Goal: Transaction & Acquisition: Subscribe to service/newsletter

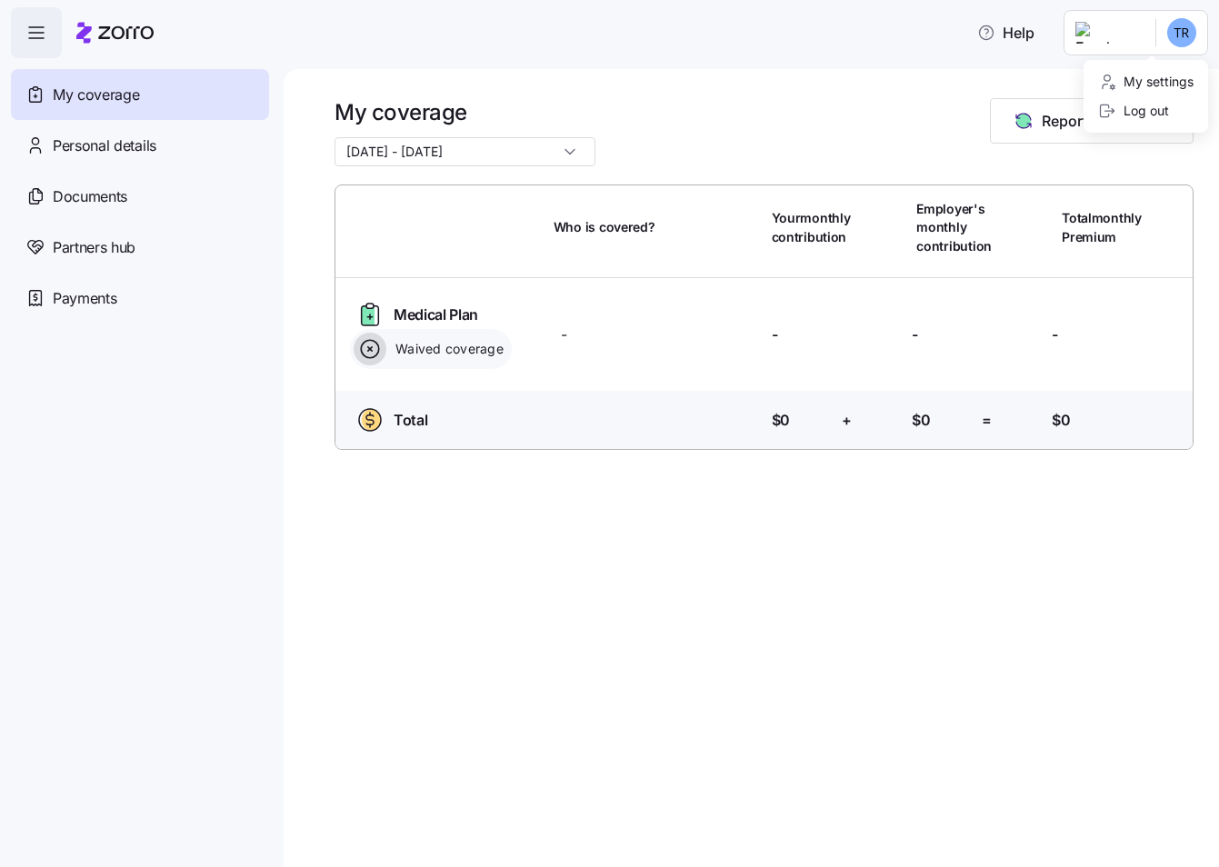
click at [1173, 42] on html "Help My coverage Personal details Documents Partners hub Payments My coverage […" at bounding box center [609, 428] width 1219 height 856
click at [1186, 34] on html "Help My coverage Personal details Documents Partners hub Payments My coverage […" at bounding box center [609, 428] width 1219 height 856
click at [135, 146] on span "Personal details" at bounding box center [105, 146] width 104 height 23
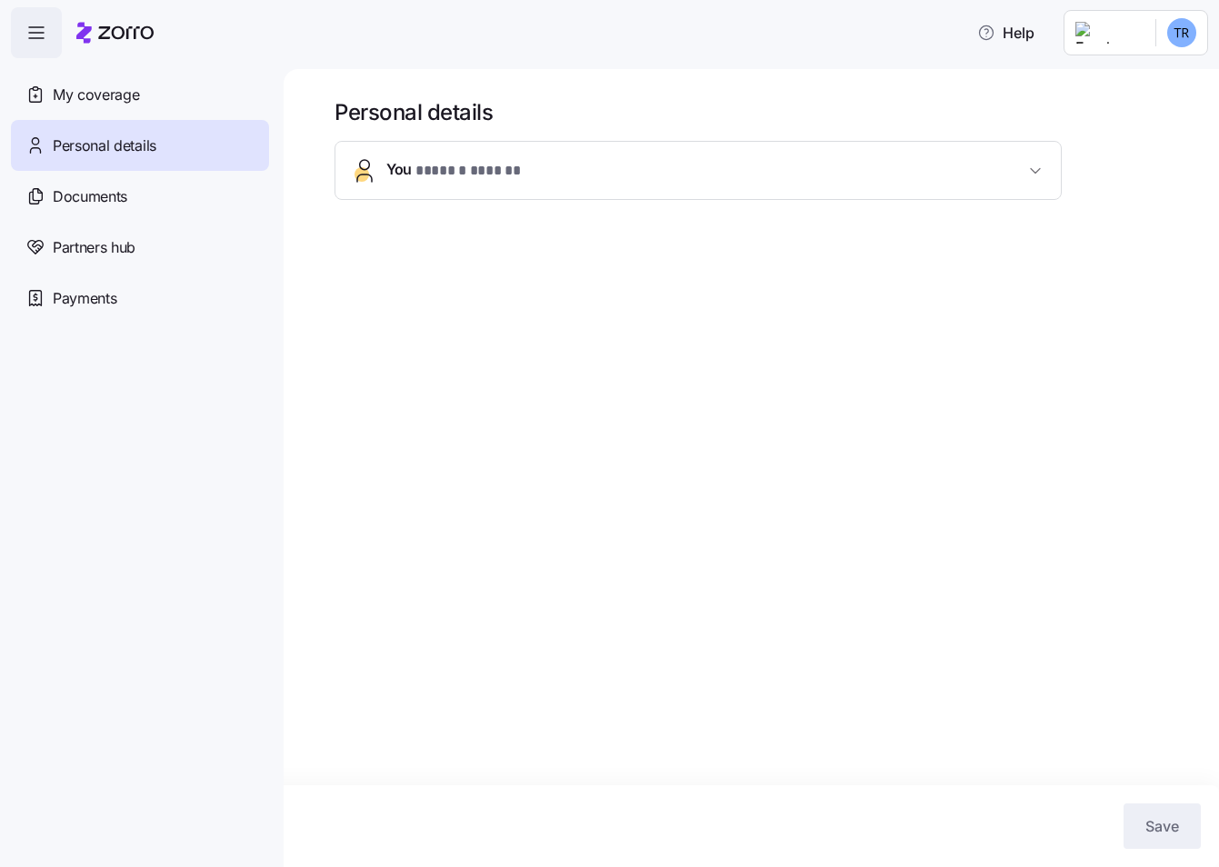
click at [1003, 185] on button "You * ****** ****** *" at bounding box center [697, 170] width 725 height 57
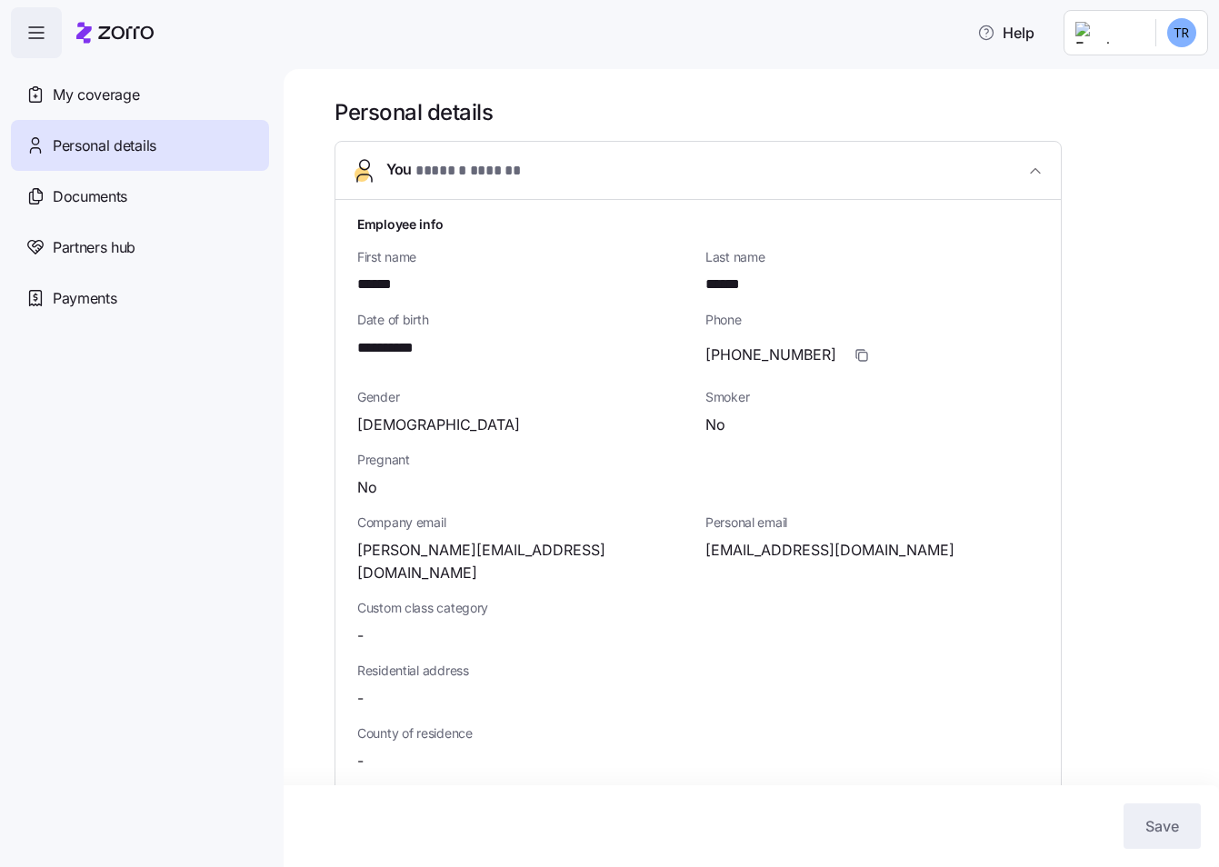
scroll to position [341, 0]
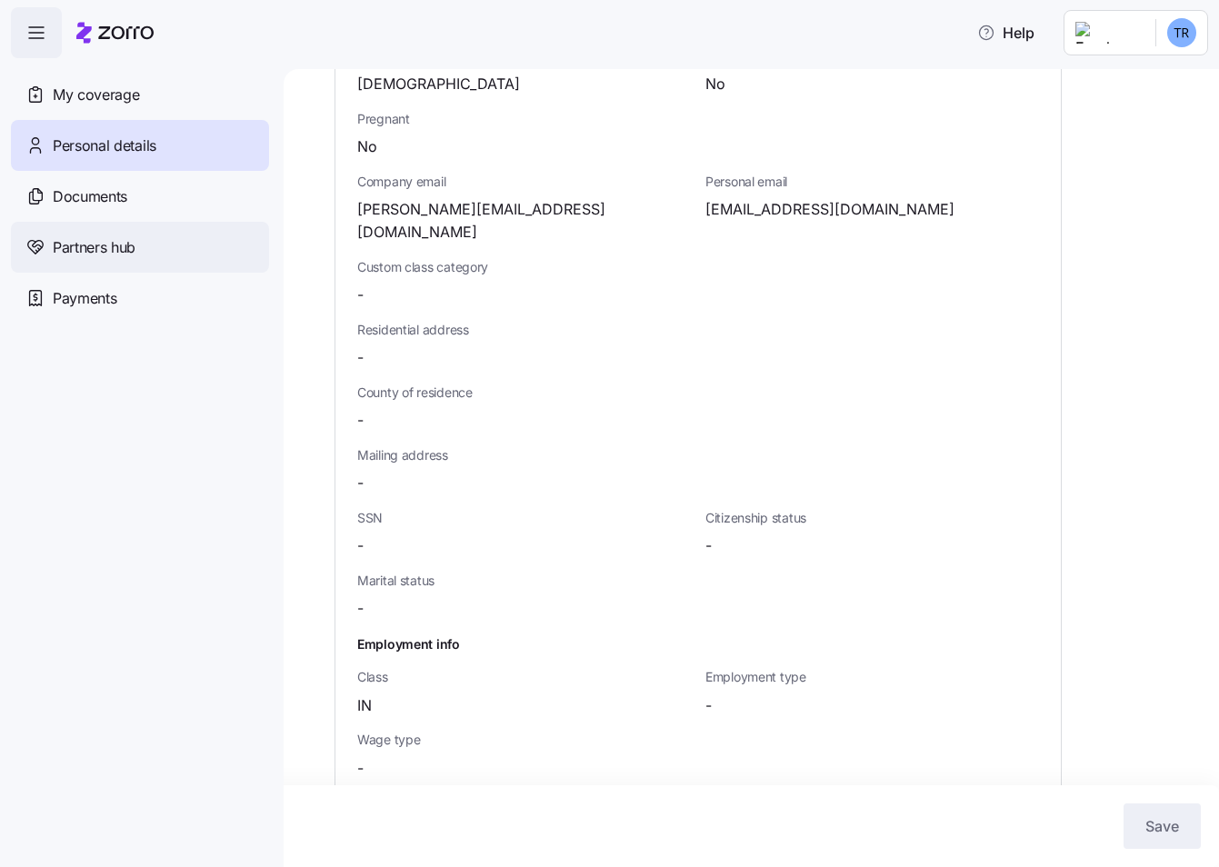
click at [74, 238] on span "Partners hub" at bounding box center [94, 247] width 83 height 23
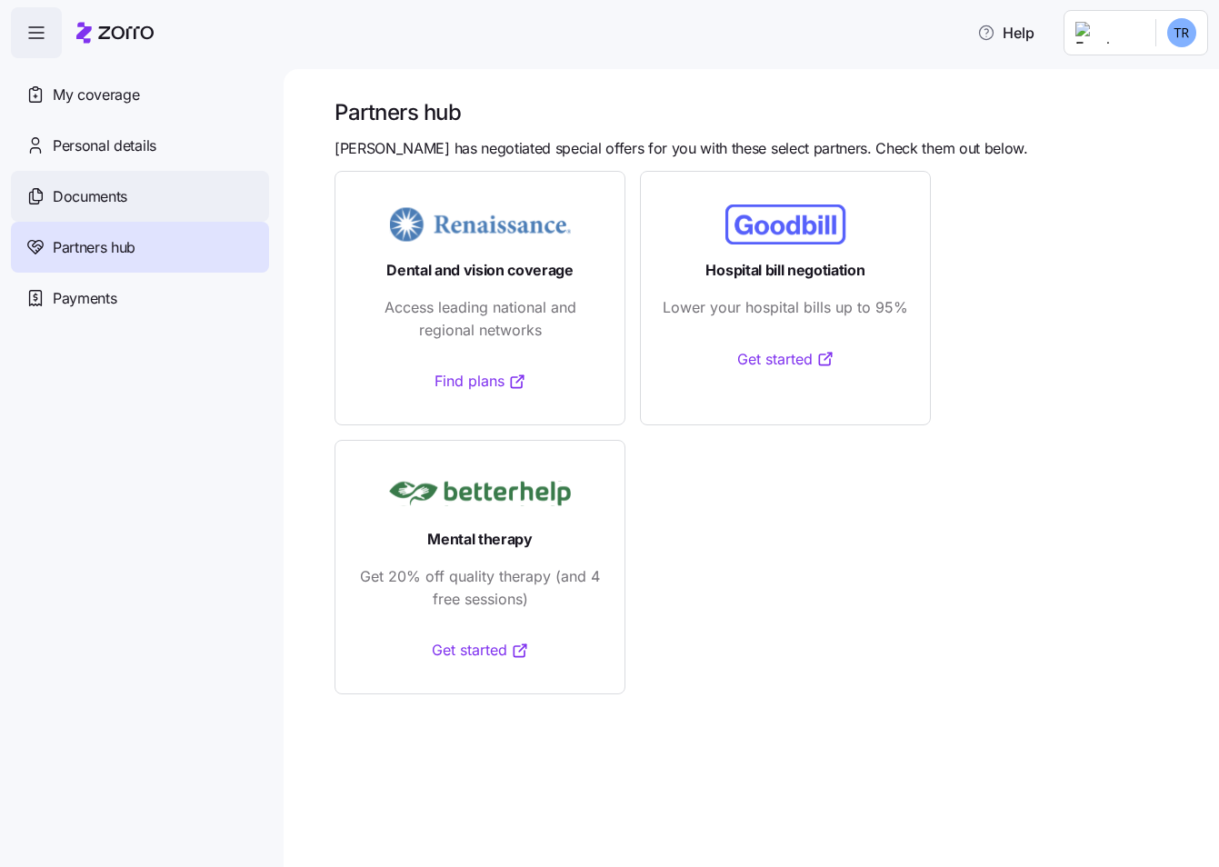
click at [88, 185] on span "Documents" at bounding box center [90, 196] width 75 height 23
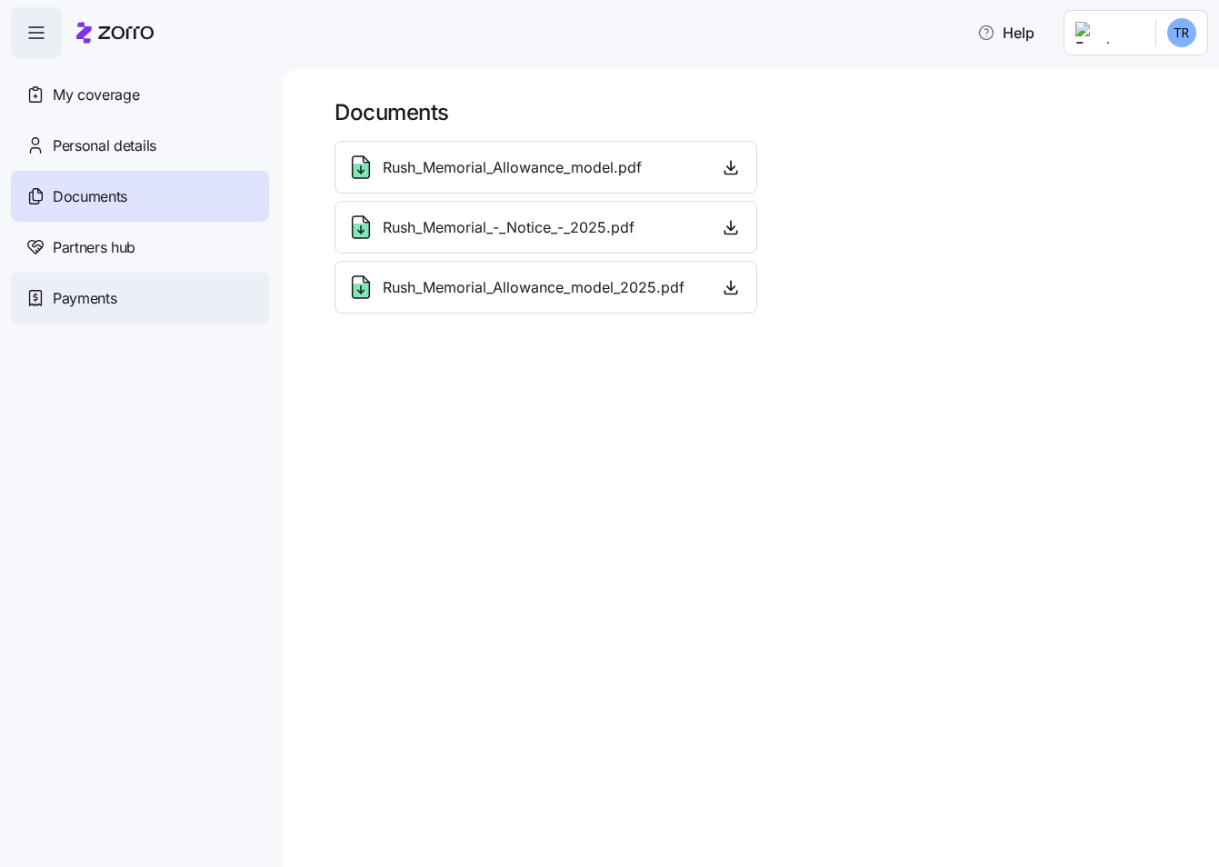
click at [59, 295] on span "Payments" at bounding box center [85, 298] width 64 height 23
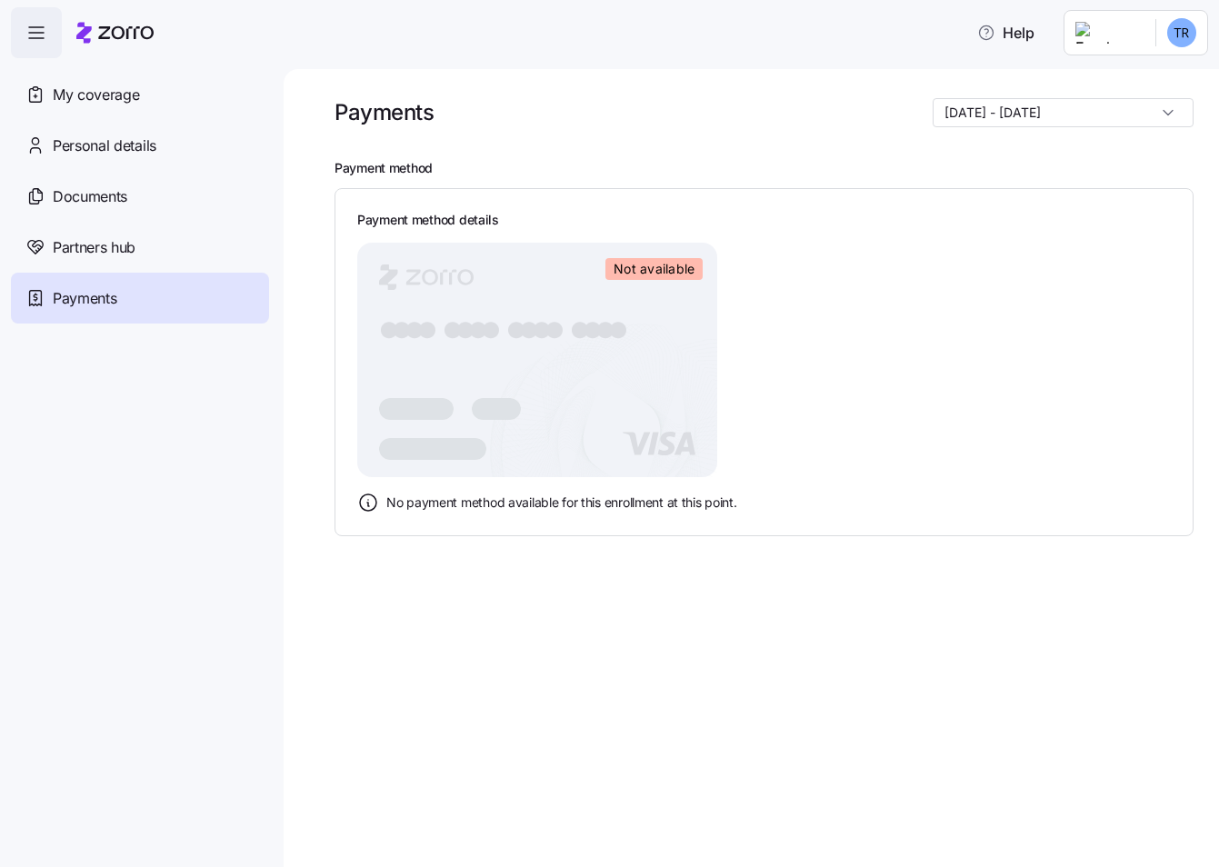
click at [25, 33] on span "button" at bounding box center [36, 32] width 49 height 49
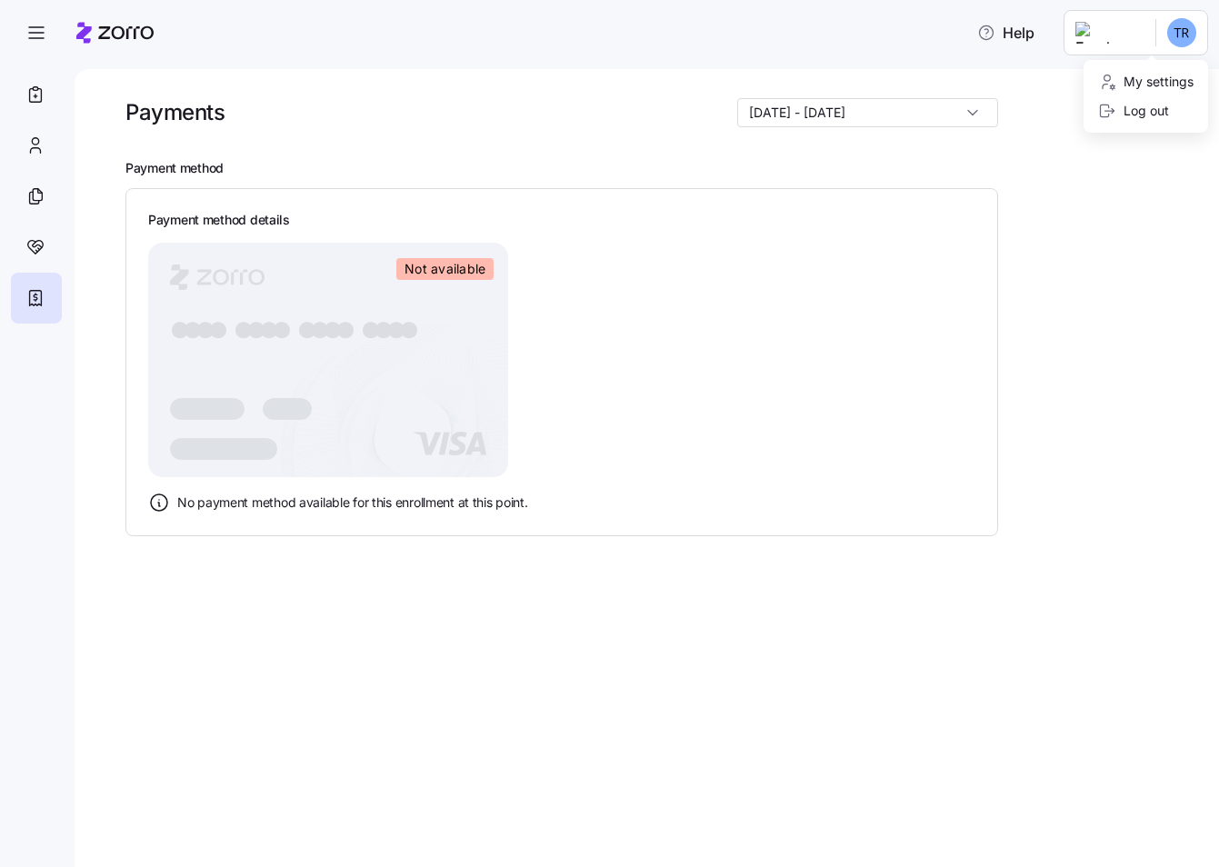
click at [1171, 26] on html "Help Payments [DATE] - [DATE] Payment method Payment method details Not availab…" at bounding box center [609, 428] width 1219 height 856
click at [1158, 86] on div "My settings" at bounding box center [1145, 82] width 95 height 20
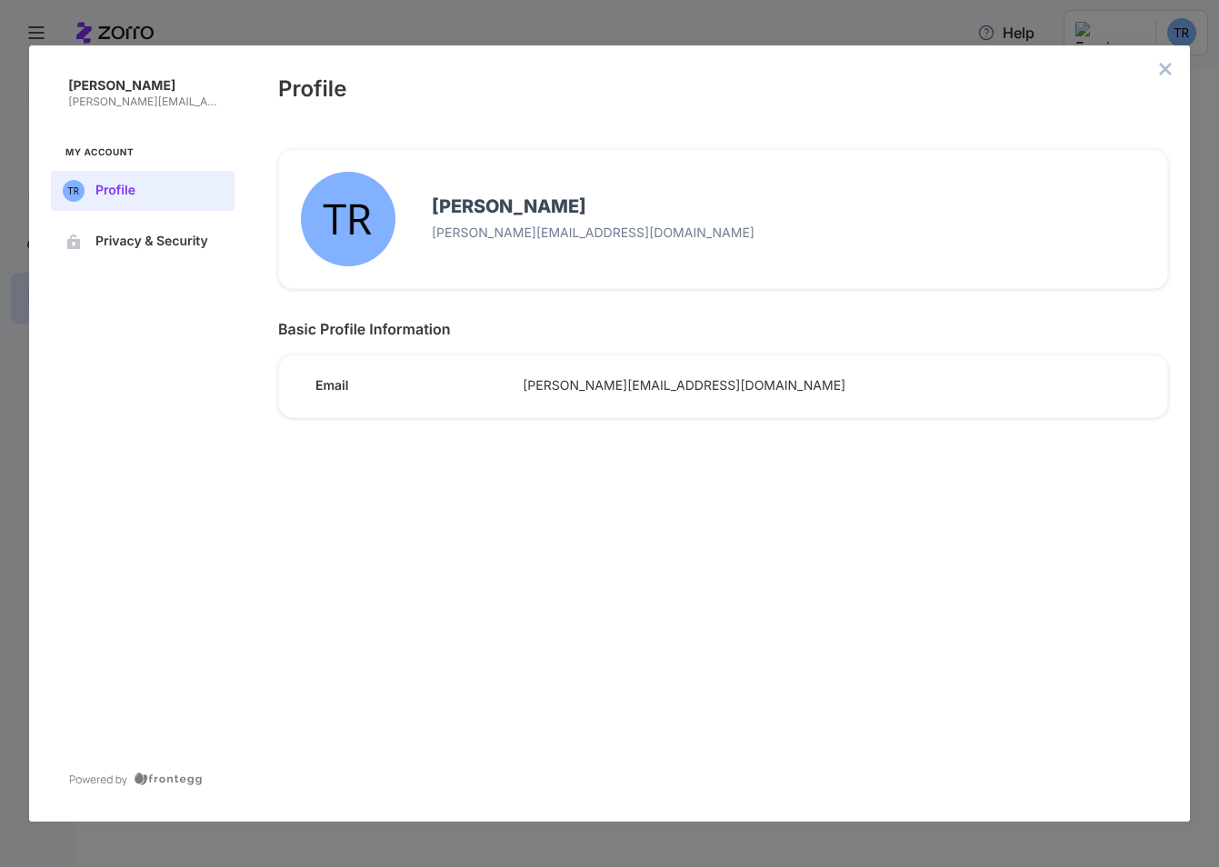
click at [587, 396] on div "Email [PERSON_NAME][EMAIL_ADDRESS][DOMAIN_NAME]" at bounding box center [716, 379] width 903 height 76
click at [332, 380] on span "Email" at bounding box center [411, 386] width 193 height 16
click at [1167, 69] on icon "close admin-box" at bounding box center [1166, 69] width 12 height 12
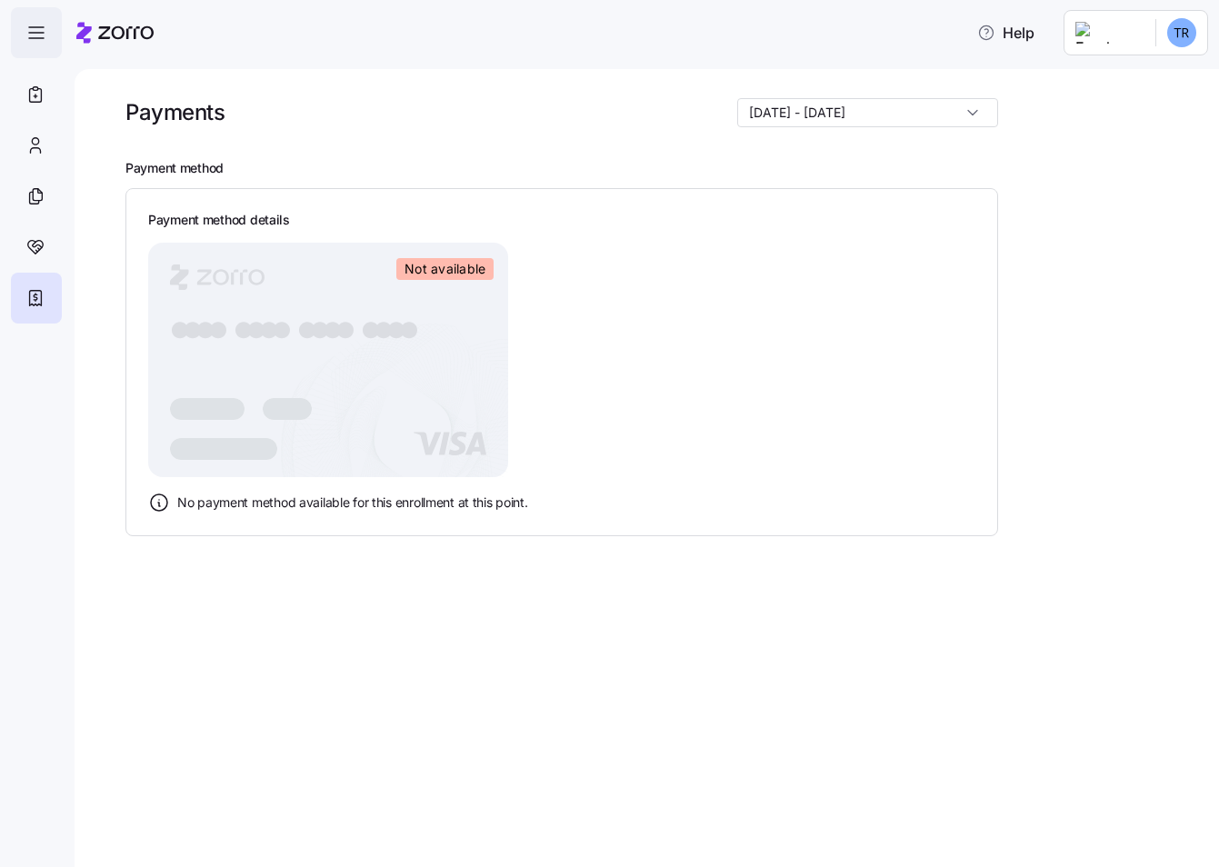
click at [35, 39] on icon "button" at bounding box center [36, 33] width 22 height 22
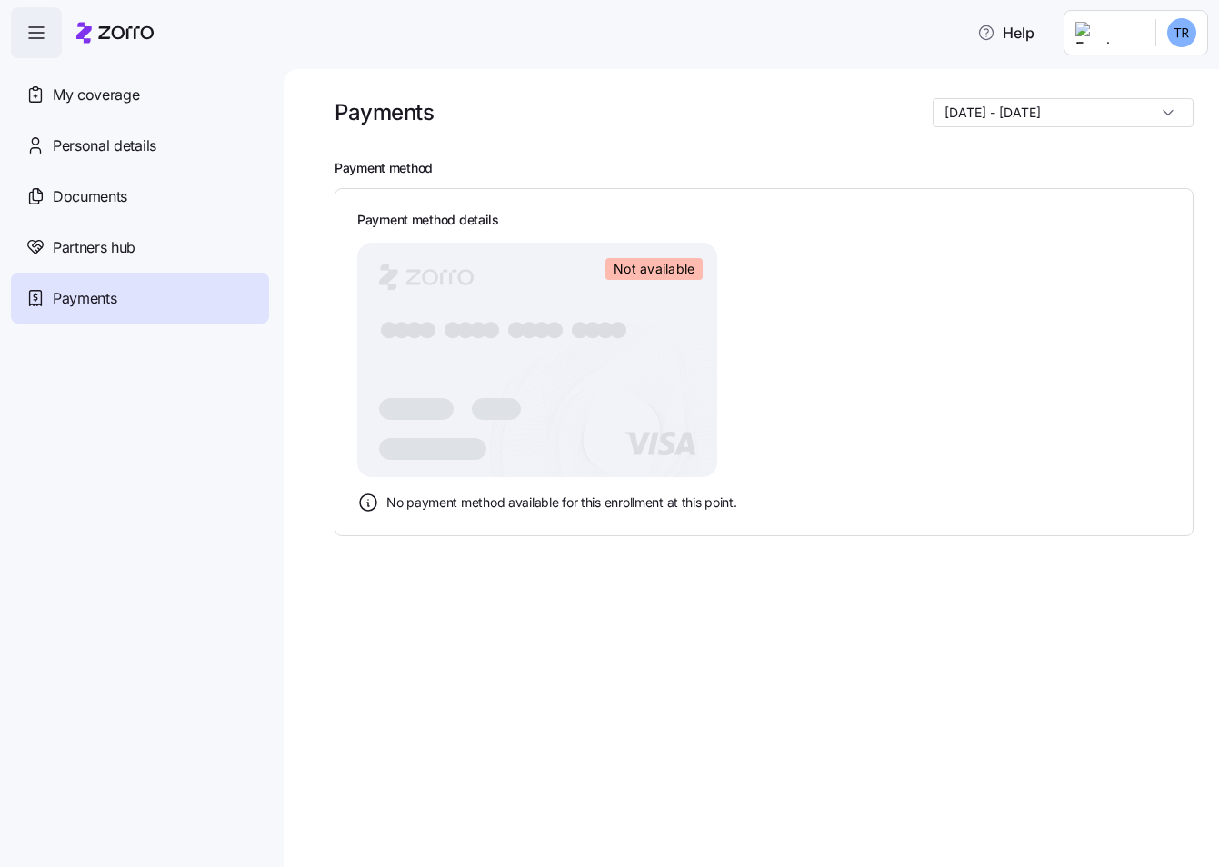
click at [101, 17] on div at bounding box center [114, 32] width 77 height 51
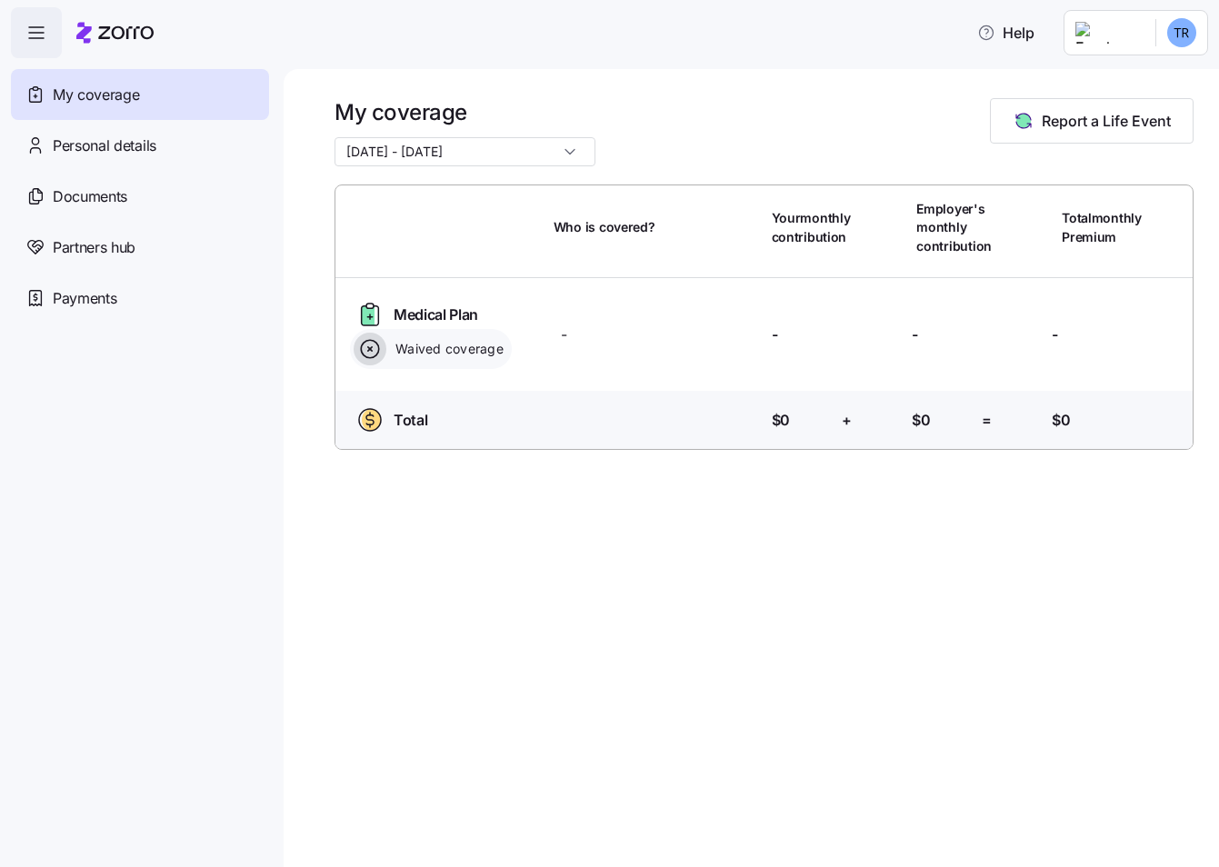
click at [461, 353] on span "Waived coverage" at bounding box center [447, 349] width 114 height 18
click at [369, 352] on icon at bounding box center [370, 349] width 33 height 33
click at [360, 324] on icon at bounding box center [369, 314] width 29 height 29
click at [454, 375] on div "Medical Plan Waived coverage Who is covered? - Your contribution: - Employer's …" at bounding box center [764, 334] width 872 height 113
click at [384, 343] on icon at bounding box center [370, 349] width 33 height 33
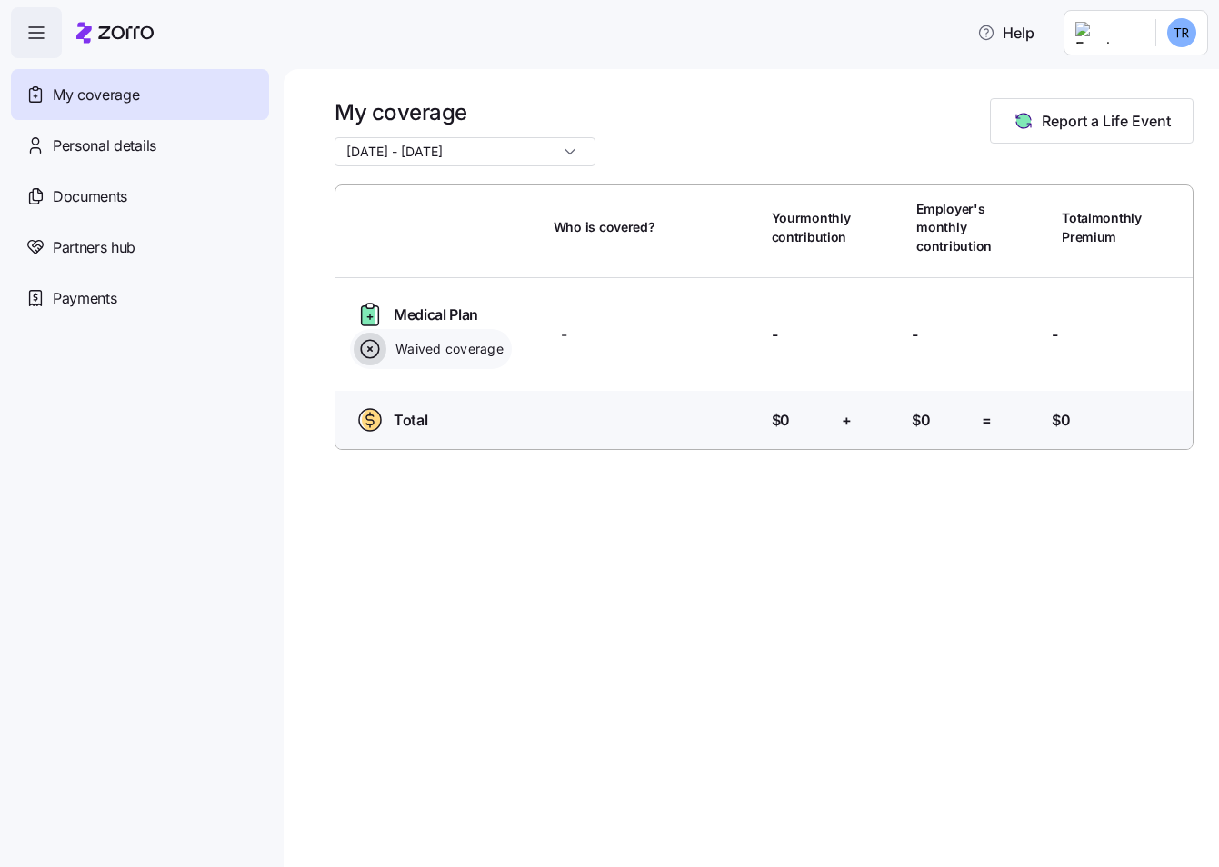
click at [383, 311] on icon at bounding box center [369, 314] width 29 height 29
click at [896, 262] on div "Who is covered? Your monthly contribution Employer's monthly contribution Total…" at bounding box center [764, 317] width 872 height 278
click at [1096, 125] on span "Report a Life Event" at bounding box center [1106, 121] width 129 height 22
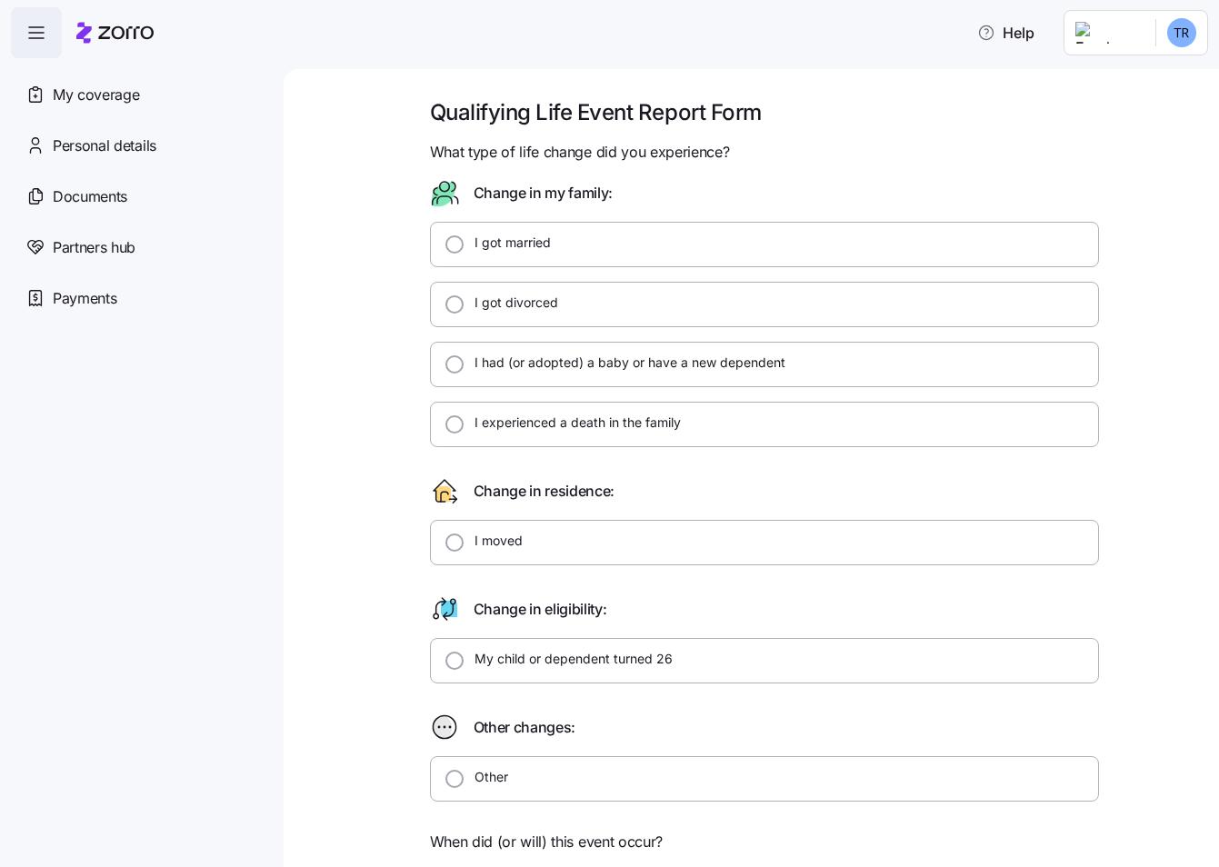
click at [1130, 32] on html "Help My coverage Personal details Documents Partners hub Payments Qualifying Li…" at bounding box center [609, 428] width 1219 height 856
click at [147, 93] on div "My coverage" at bounding box center [140, 94] width 258 height 51
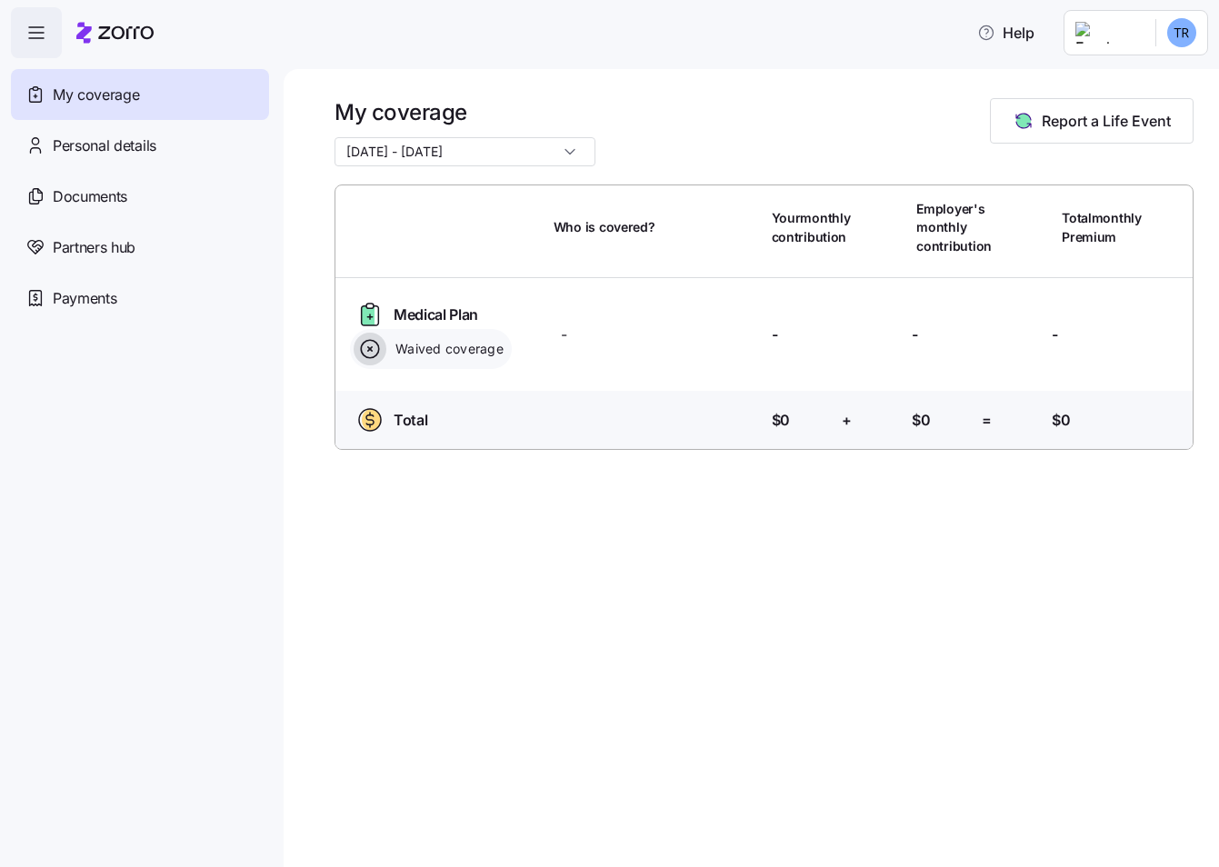
click at [656, 309] on div "Medical Plan Waived coverage Who is covered? - Your contribution: - Employer's …" at bounding box center [764, 335] width 843 height 84
click at [870, 301] on div "Medical Plan Waived coverage Who is covered? - Your contribution: - Employer's …" at bounding box center [764, 335] width 843 height 84
click at [897, 332] on div at bounding box center [869, 334] width 70 height 15
click at [406, 343] on span "Waived coverage" at bounding box center [447, 349] width 114 height 18
click at [407, 305] on span "Medical Plan" at bounding box center [436, 315] width 85 height 23
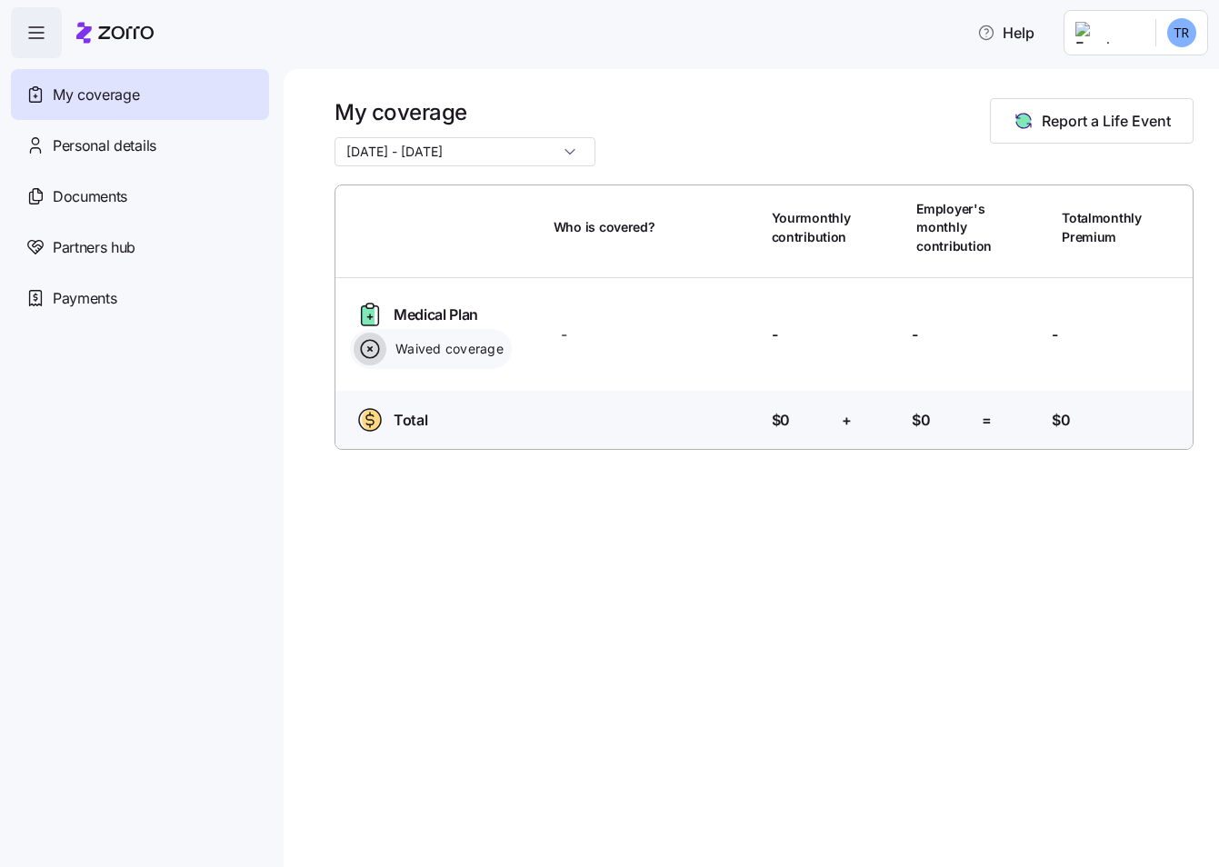
click at [395, 364] on div "Waived coverage" at bounding box center [431, 349] width 162 height 40
drag, startPoint x: 384, startPoint y: 422, endPoint x: 415, endPoint y: 235, distance: 189.8
click at [384, 418] on div "Total" at bounding box center [390, 419] width 81 height 29
click at [1122, 130] on span "Report a Life Event" at bounding box center [1106, 121] width 129 height 22
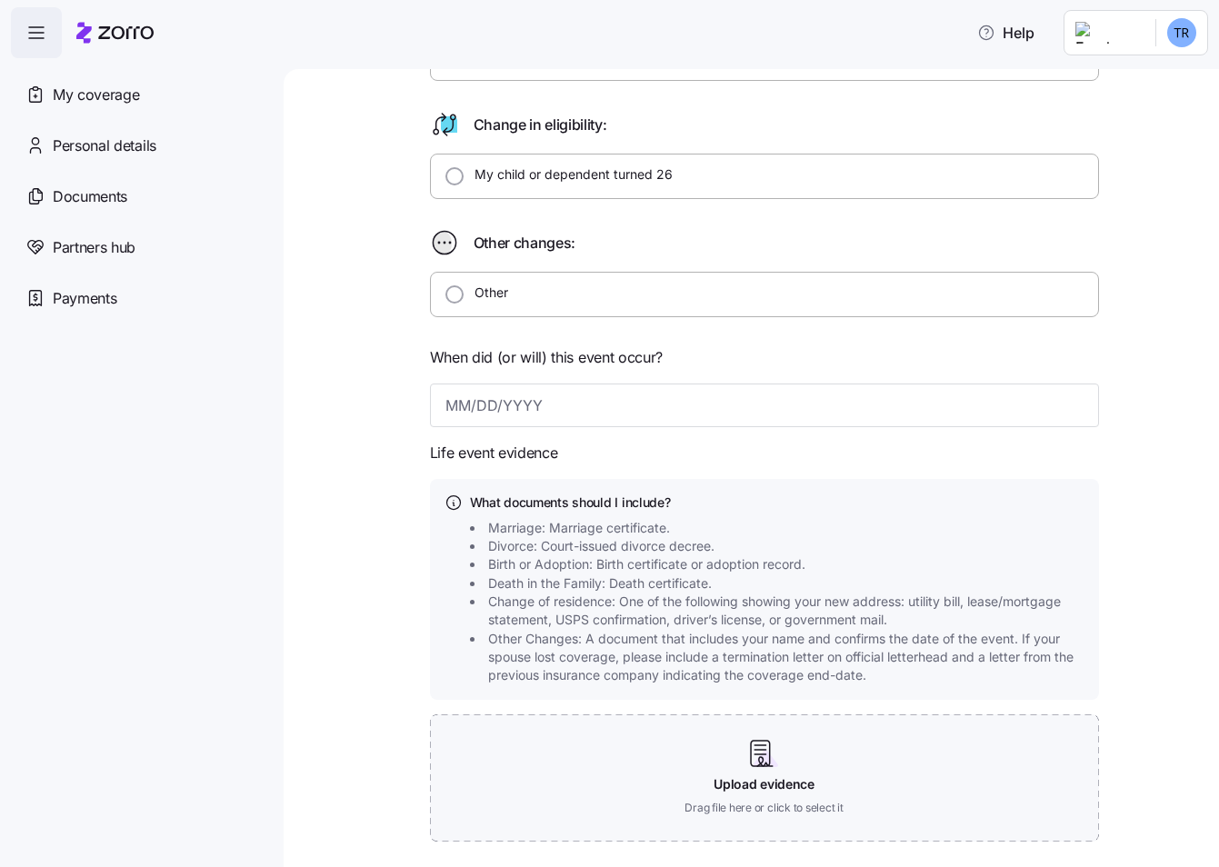
scroll to position [582, 0]
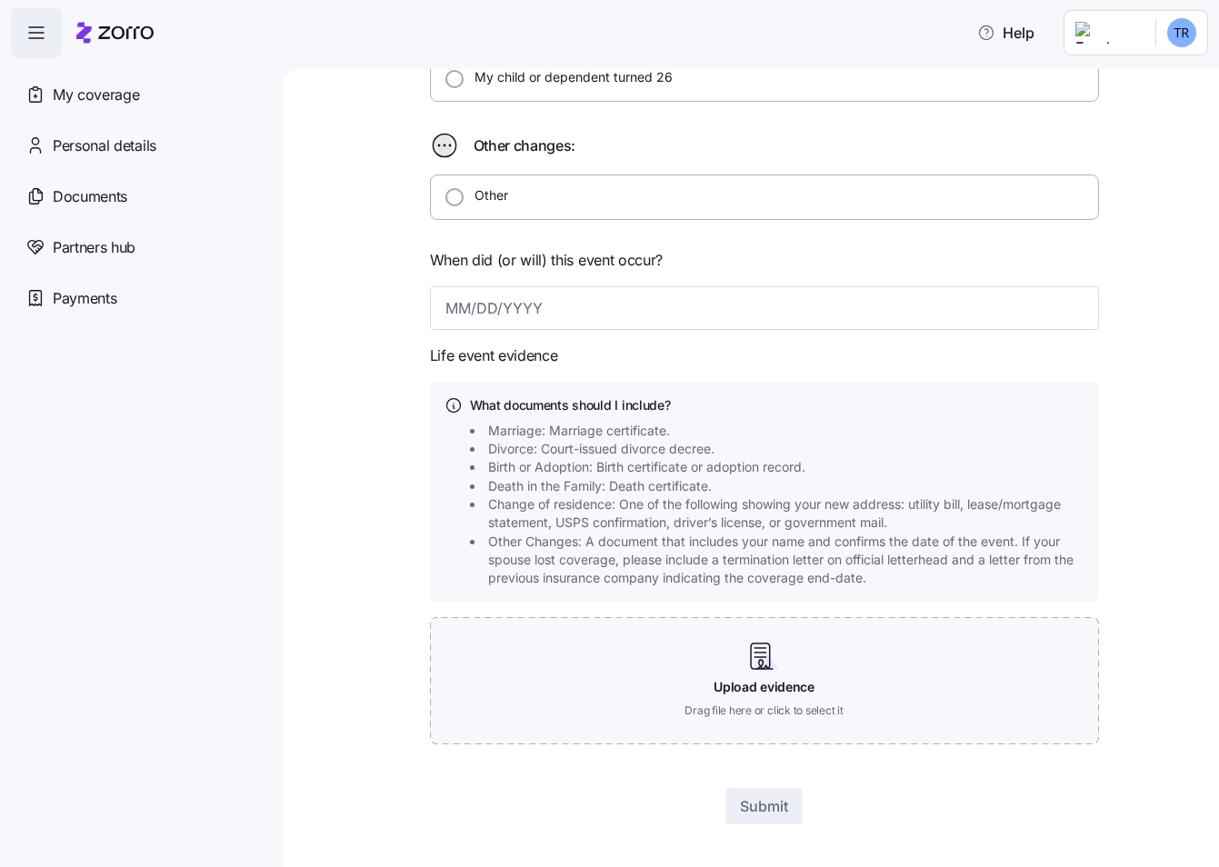
click at [444, 145] on icon at bounding box center [444, 145] width 1 height 1
click at [438, 211] on div "Other" at bounding box center [764, 197] width 669 height 45
radio input "true"
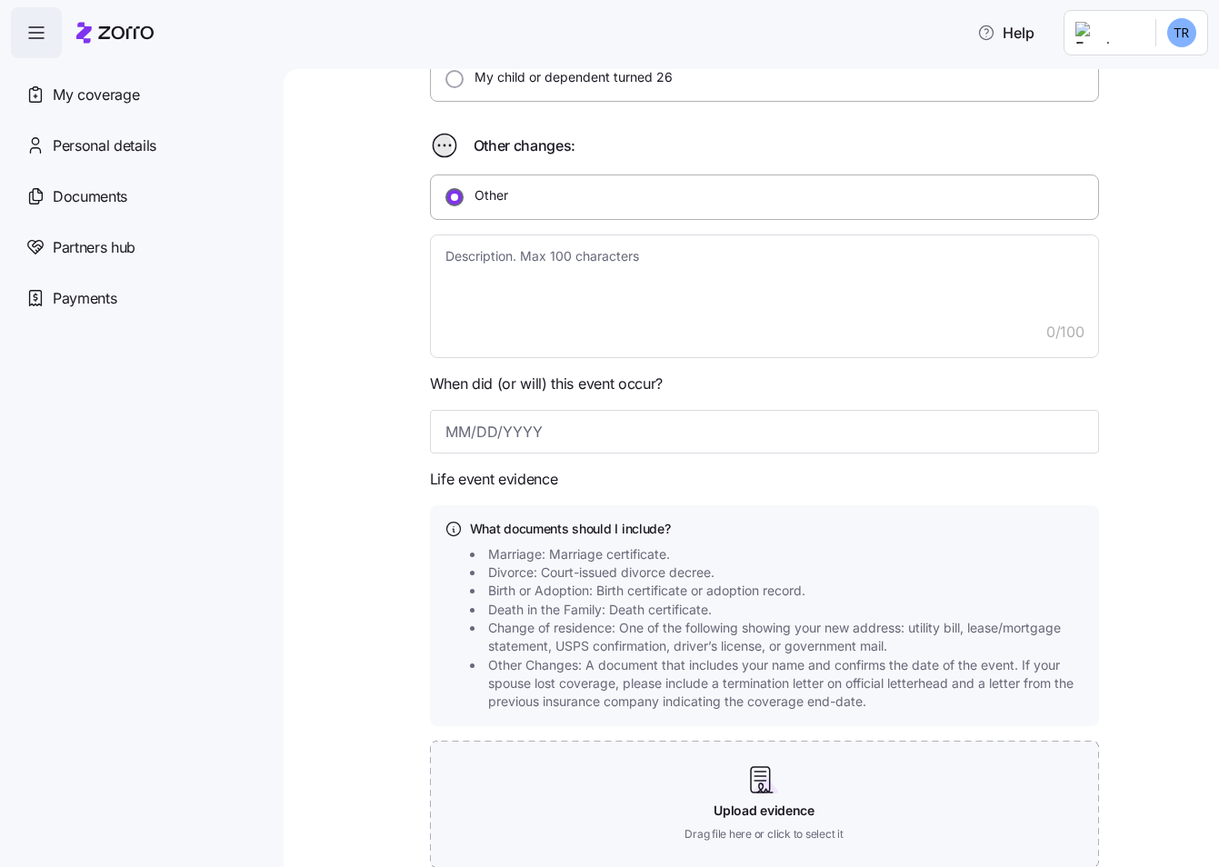
click at [445, 199] on input "Other" at bounding box center [454, 197] width 18 height 18
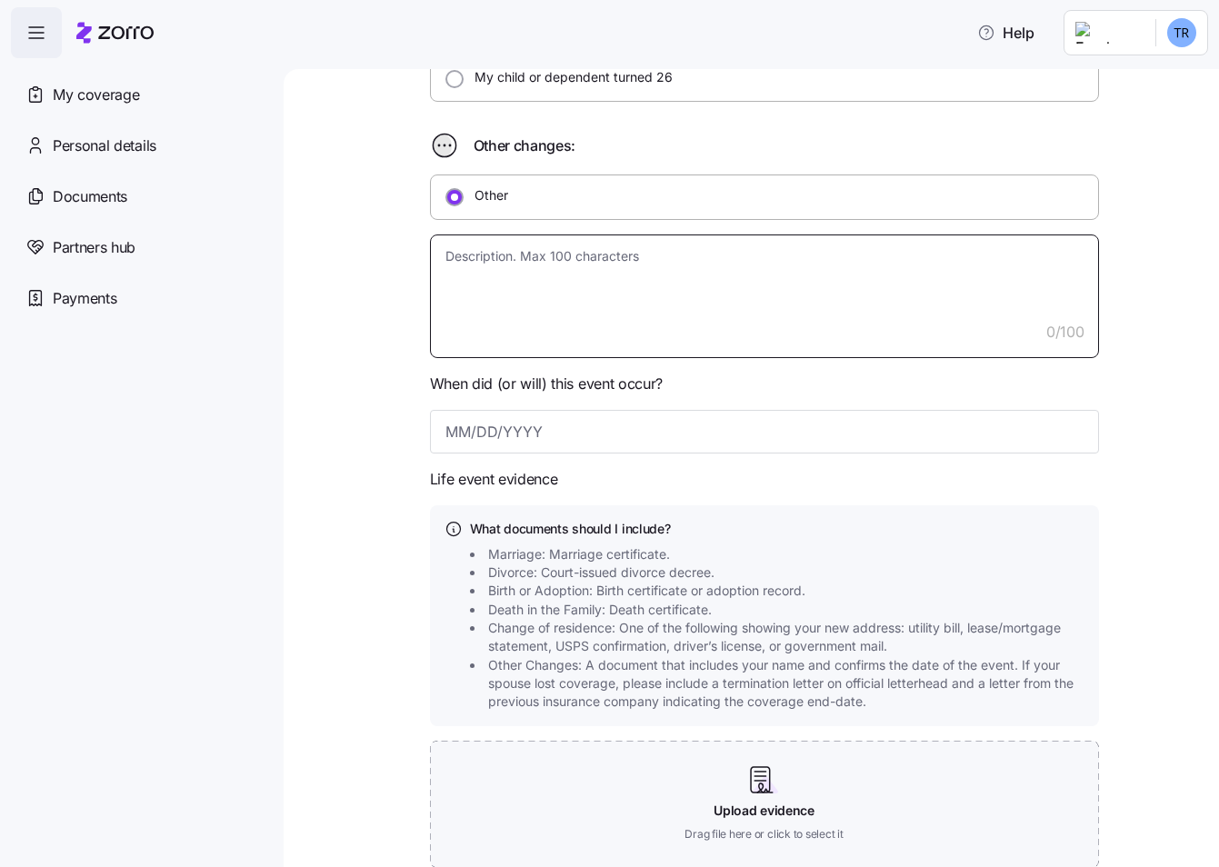
click at [537, 276] on textarea at bounding box center [764, 297] width 669 height 124
type textarea "x"
type textarea "A"
type textarea "x"
type textarea "Ac"
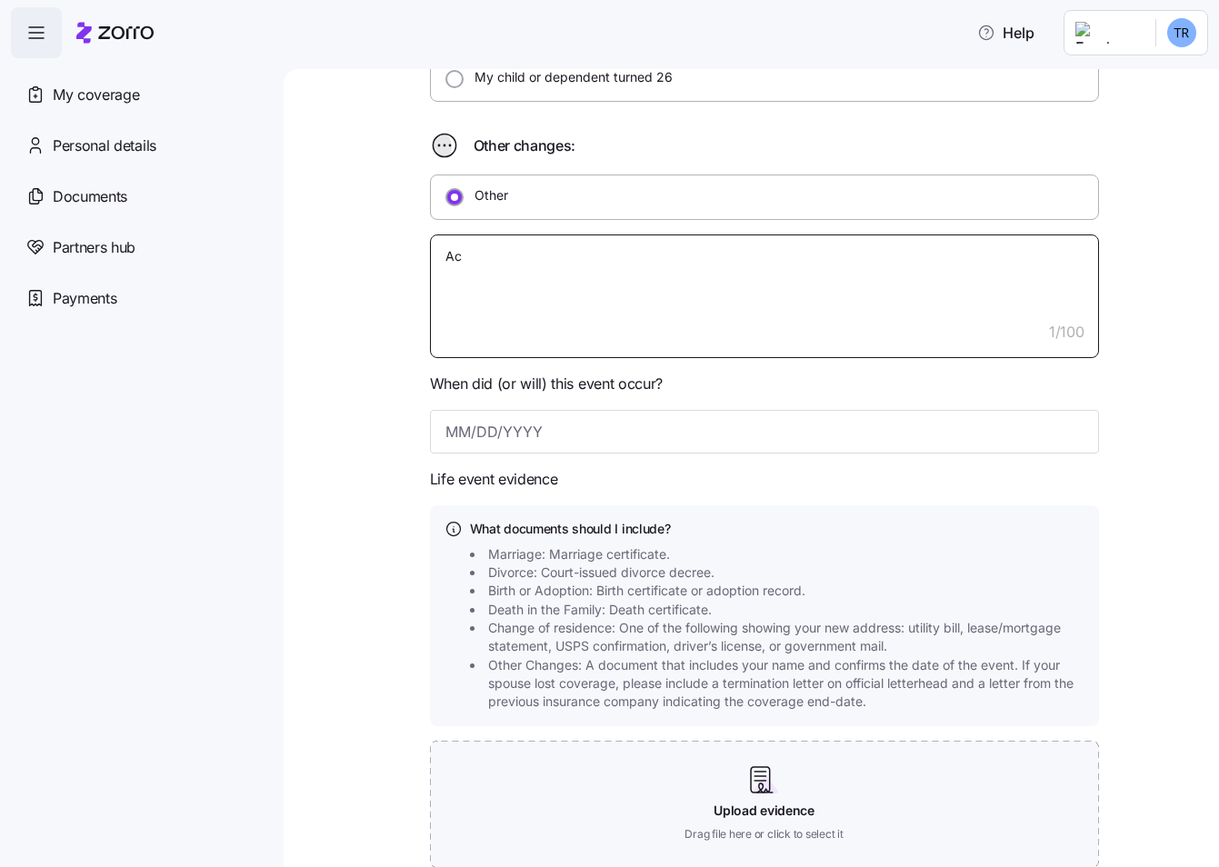
type textarea "x"
type textarea "Acc"
type textarea "x"
type textarea "Acce"
type textarea "x"
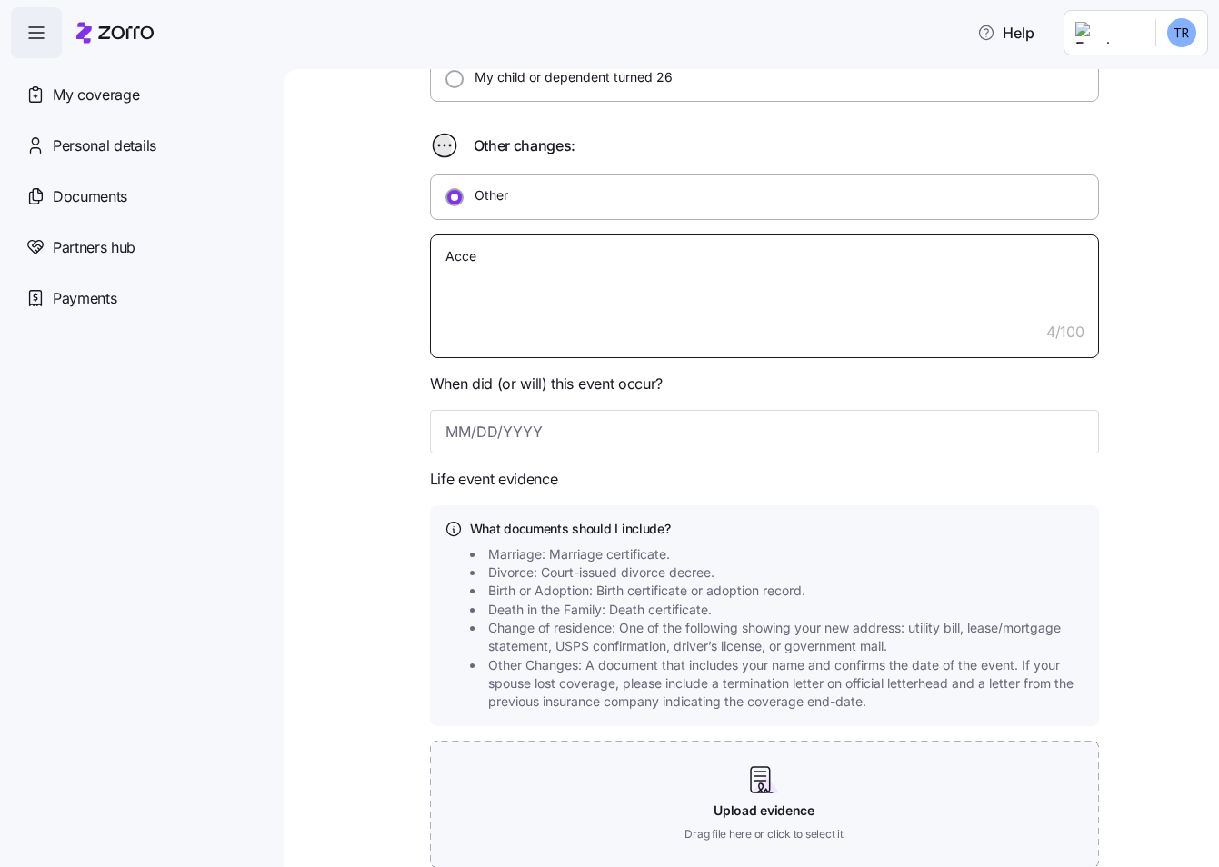
type textarea "Accep"
type textarea "x"
type textarea "Accept"
type textarea "x"
type textarea "Accepte"
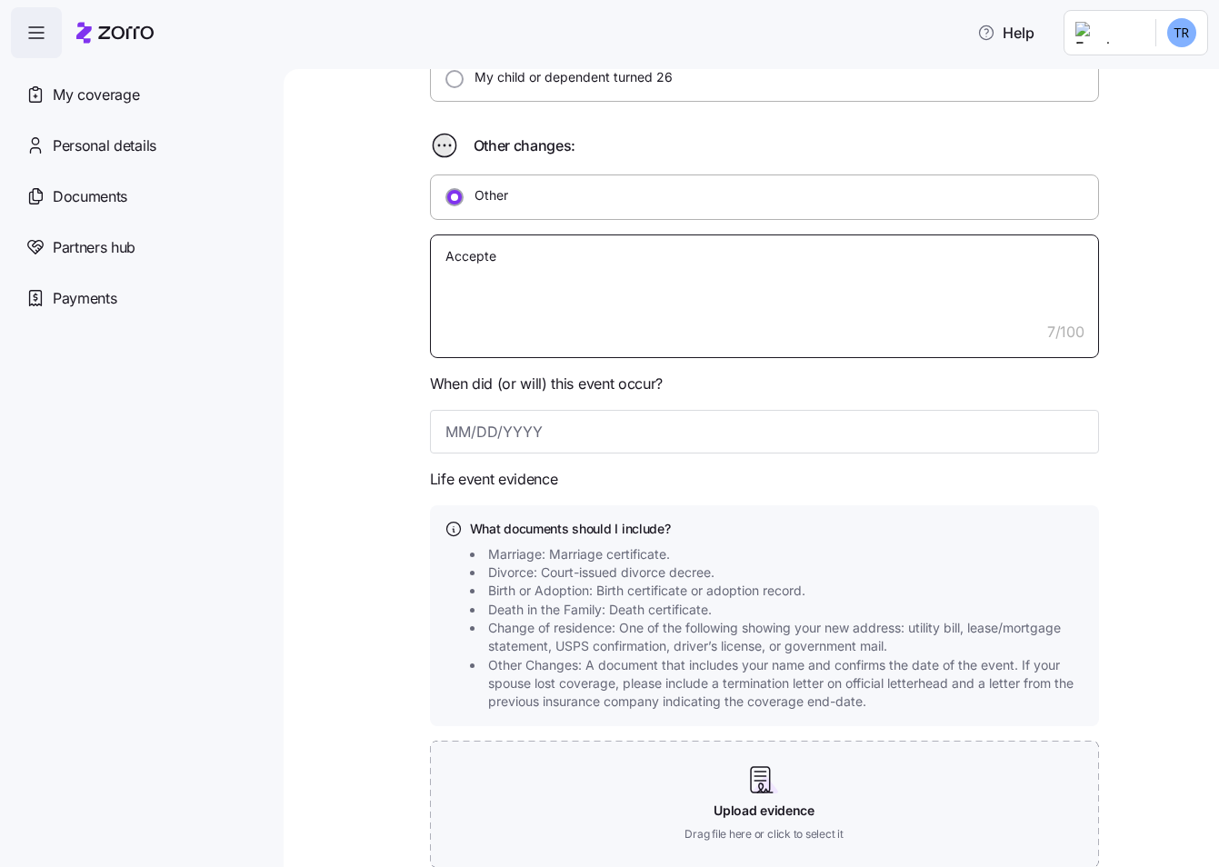
type textarea "x"
type textarea "Accepted"
type textarea "x"
type textarea "Accepted"
type textarea "x"
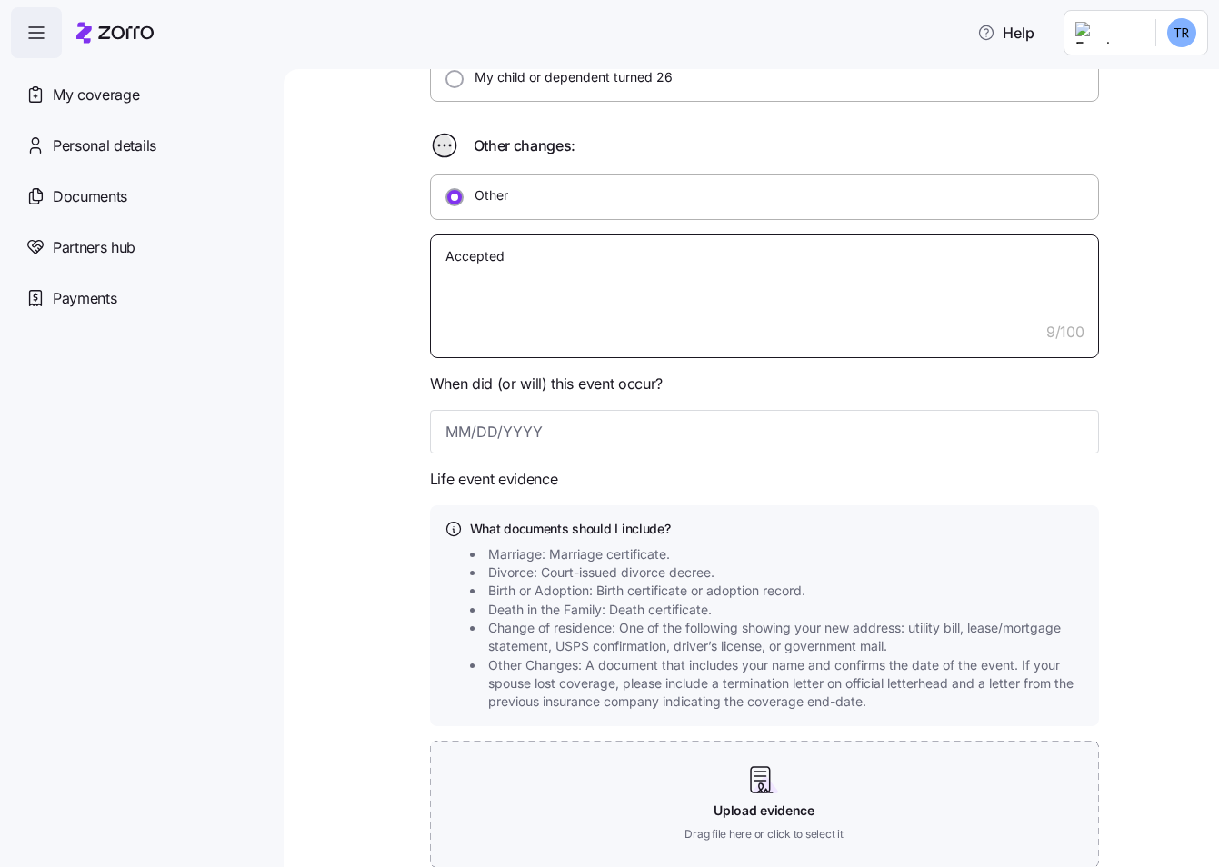
type textarea "Accepted f"
type textarea "x"
type textarea "Accepted fu"
type textarea "x"
type textarea "Accepted ful"
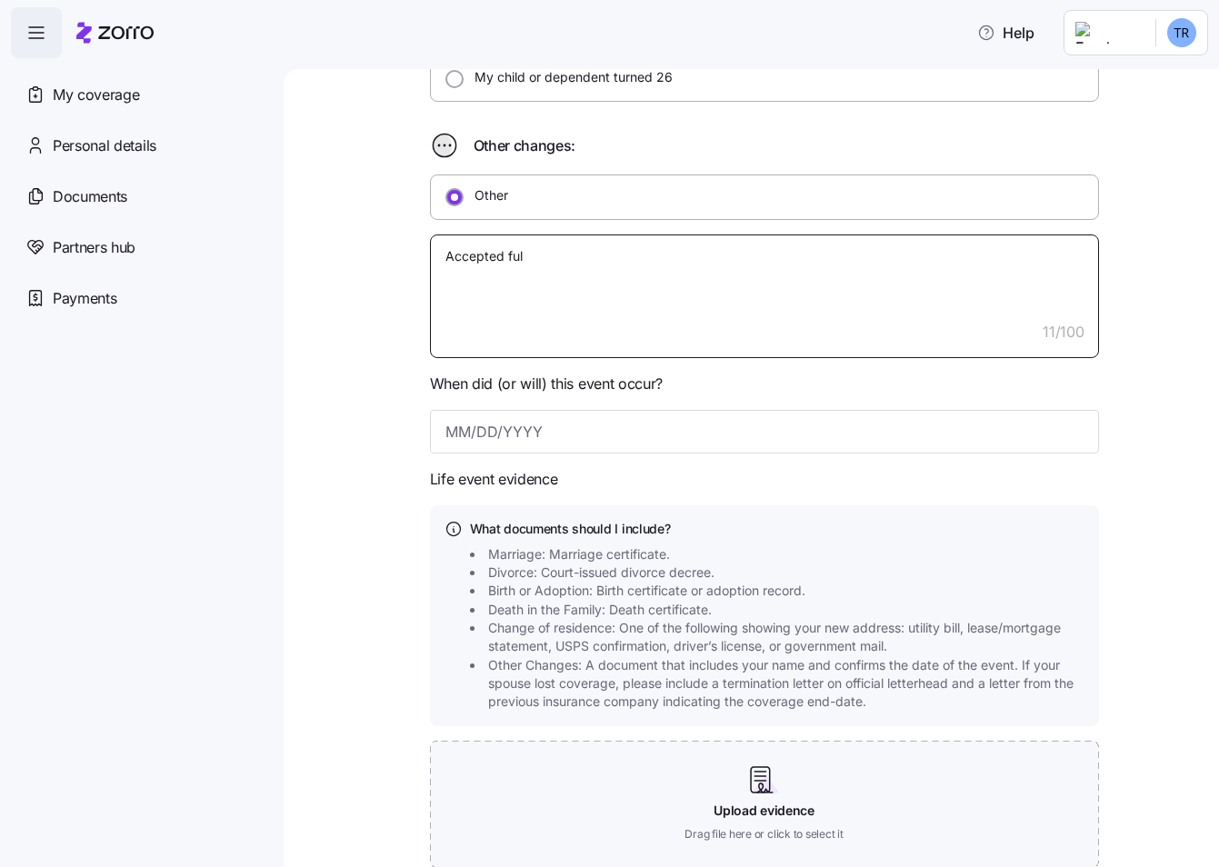
type textarea "x"
type textarea "Accepted full"
type textarea "x"
type textarea "Accepted ful"
type textarea "x"
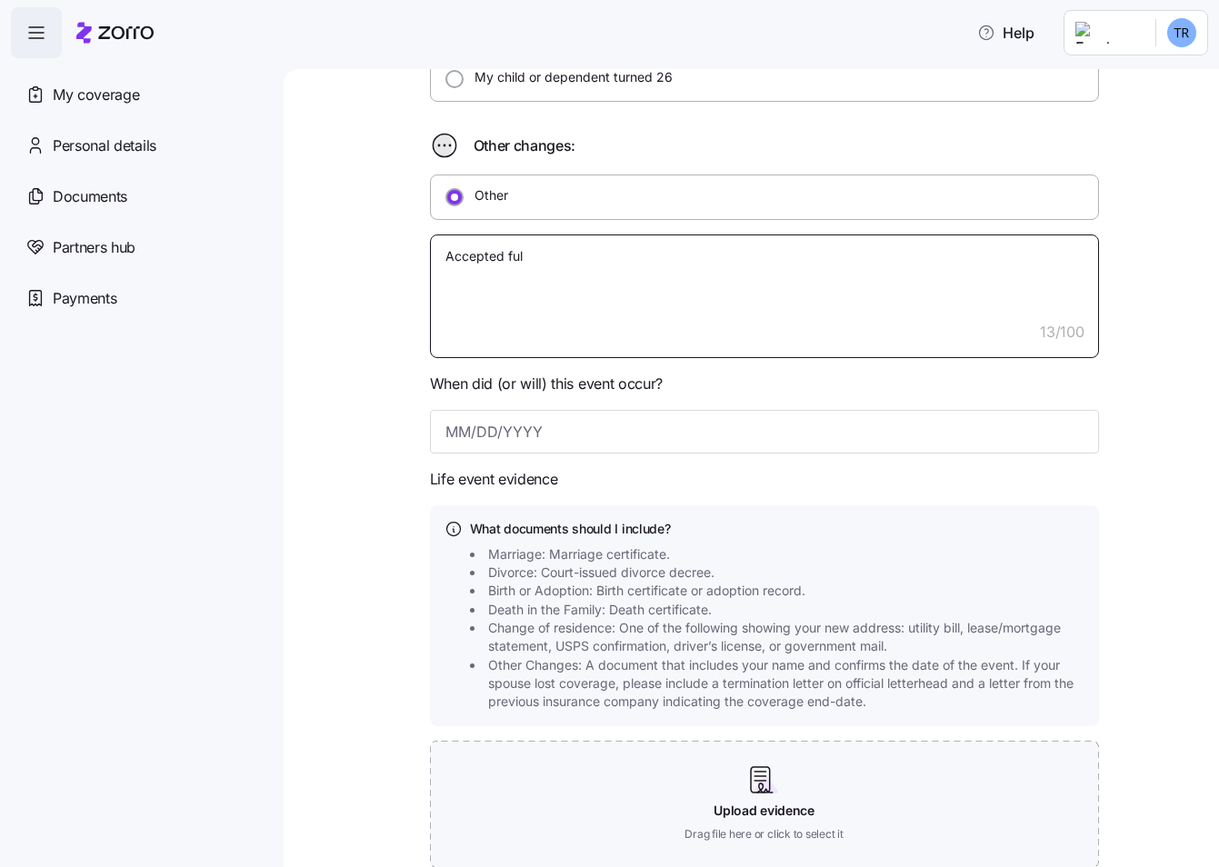
type textarea "Accepted fu"
type textarea "x"
type textarea "Accepted f"
type textarea "x"
type textarea "Accepted"
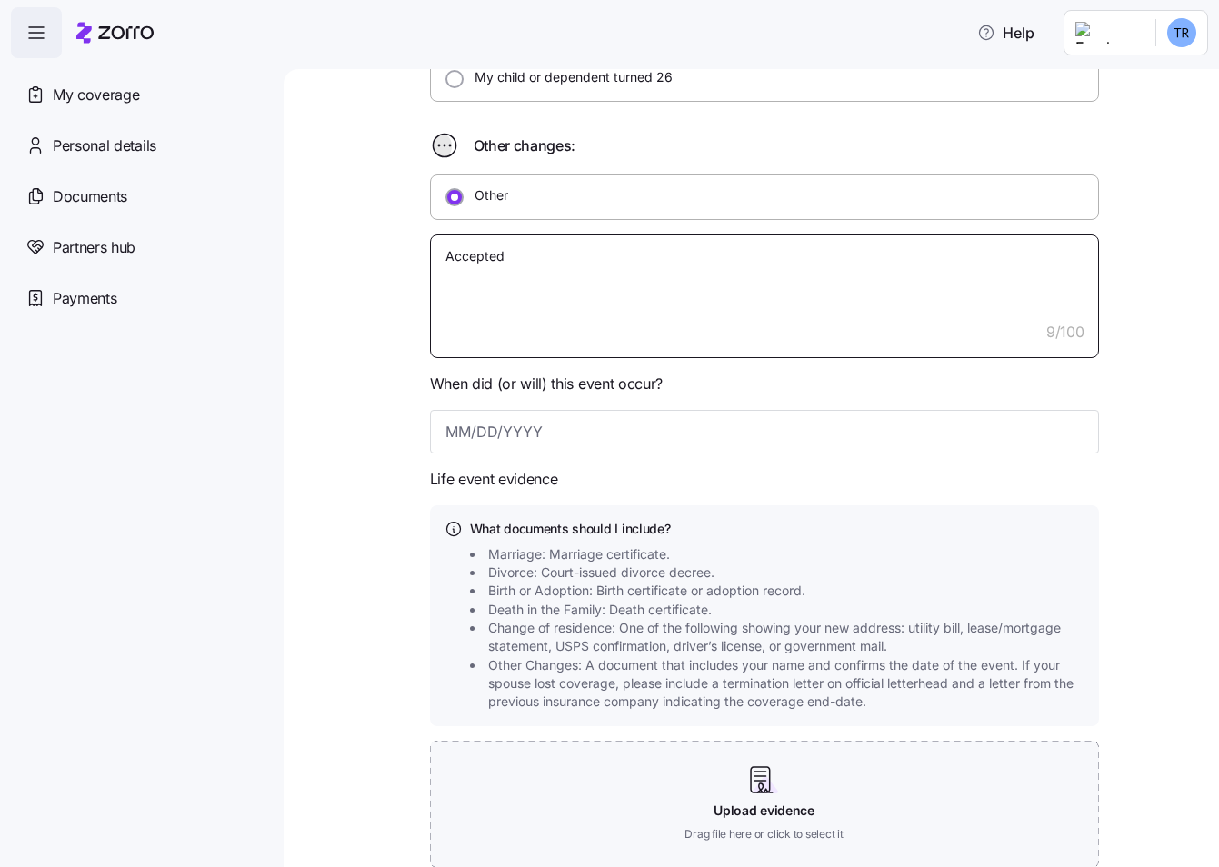
type textarea "x"
type textarea "Accepted b"
type textarea "x"
type textarea "Accepted be"
type textarea "x"
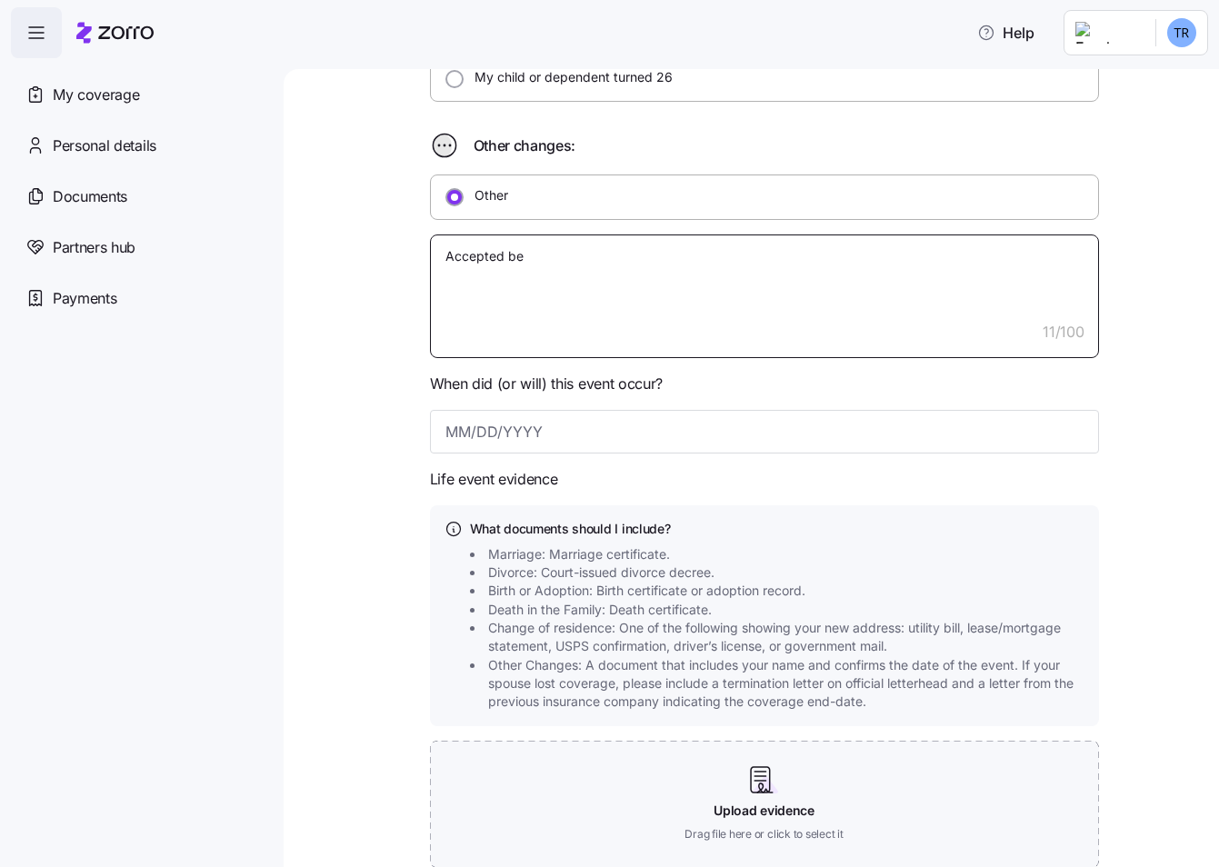
type textarea "Accepted ben"
type textarea "x"
type textarea "Accepted bene"
type textarea "x"
type textarea "Accepted benef"
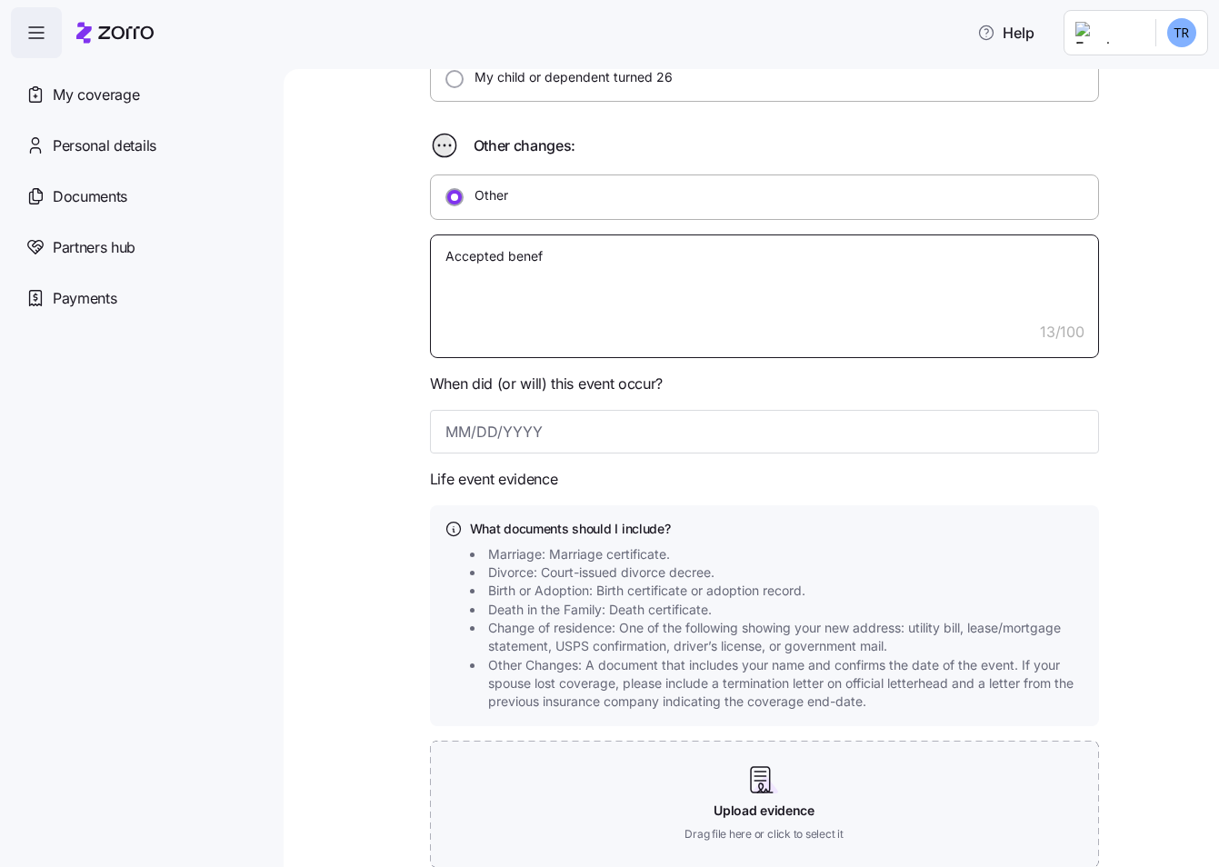
type textarea "x"
type textarea "Accepted benefi"
type textarea "x"
type textarea "Accepted benefit"
type textarea "x"
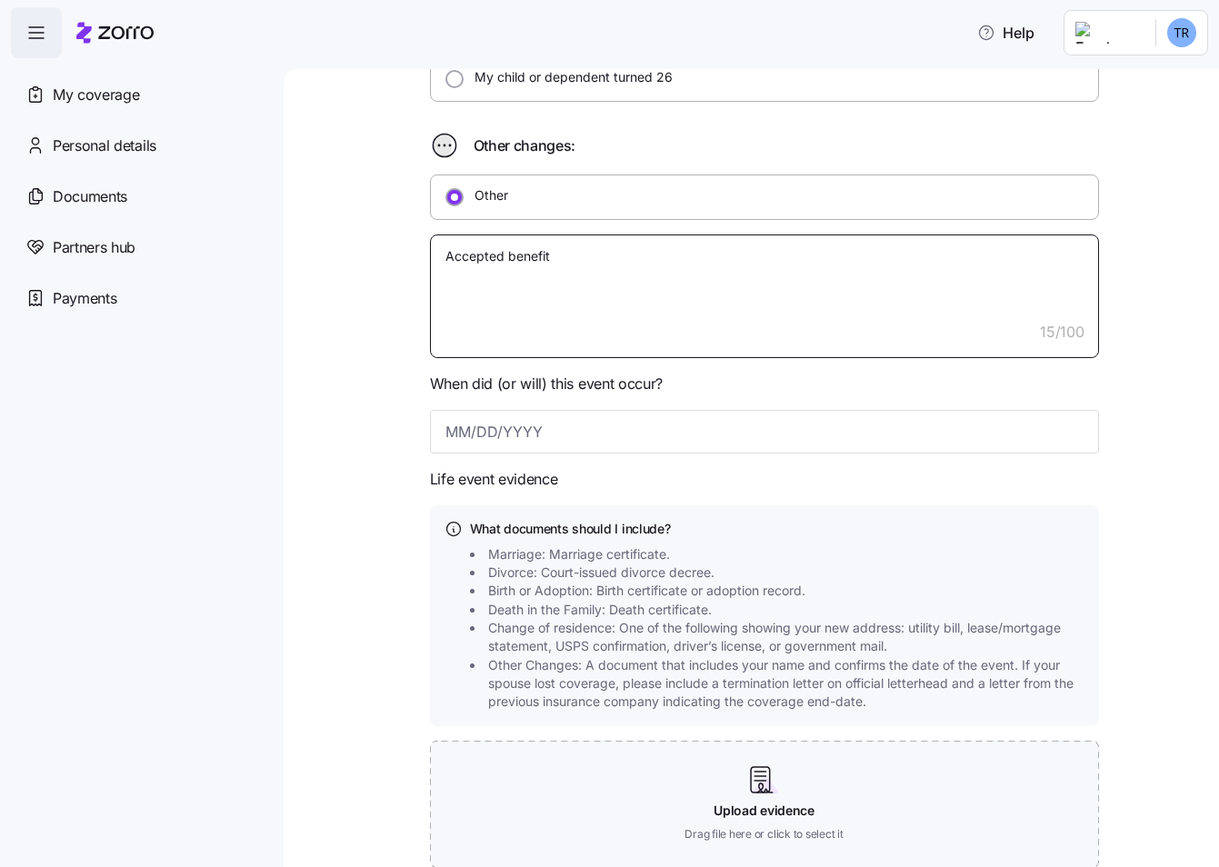
type textarea "Accepted benefitt"
type textarea "x"
type textarea "Accepted benefit"
type textarea "x"
type textarea "Accepted benefite"
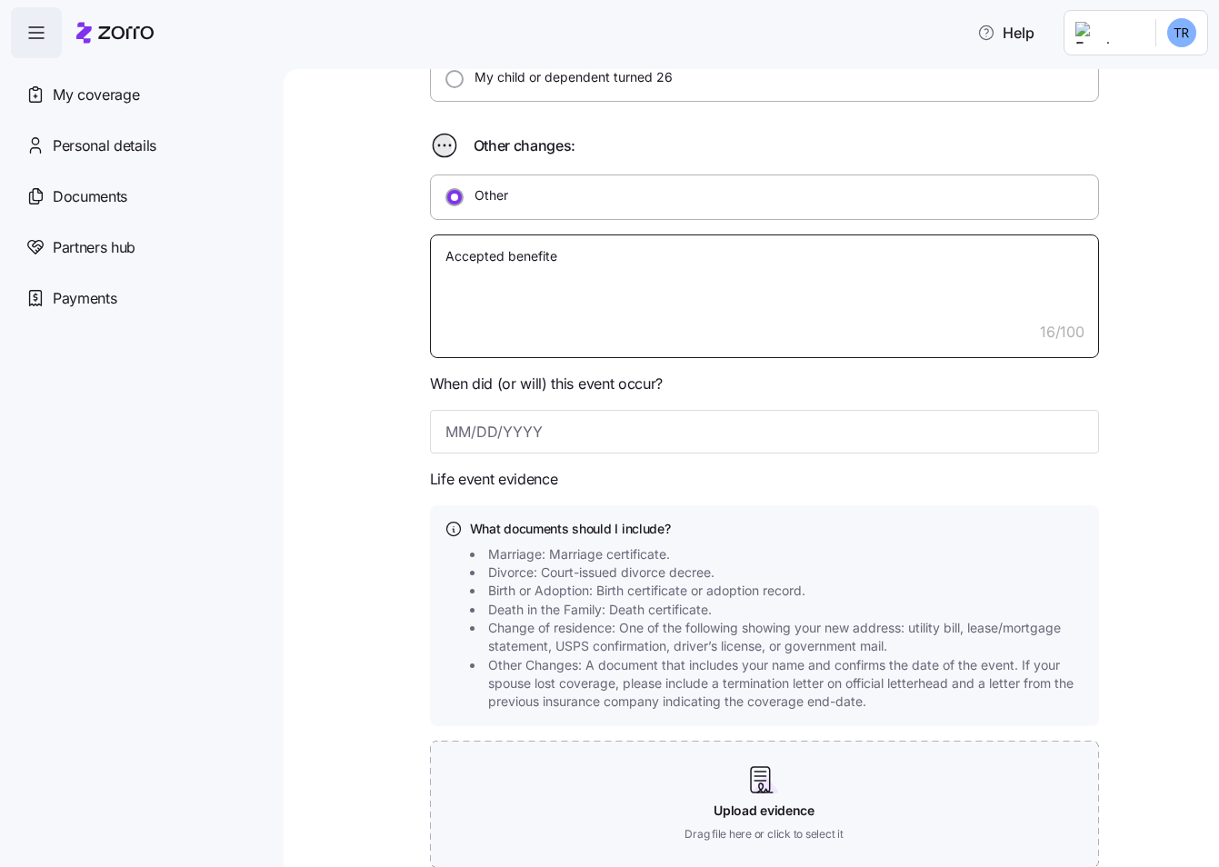
type textarea "x"
type textarea "Accepted benefited"
type textarea "x"
type textarea "Accepted benefited"
type textarea "x"
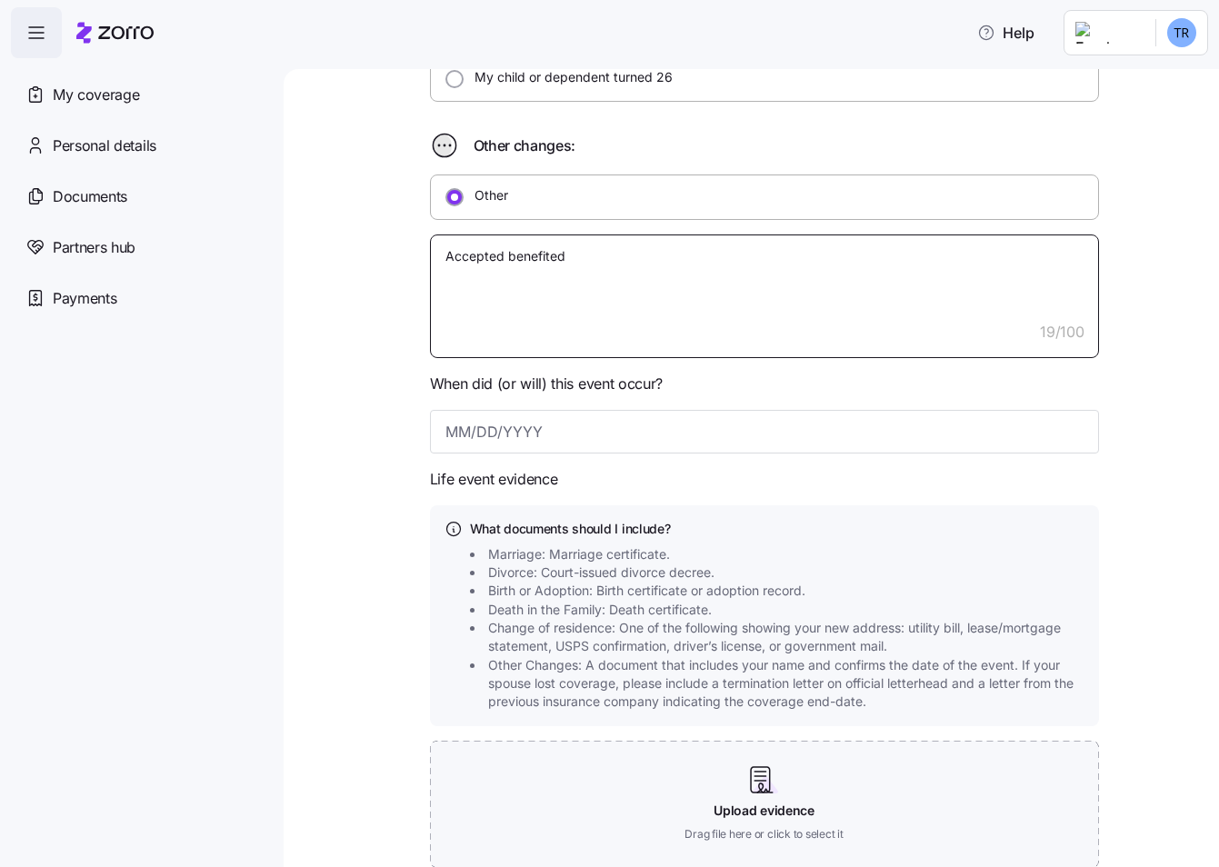
type textarea "Accepted benefited p"
type textarea "x"
type textarea "Accepted benefited po"
type textarea "x"
type textarea "Accepted benefited pos"
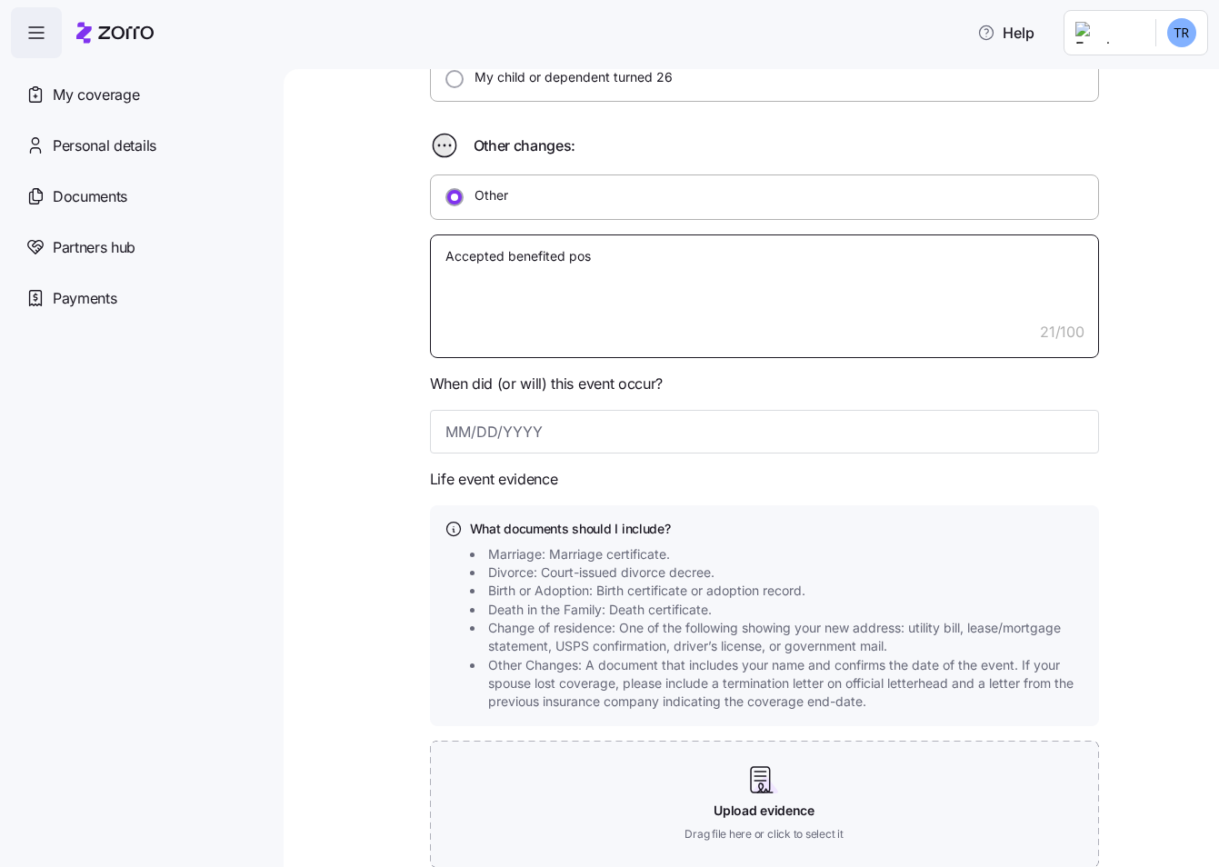
type textarea "x"
type textarea "Accepted benefited posi"
type textarea "x"
type textarea "Accepted benefited posit"
type textarea "x"
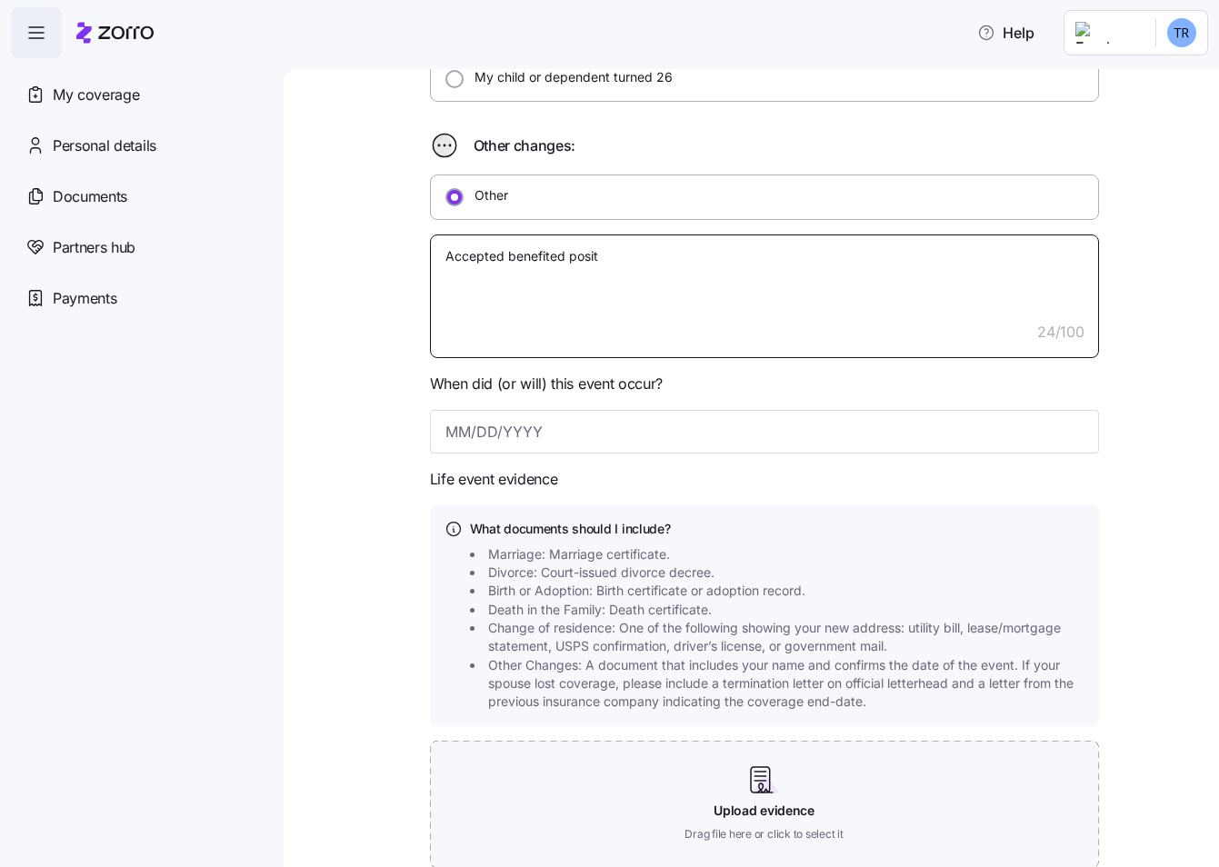
type textarea "Accepted benefited positi"
type textarea "x"
type textarea "Accepted benefited positin"
type textarea "x"
type textarea "Accepted benefited positin."
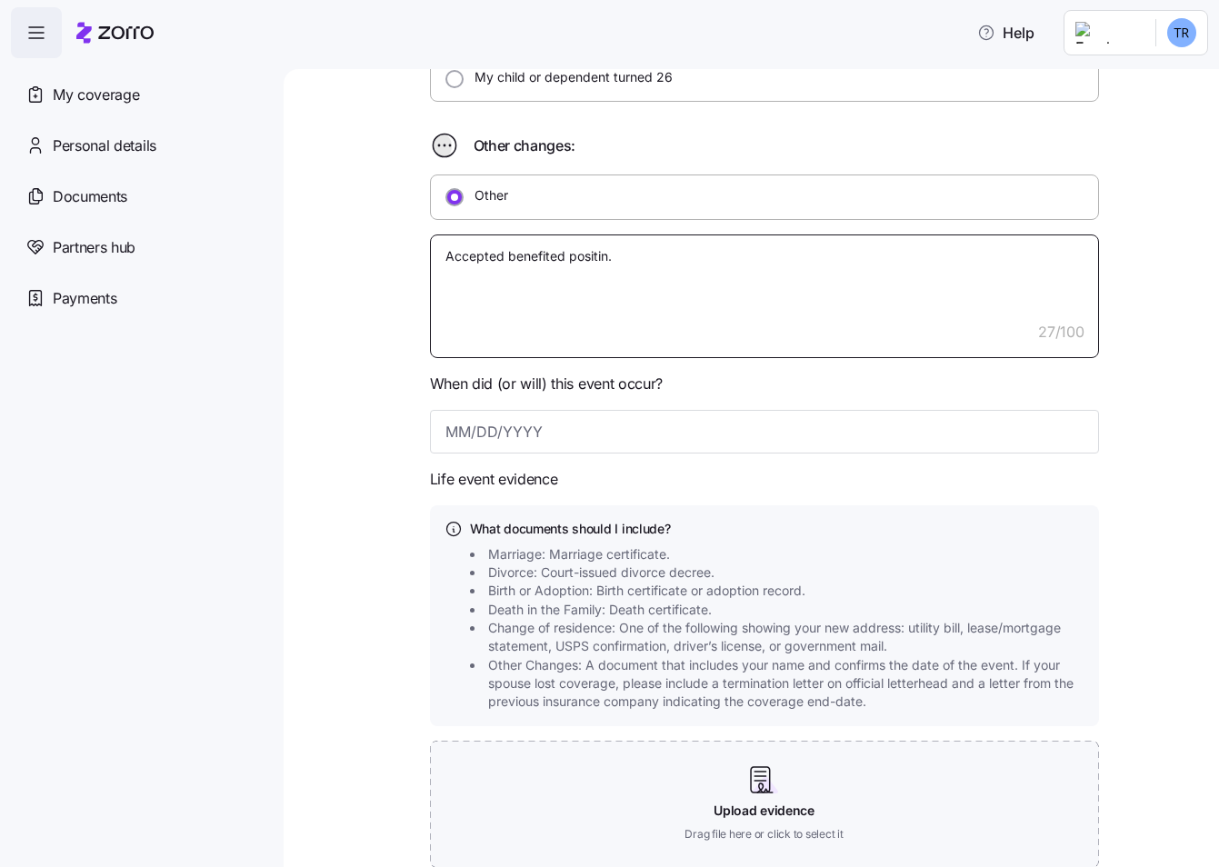
type textarea "x"
type textarea "Accepted benefited positin."
type textarea "x"
type textarea "Accepted benefited positin."
type textarea "x"
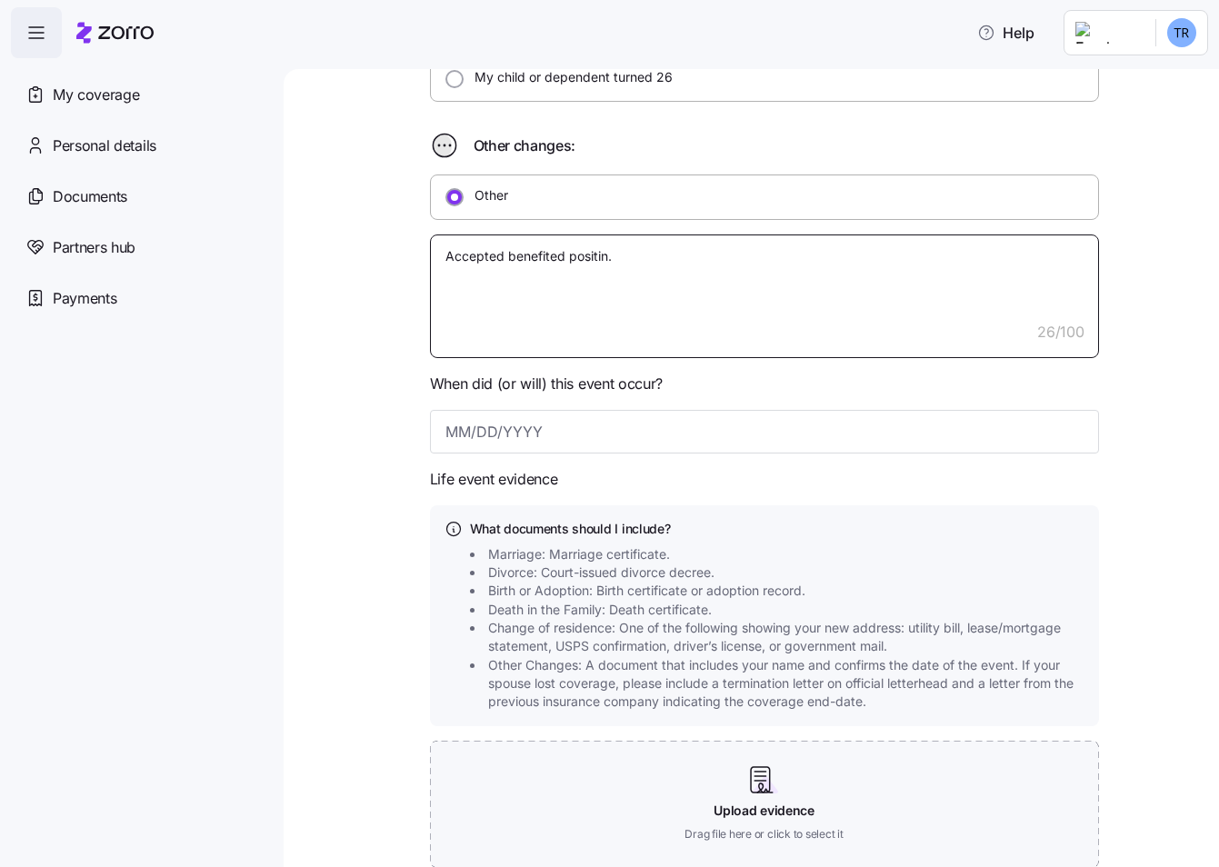
type textarea "Accepted benefited positin"
type textarea "x"
type textarea "Accepted benefited positi"
type textarea "x"
type textarea "Accepted benefited positio"
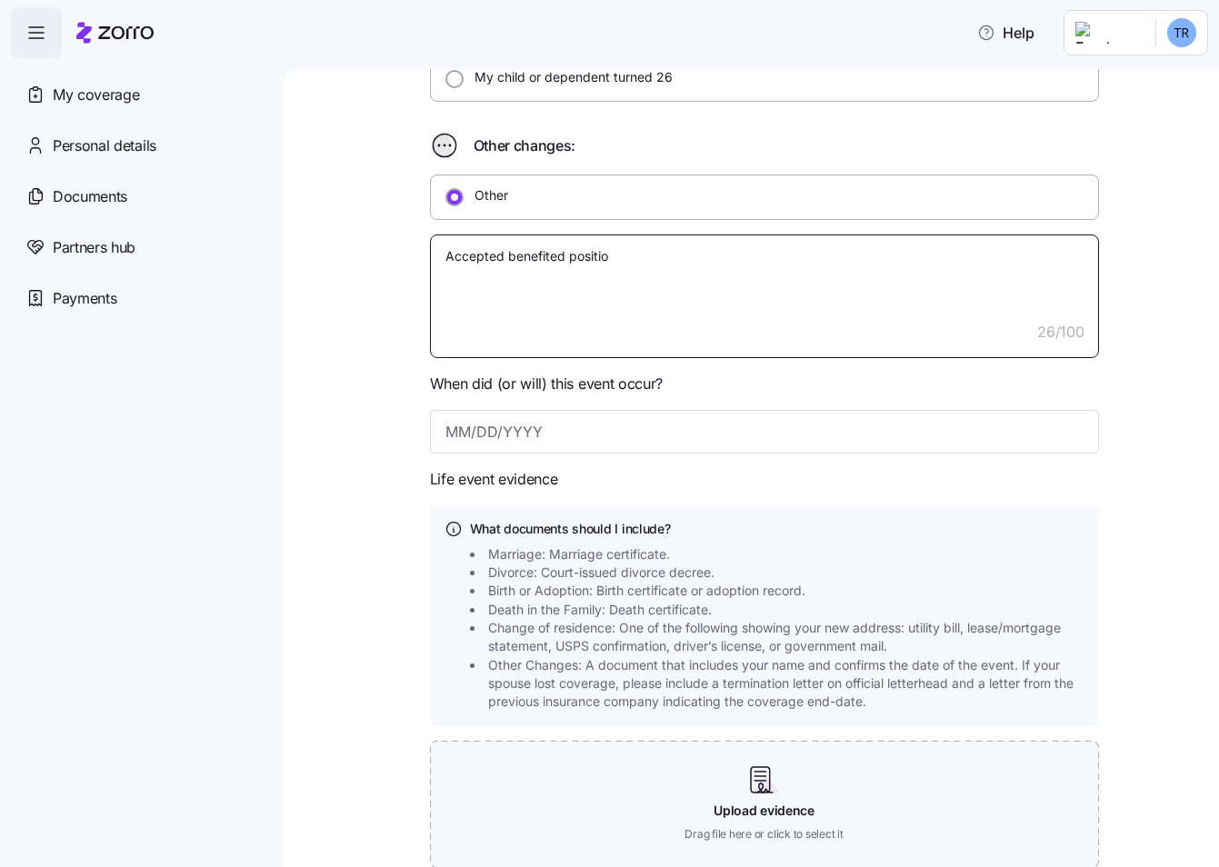
type textarea "x"
type textarea "Accepted benefited position"
type textarea "x"
type textarea "Accepted benefited position."
type textarea "x"
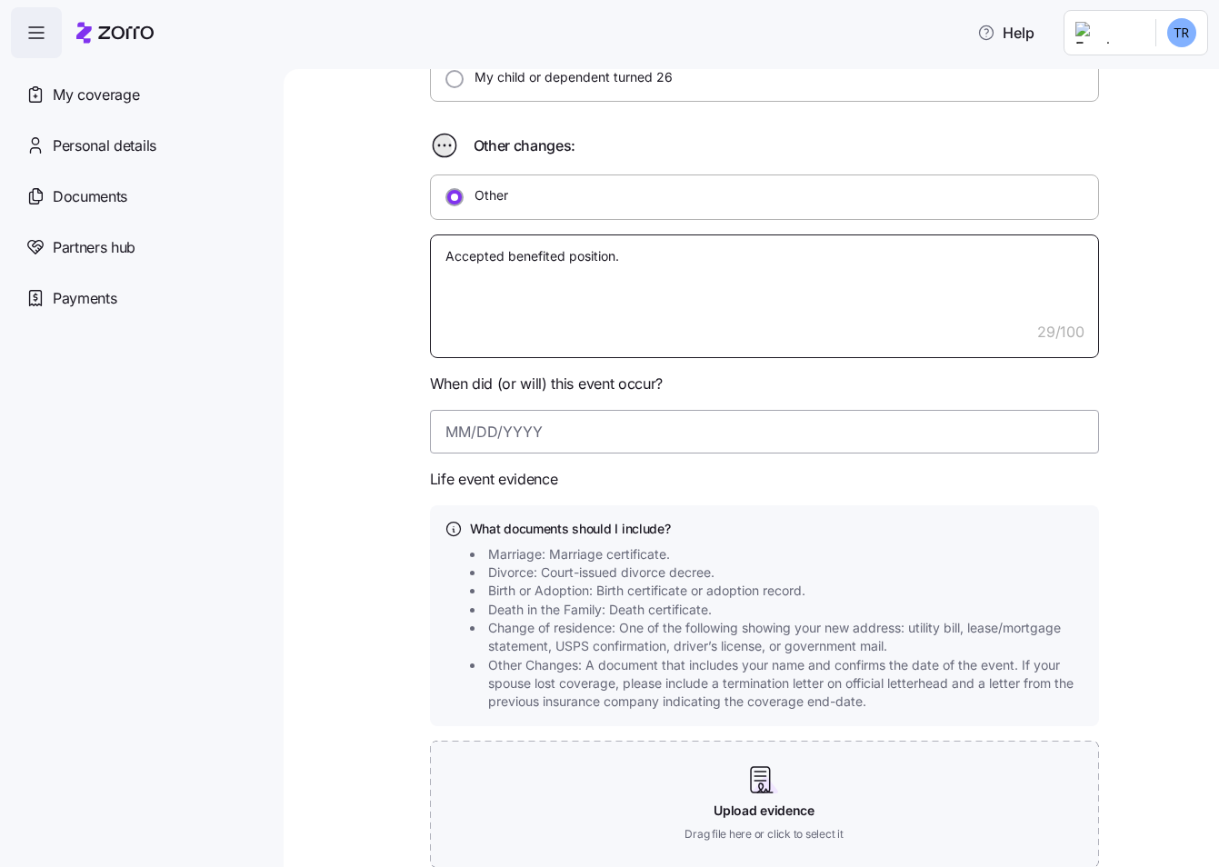
type textarea "Accepted benefited position."
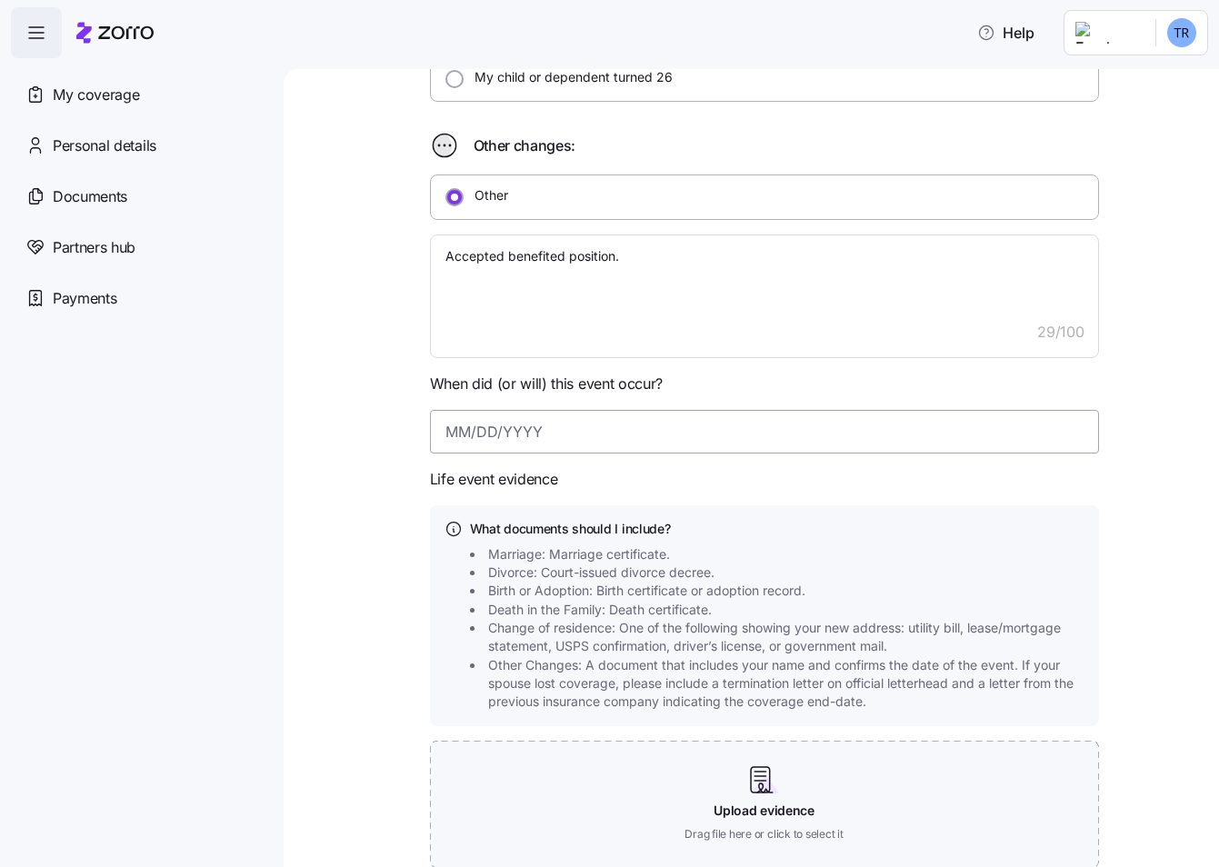
click at [564, 434] on input at bounding box center [764, 432] width 669 height 44
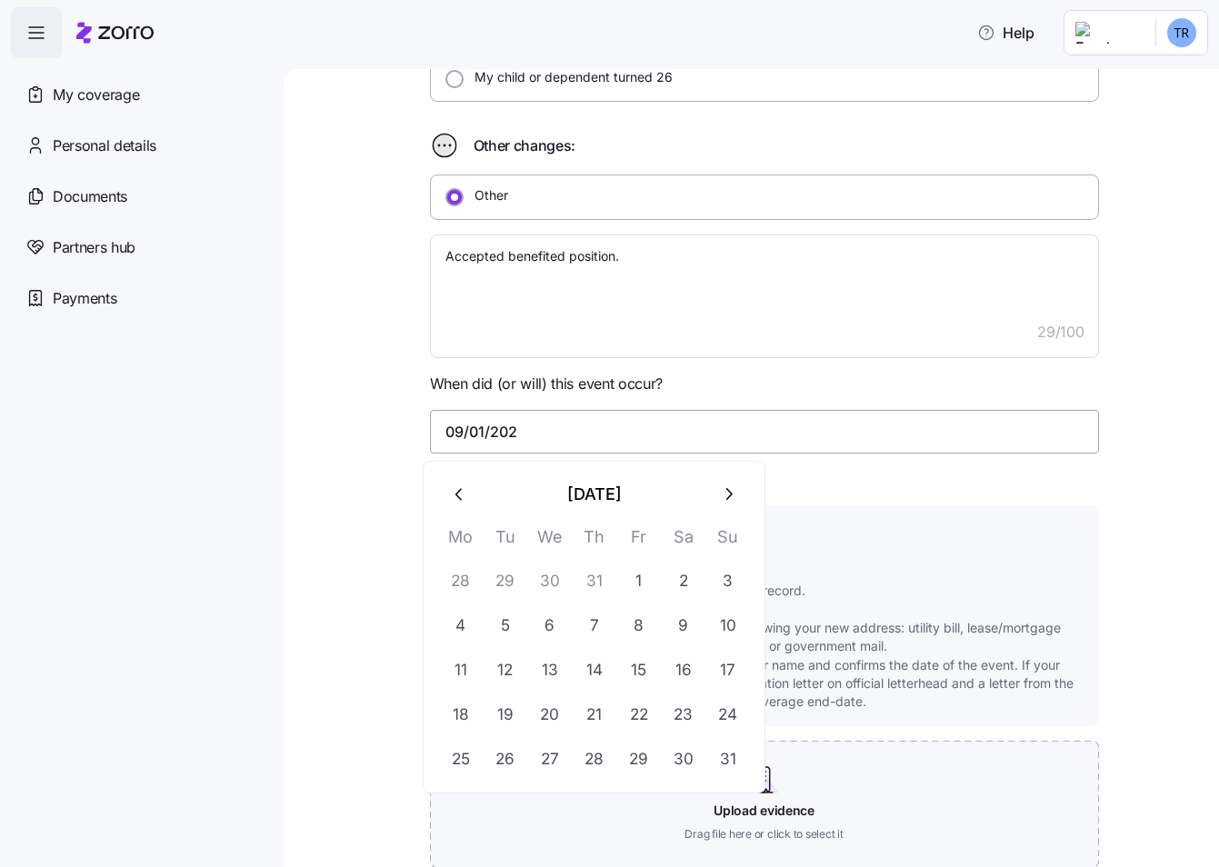
type input "[DATE]"
type textarea "x"
click at [458, 508] on button "button" at bounding box center [460, 495] width 44 height 44
click at [742, 673] on button "17" at bounding box center [728, 670] width 44 height 44
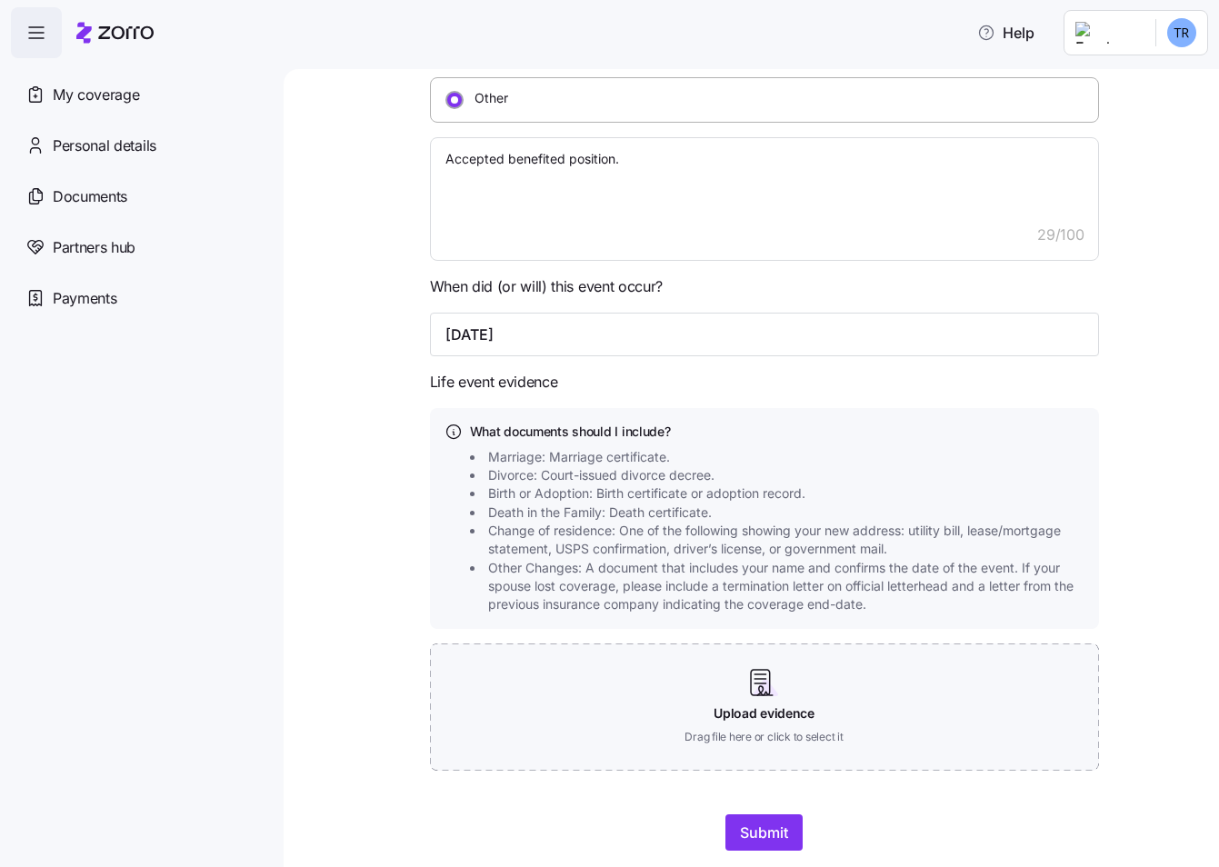
scroll to position [728, 0]
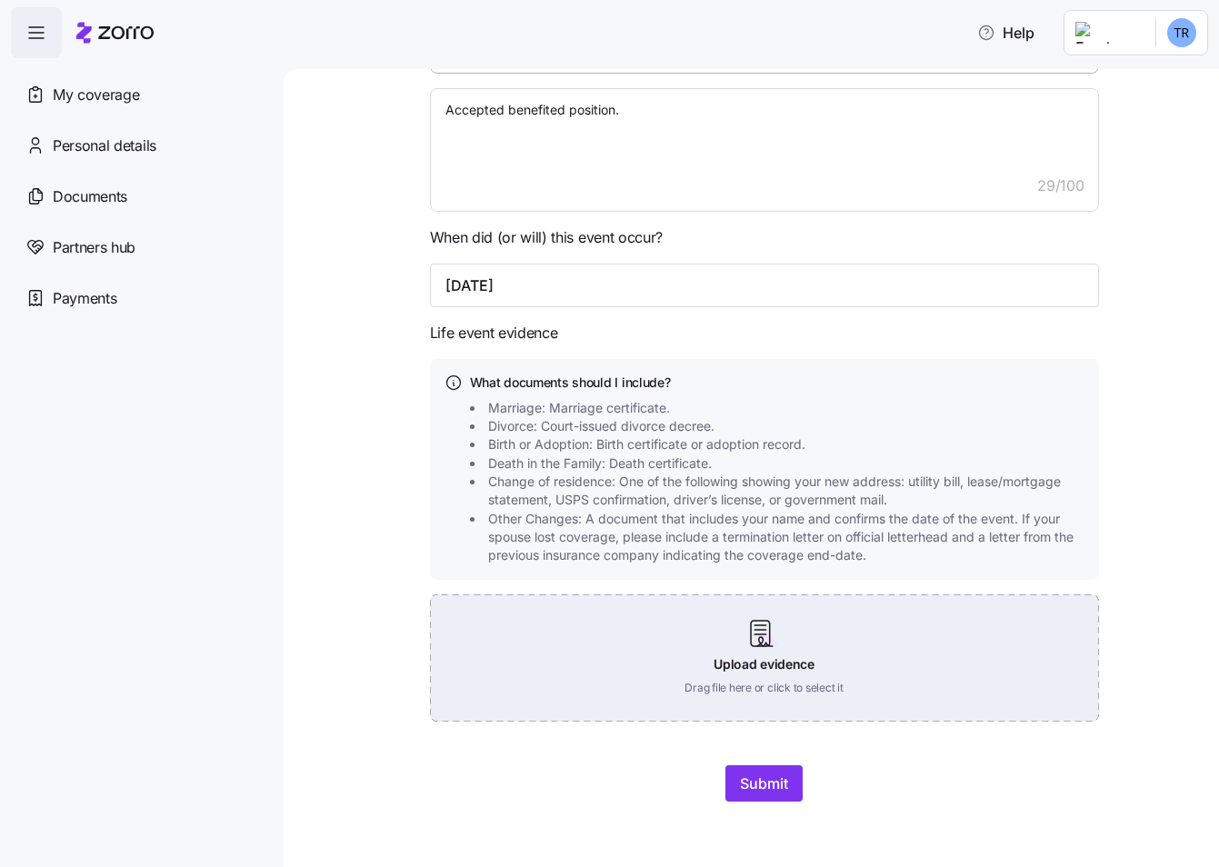
type input "[DATE]"
click at [762, 633] on div "Upload evidence Drag file here or click to select it" at bounding box center [764, 657] width 669 height 127
click at [754, 662] on div "Upload evidence Drag file here or click to select it" at bounding box center [764, 657] width 669 height 127
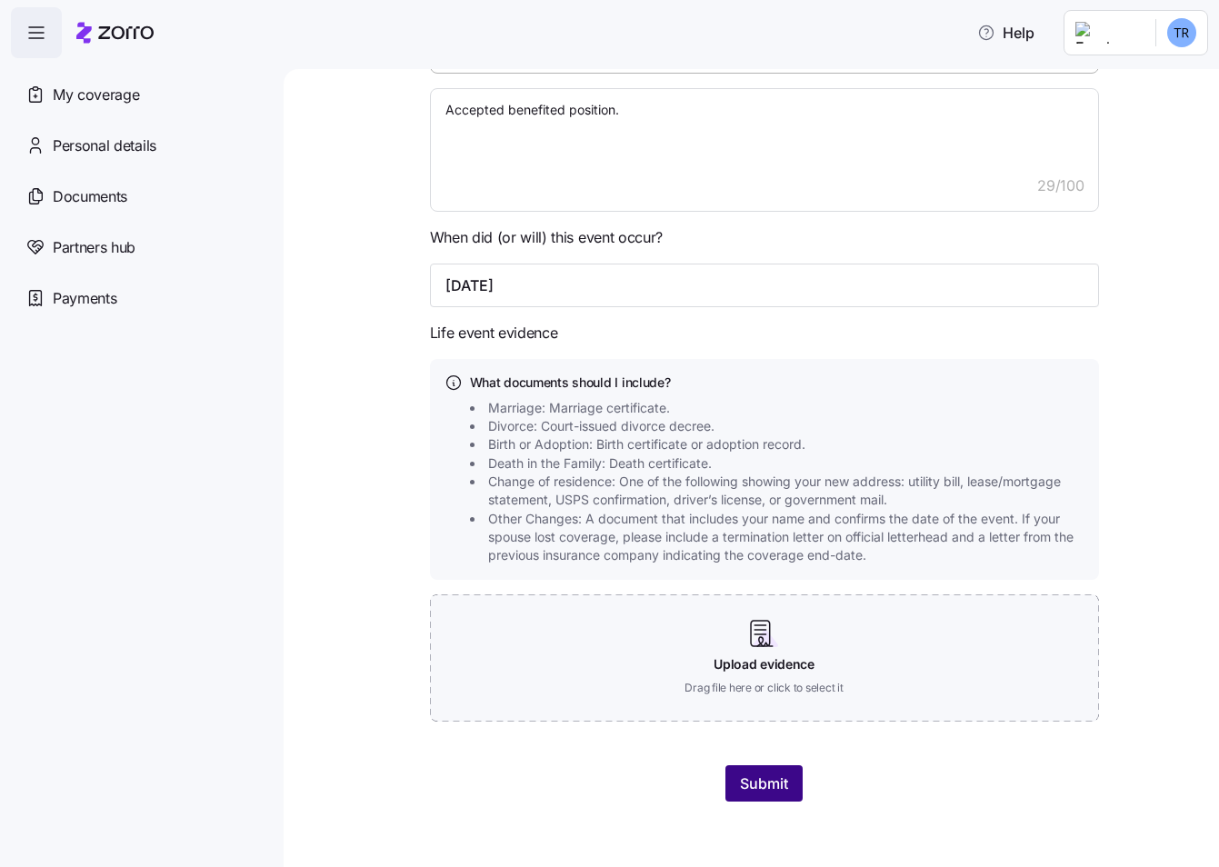
click at [755, 784] on span "Submit" at bounding box center [764, 784] width 48 height 22
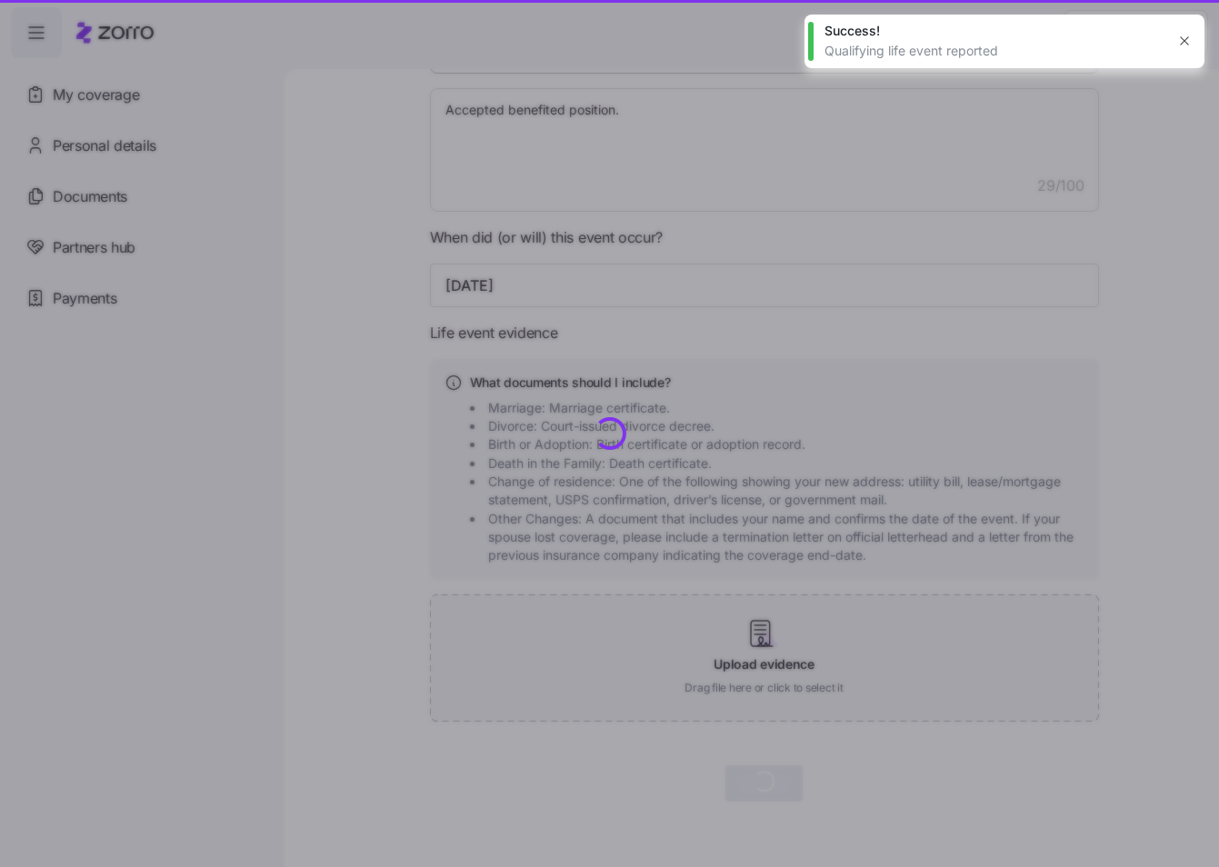
type textarea "x"
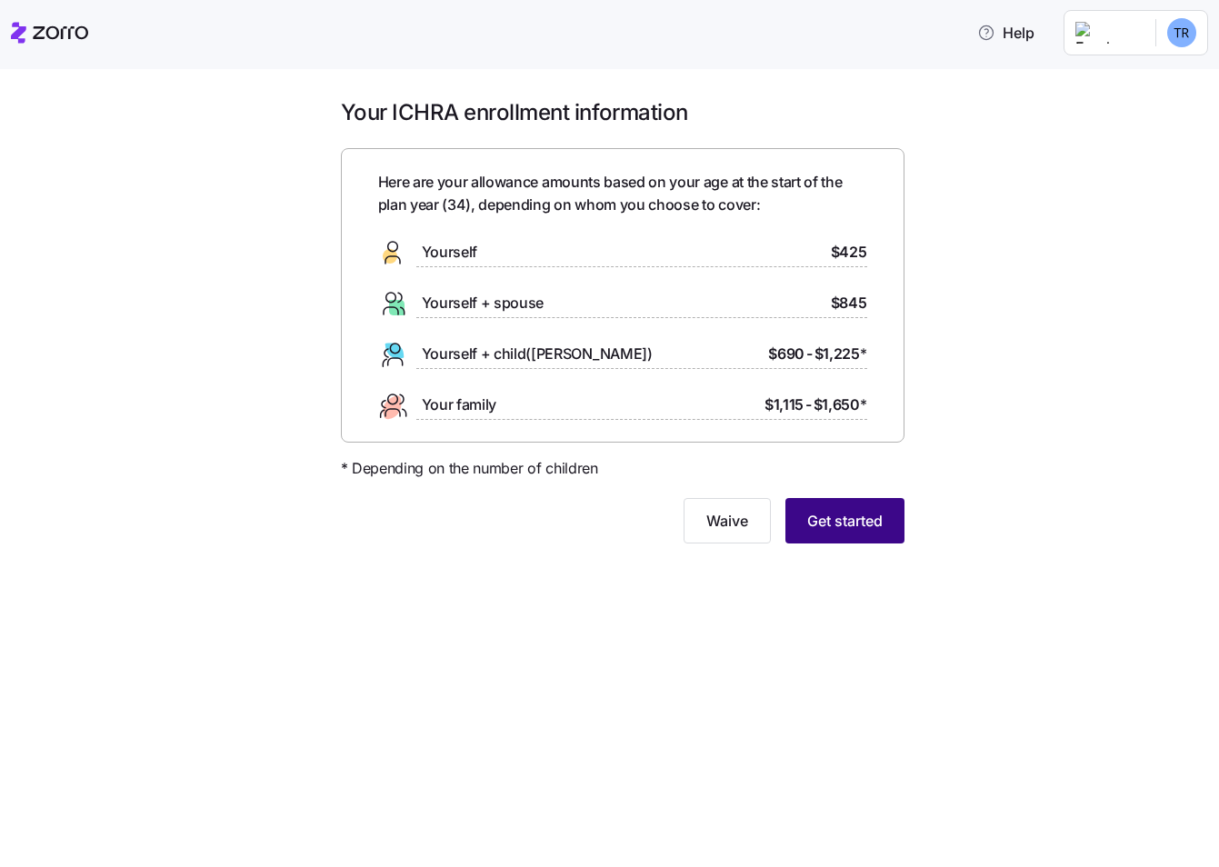
click at [825, 523] on span "Get started" at bounding box center [844, 521] width 75 height 22
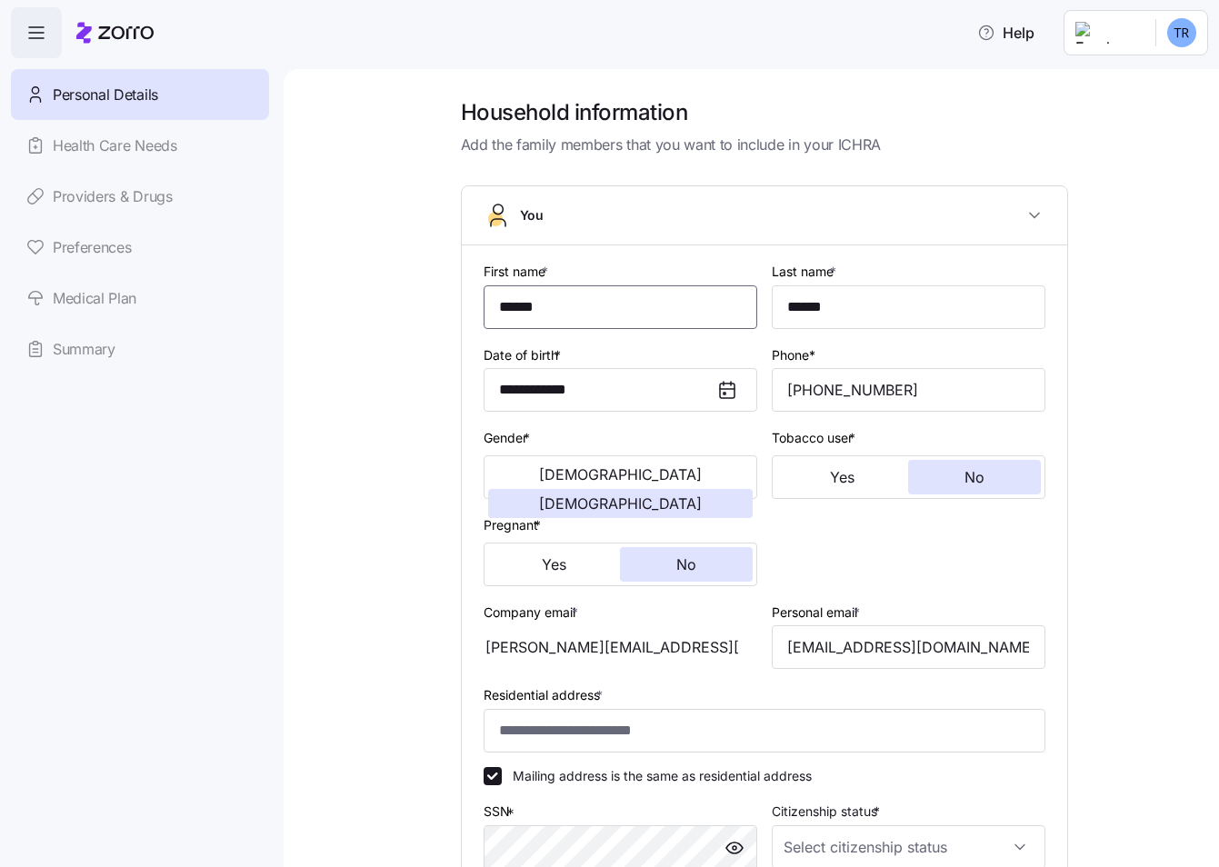
drag, startPoint x: 570, startPoint y: 323, endPoint x: 340, endPoint y: 315, distance: 230.1
click at [340, 315] on div "**********" at bounding box center [763, 633] width 859 height 1071
type input "******"
click at [1106, 378] on div "**********" at bounding box center [763, 633] width 859 height 1071
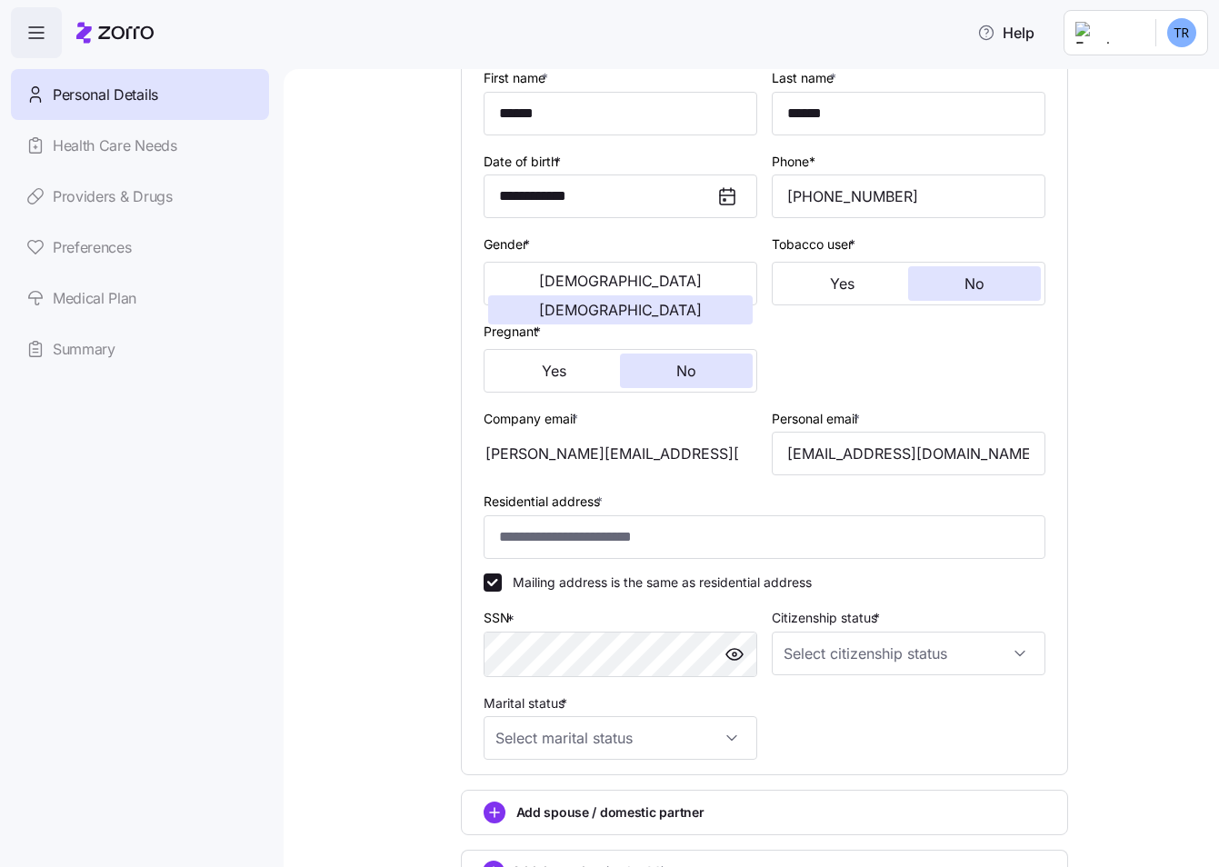
scroll to position [291, 0]
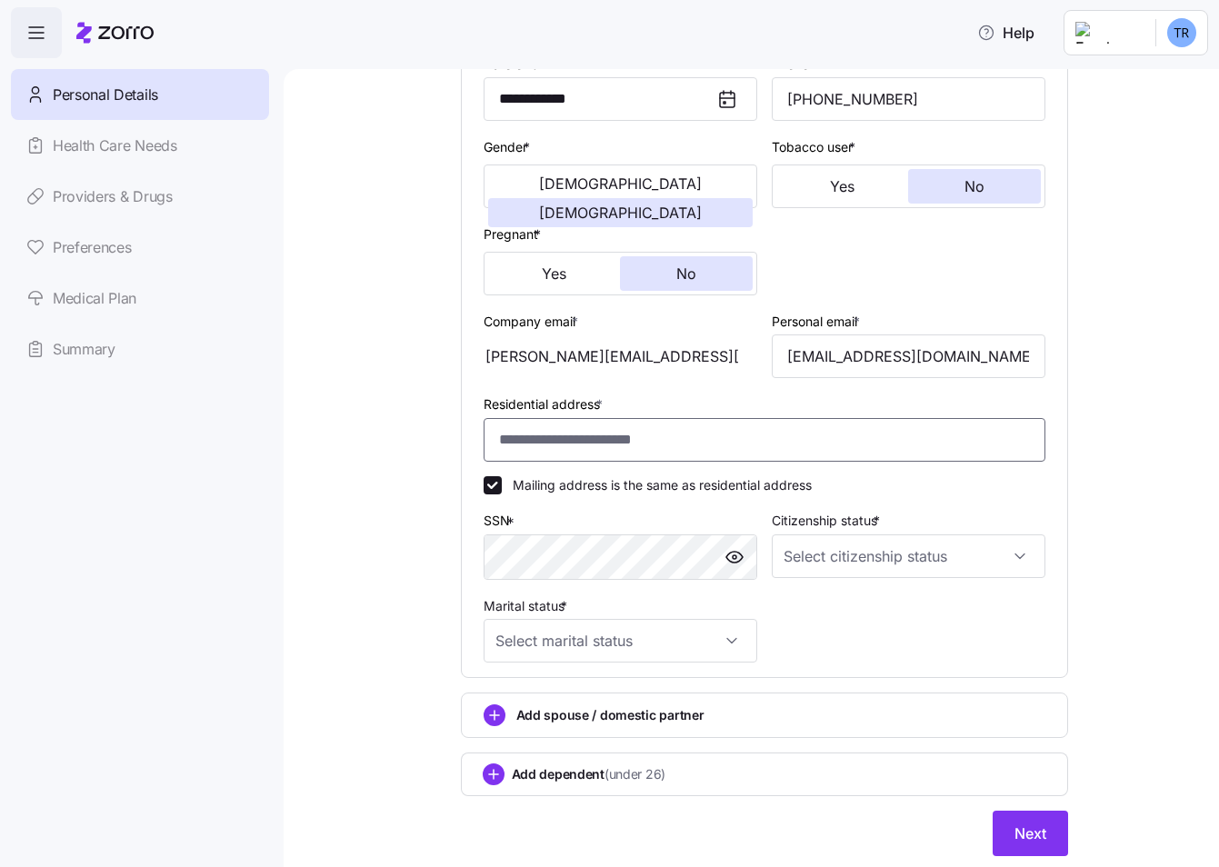
click at [620, 440] on input "Residential address *" at bounding box center [765, 440] width 562 height 44
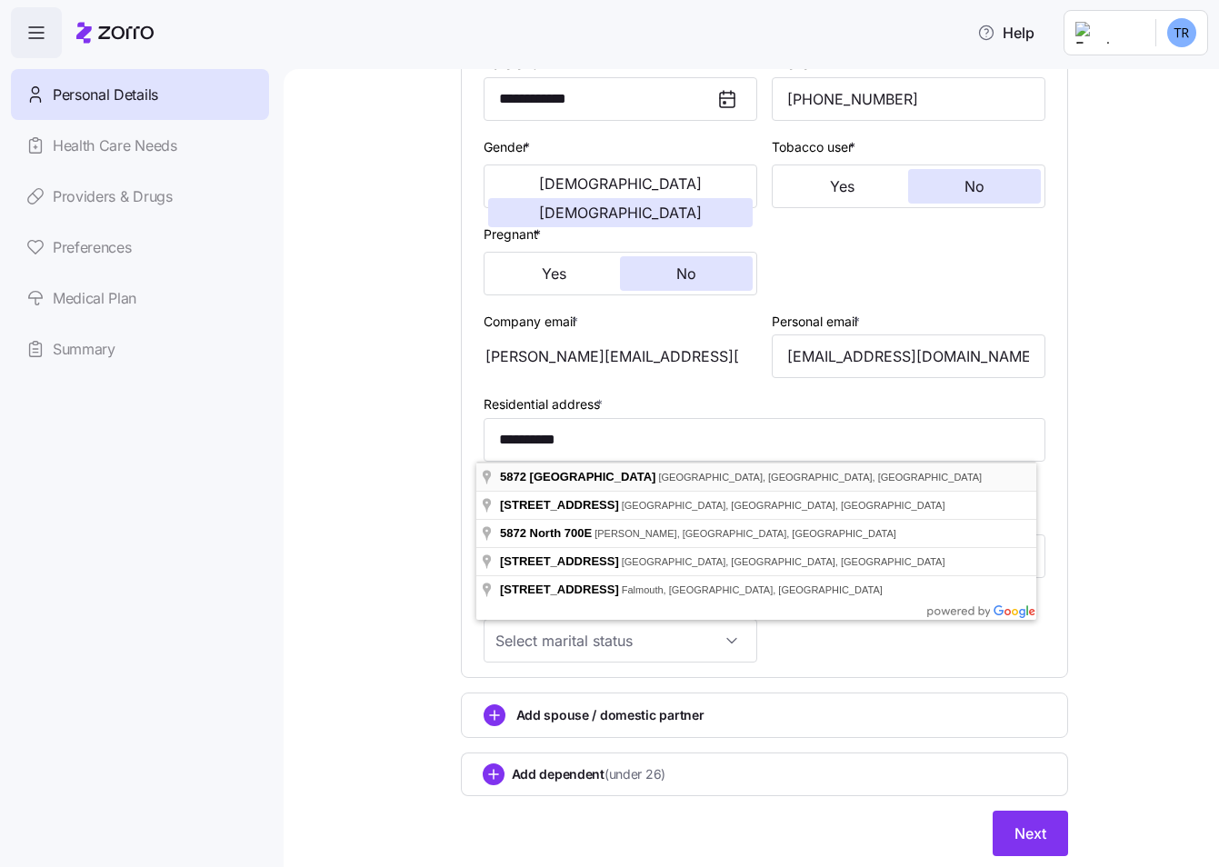
type input "**********"
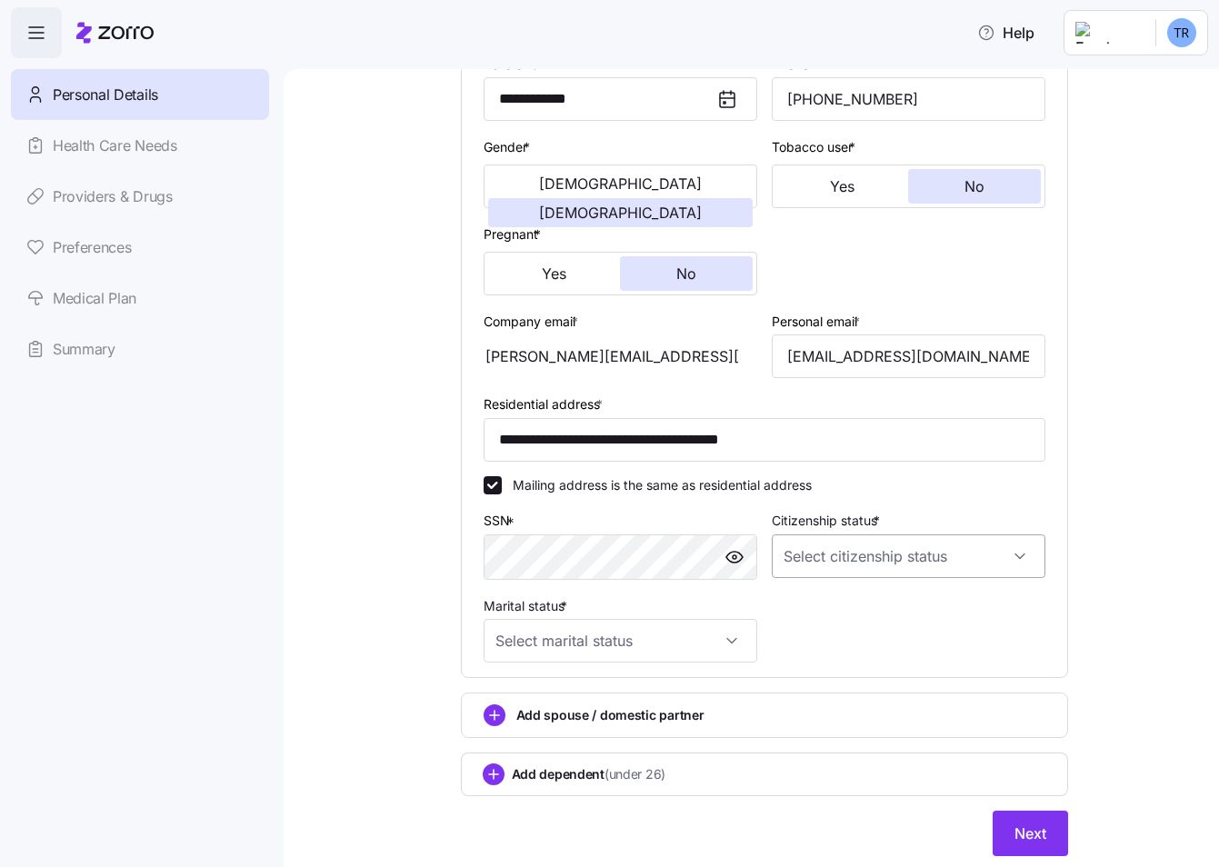
click at [882, 548] on input "Citizenship status *" at bounding box center [909, 556] width 274 height 44
click at [858, 603] on div "[DEMOGRAPHIC_DATA] citizen" at bounding box center [901, 612] width 259 height 38
type input "[DEMOGRAPHIC_DATA] citizen"
click at [680, 622] on input "Marital status *" at bounding box center [621, 641] width 274 height 44
click at [552, 736] on div "Married" at bounding box center [613, 734] width 259 height 38
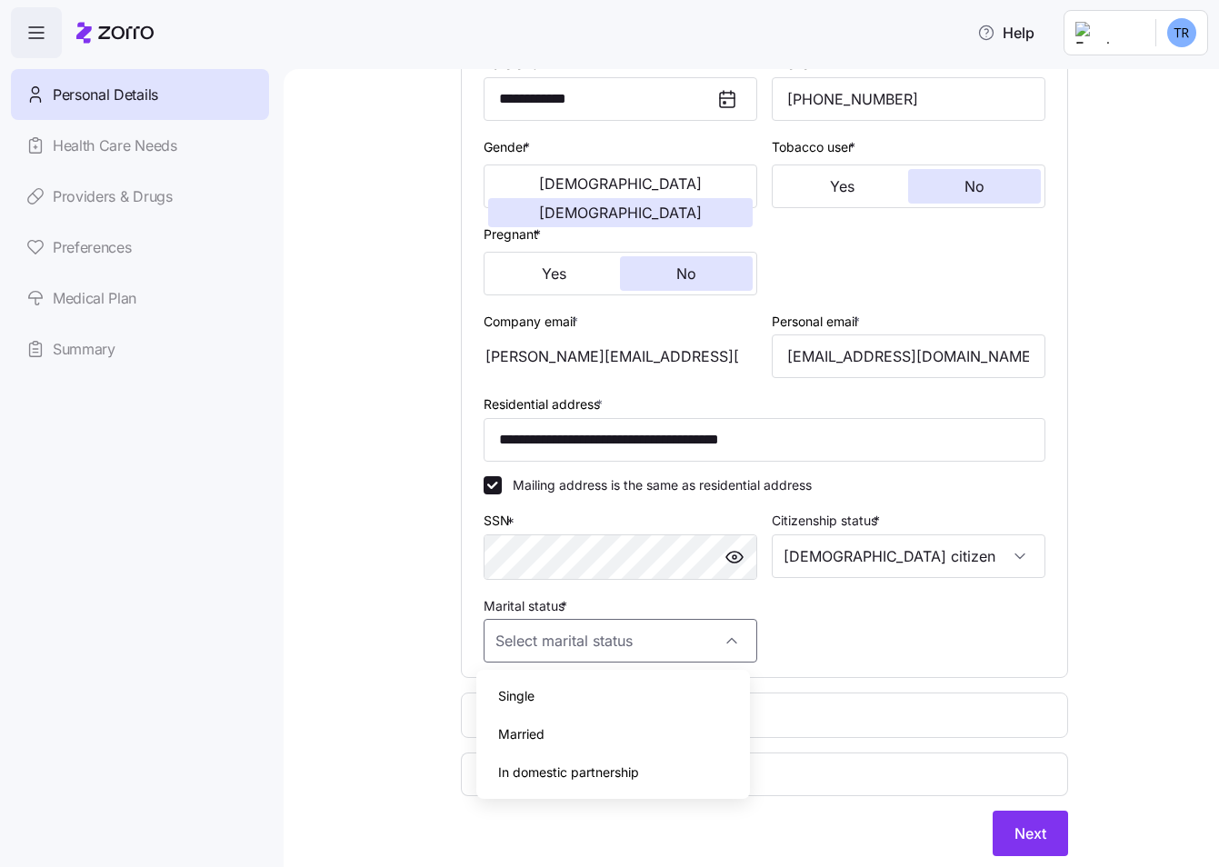
type input "Married"
click at [536, 720] on span "Add spouse / domestic partner" at bounding box center [610, 715] width 188 height 18
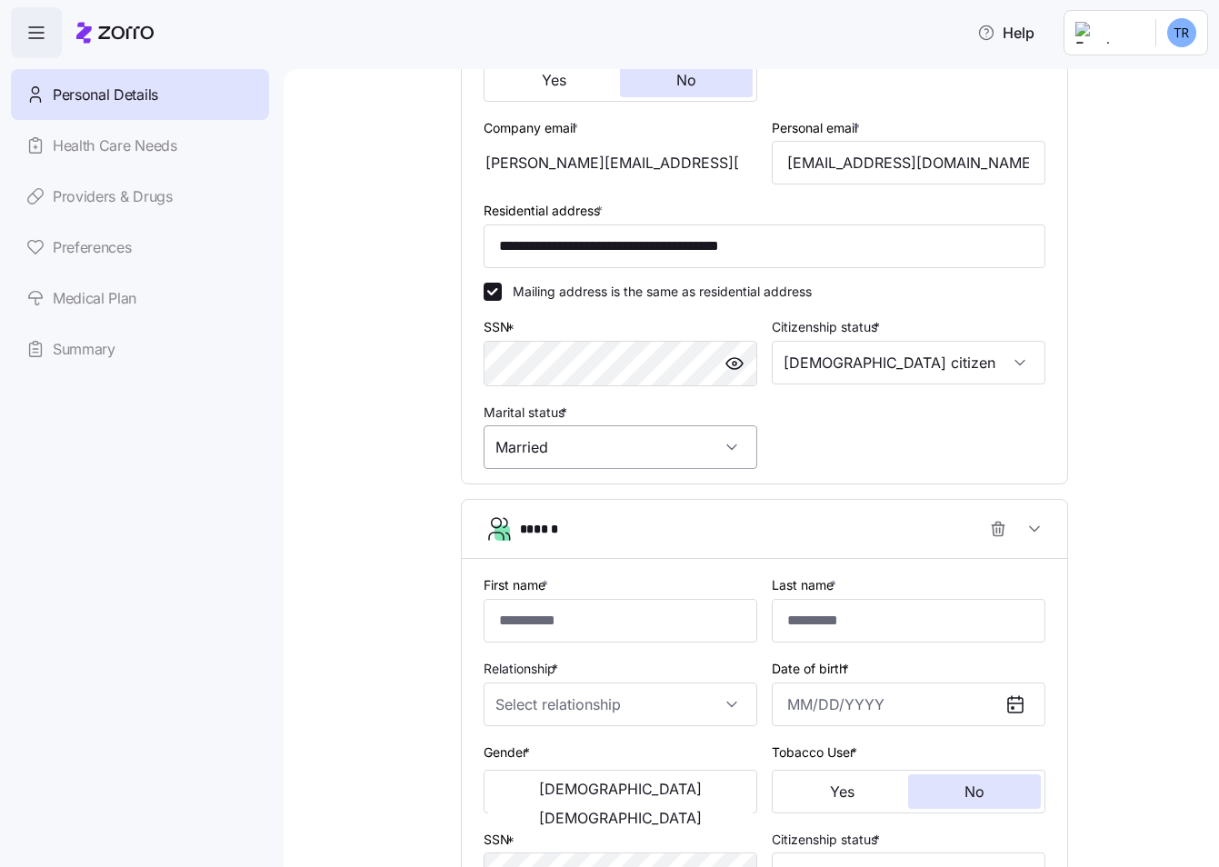
scroll to position [775, 0]
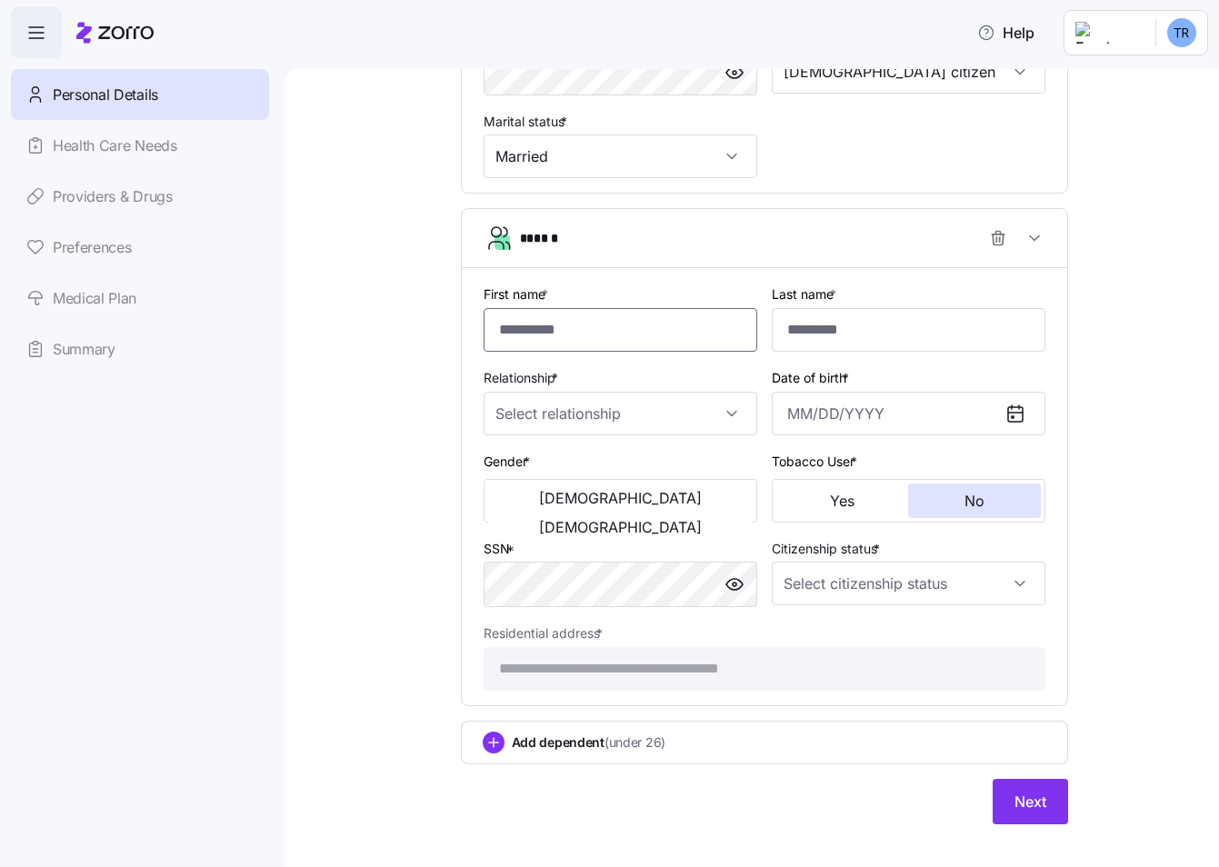
click at [568, 338] on input "First name *" at bounding box center [621, 330] width 274 height 44
type input "********"
type input "******"
click at [744, 424] on input "Relationship *" at bounding box center [621, 414] width 274 height 44
click at [546, 469] on div "Spouse" at bounding box center [613, 469] width 259 height 38
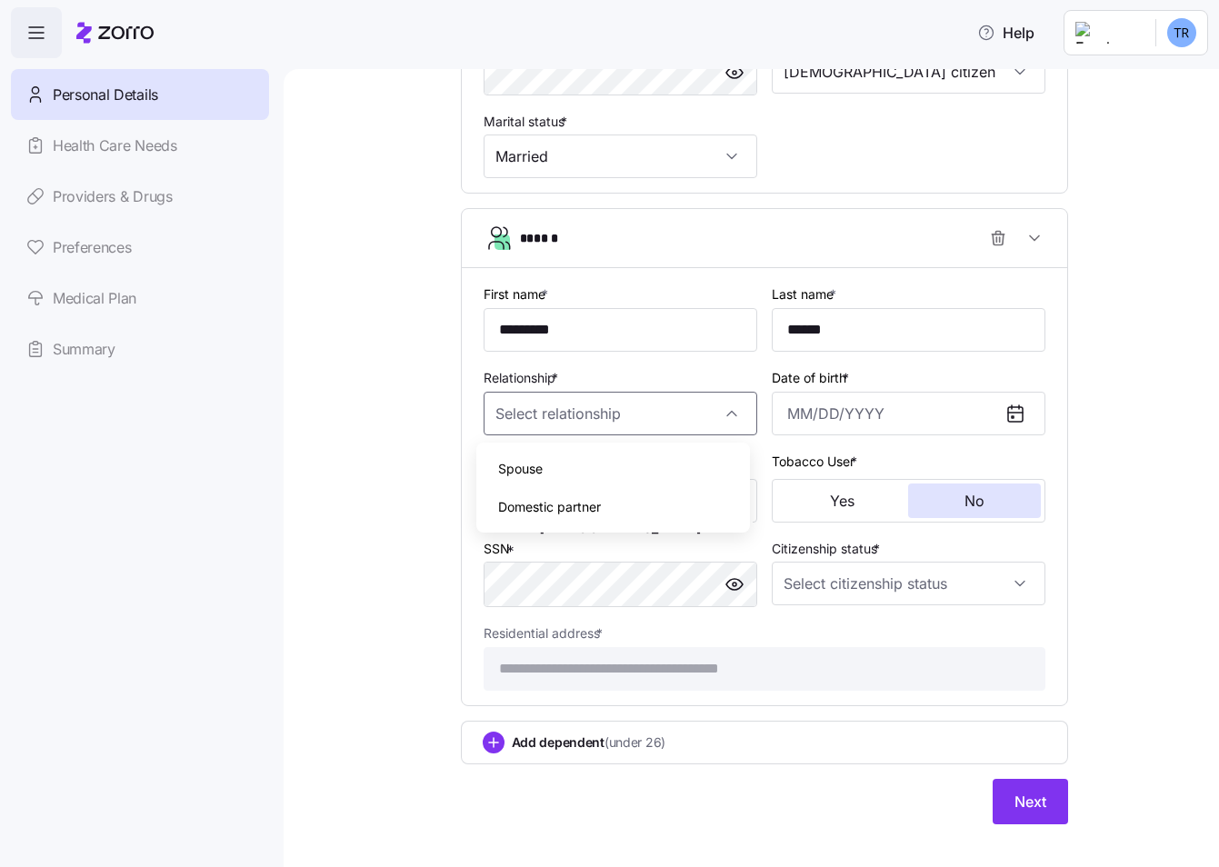
type input "Spouse"
click at [851, 412] on input "Date of birth *" at bounding box center [909, 414] width 274 height 44
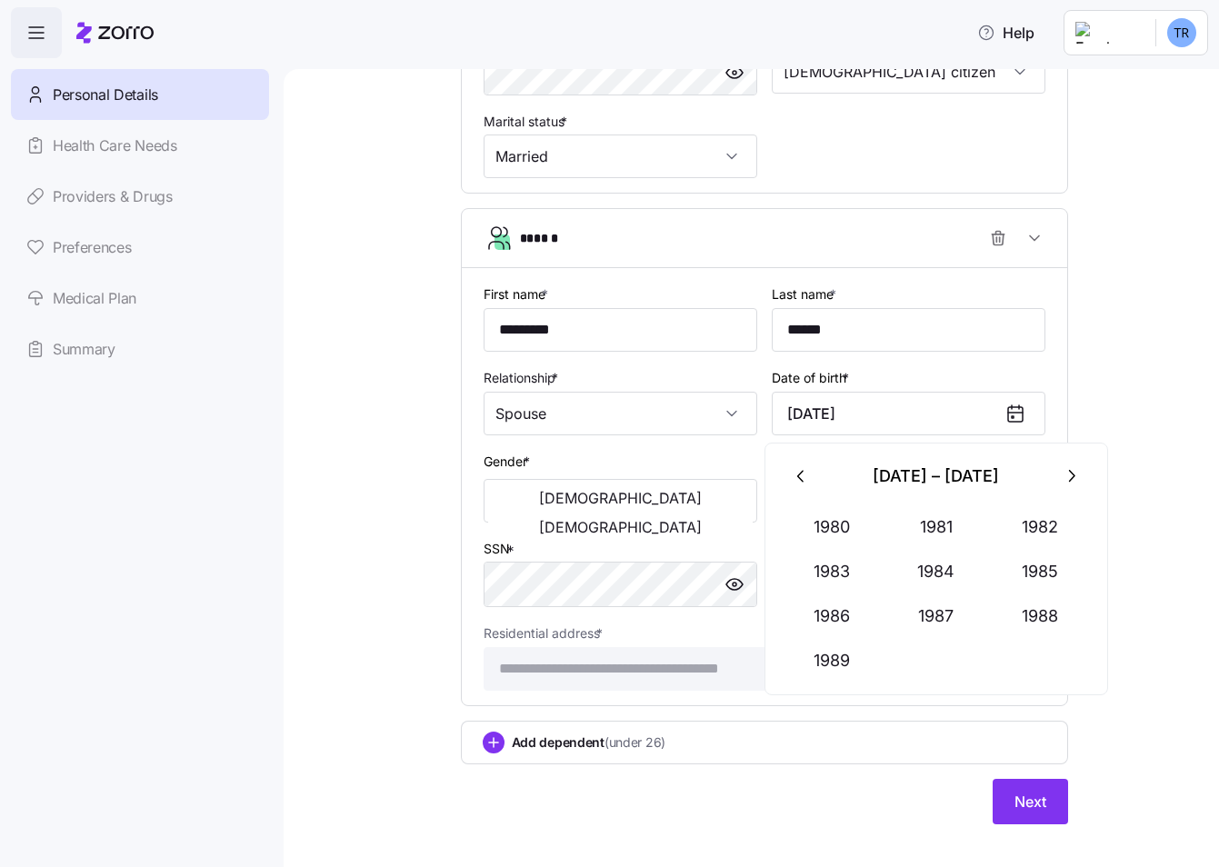
type input "[DATE]"
click at [1140, 425] on div "**********" at bounding box center [763, 84] width 859 height 1523
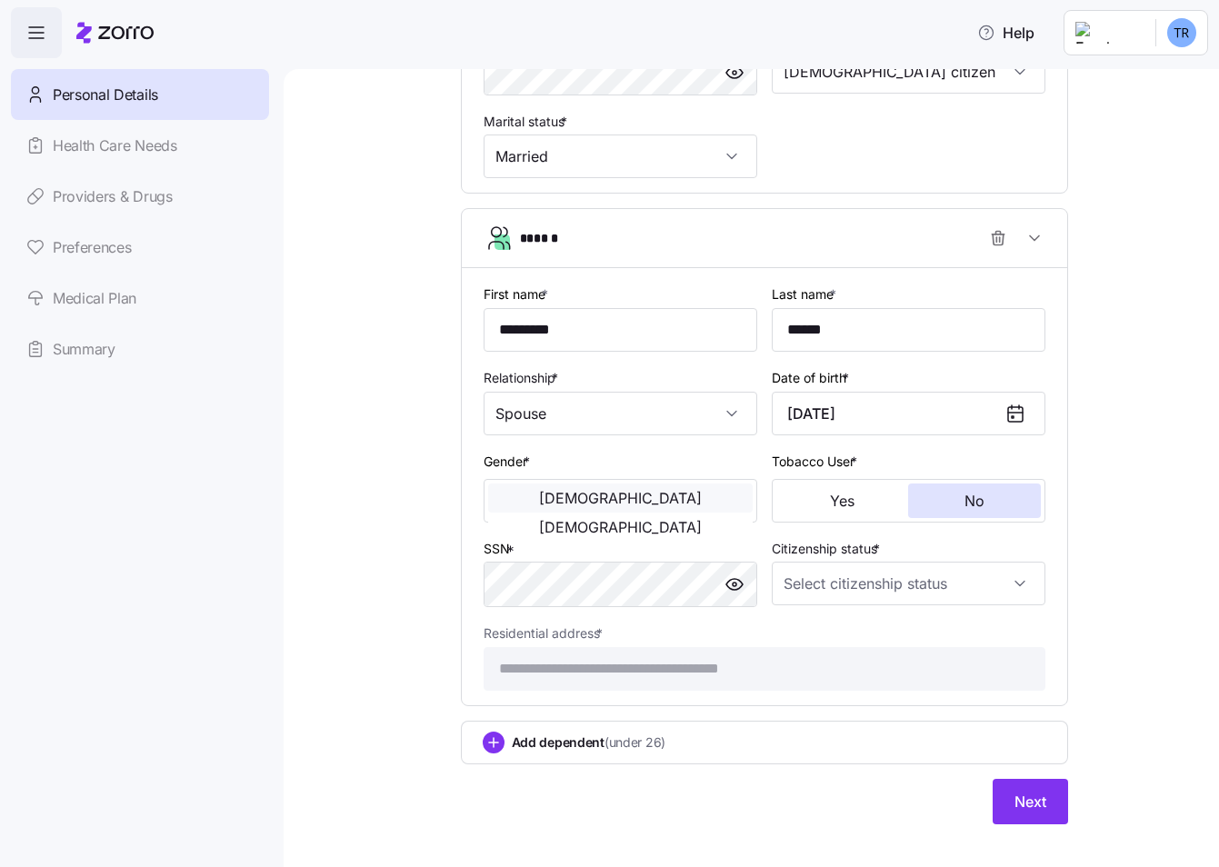
click at [504, 513] on button "[DEMOGRAPHIC_DATA]" at bounding box center [620, 498] width 265 height 29
click at [922, 587] on input "Citizenship status *" at bounding box center [909, 584] width 274 height 44
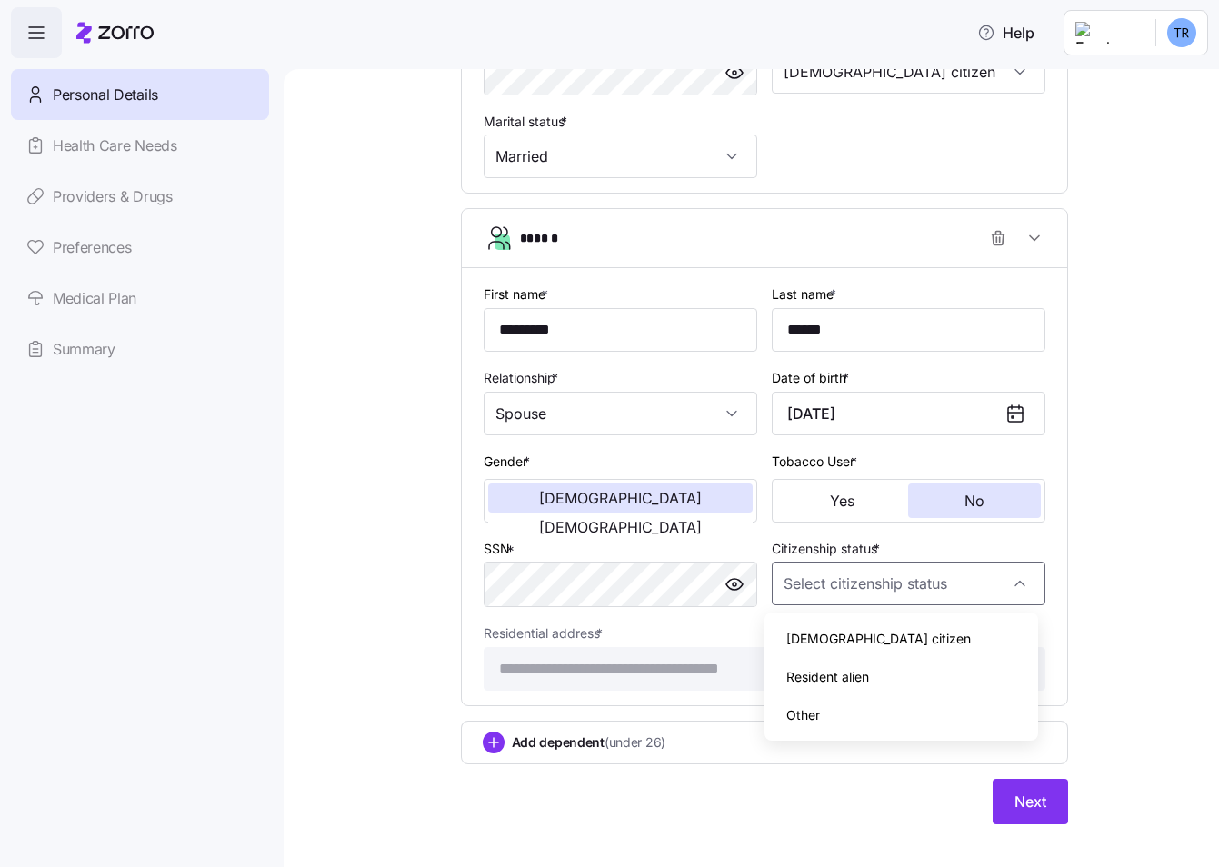
click at [838, 647] on span "[DEMOGRAPHIC_DATA] citizen" at bounding box center [878, 639] width 185 height 20
type input "[DEMOGRAPHIC_DATA] citizen"
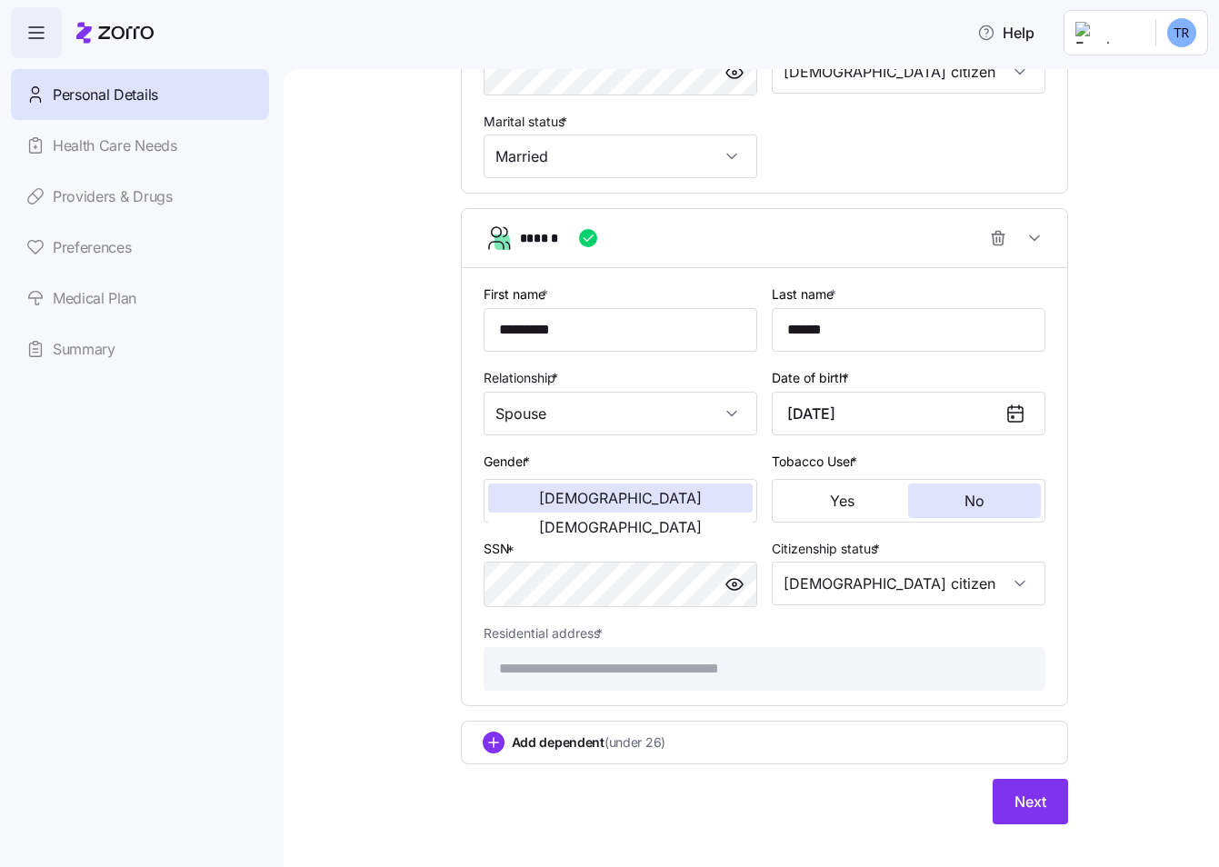
click at [570, 743] on span "Add dependent (under 26)" at bounding box center [589, 743] width 155 height 18
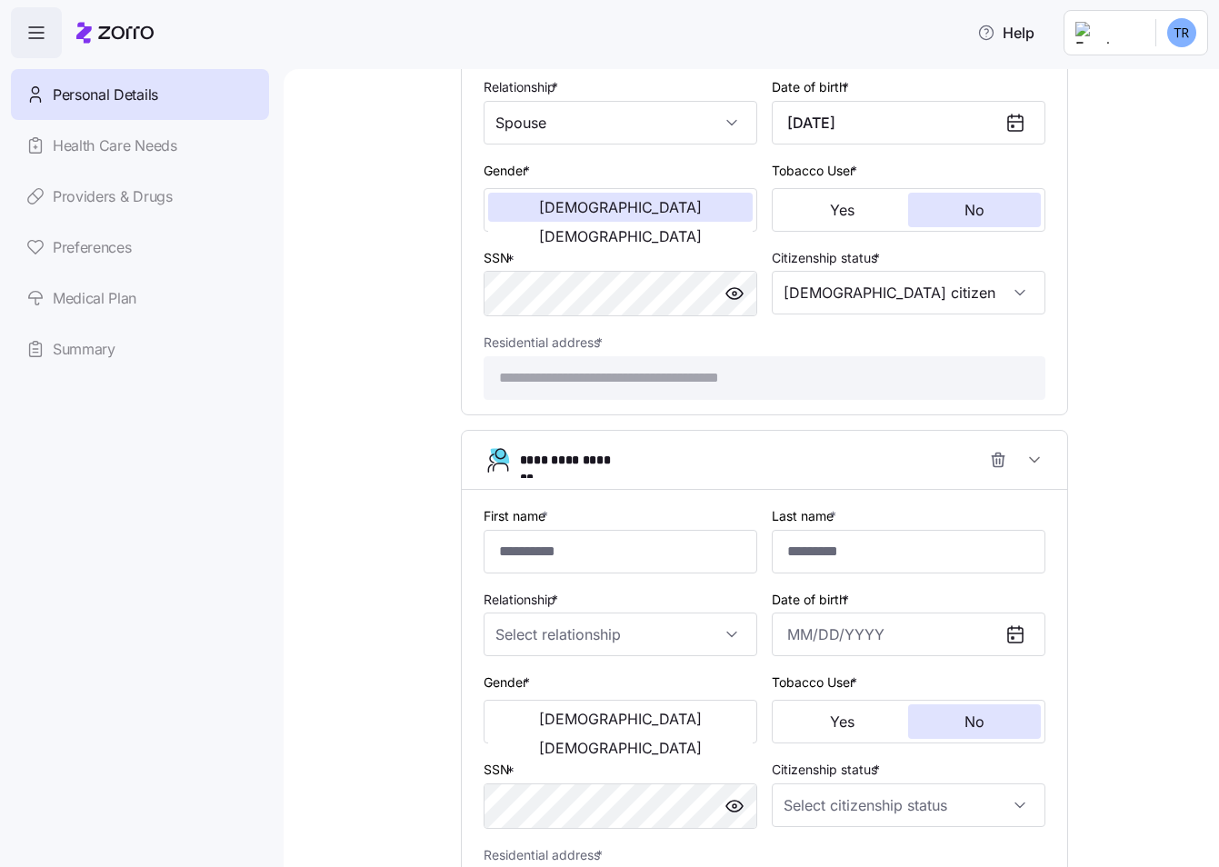
scroll to position [1310, 0]
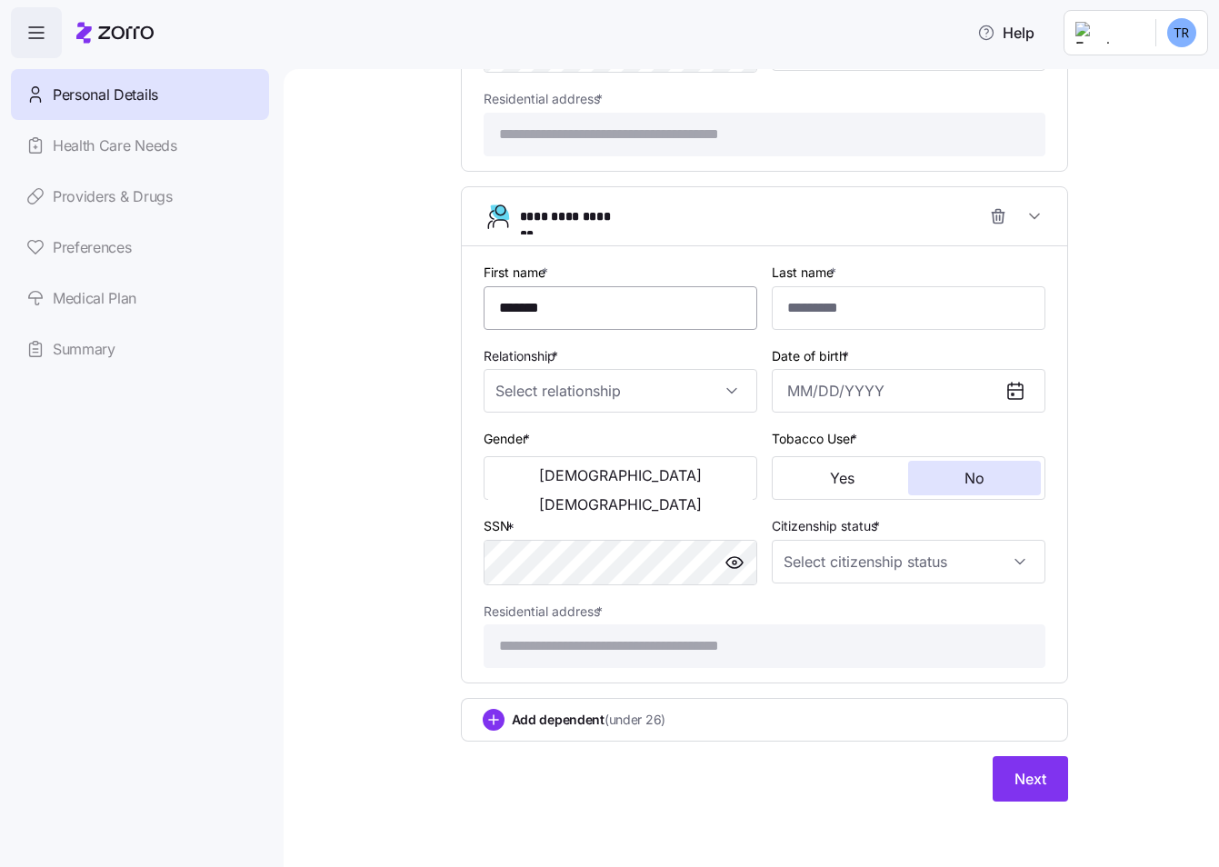
type input "*******"
type input "******"
click at [706, 384] on input "Relationship *" at bounding box center [621, 391] width 274 height 44
click at [562, 449] on div "Child" at bounding box center [613, 446] width 259 height 38
type input "Child"
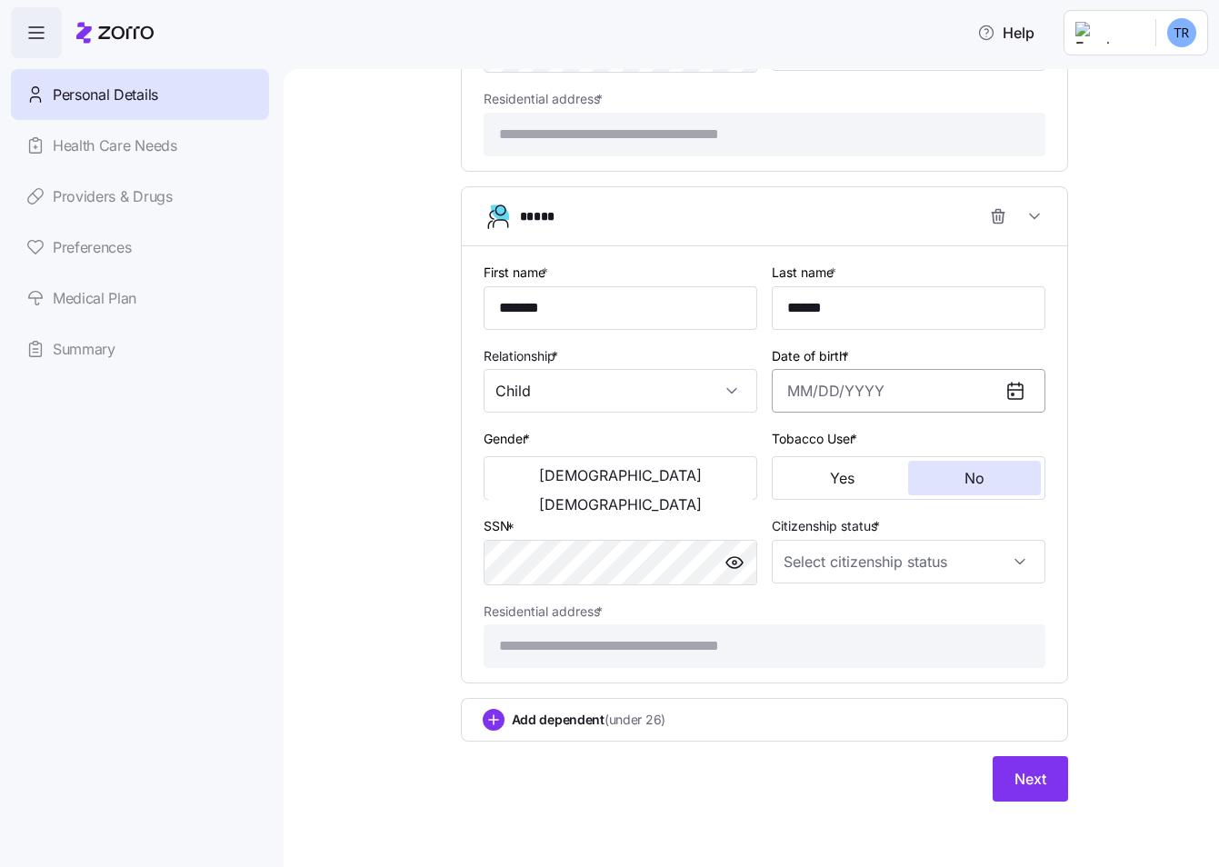
click at [783, 399] on input "Date of birth *" at bounding box center [909, 391] width 274 height 44
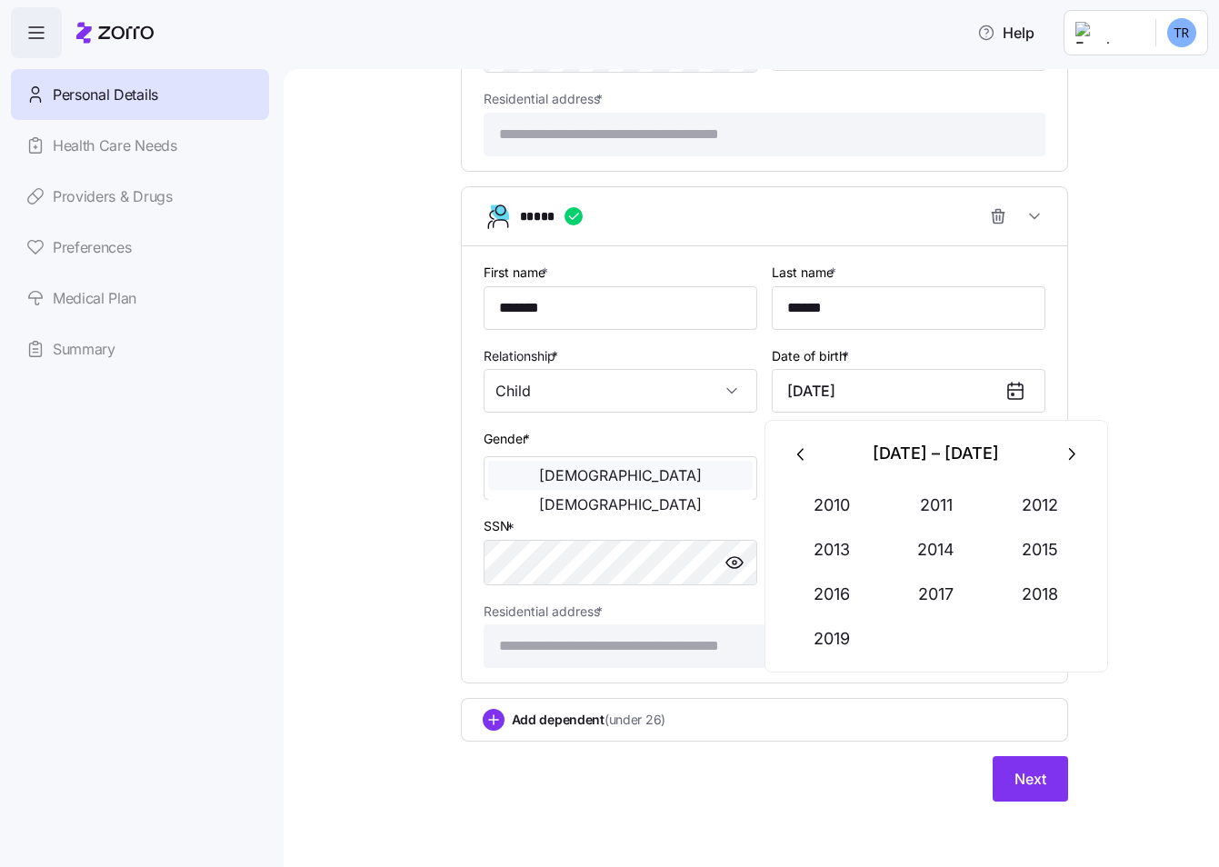
type input "[DATE]"
click at [570, 486] on button "[DEMOGRAPHIC_DATA]" at bounding box center [620, 475] width 265 height 29
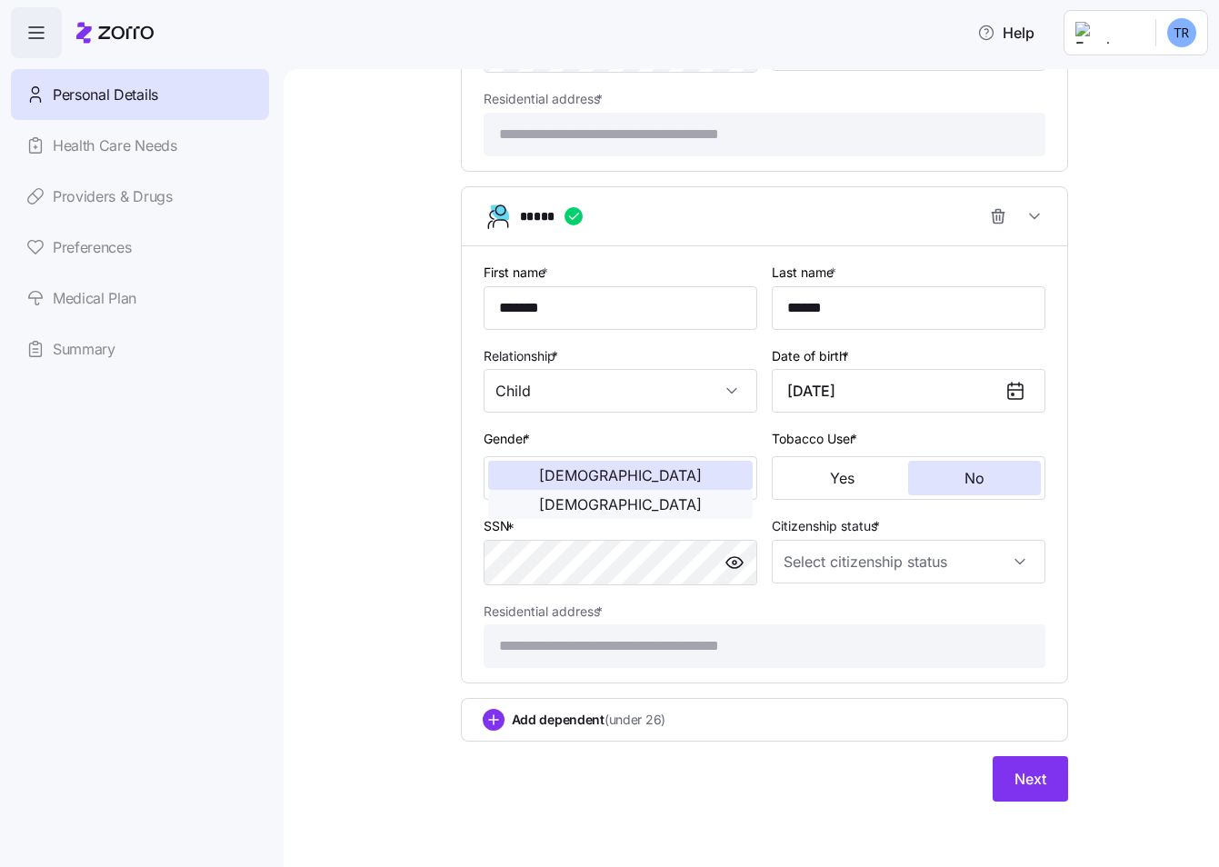
click at [660, 497] on span "[DEMOGRAPHIC_DATA]" at bounding box center [620, 504] width 163 height 15
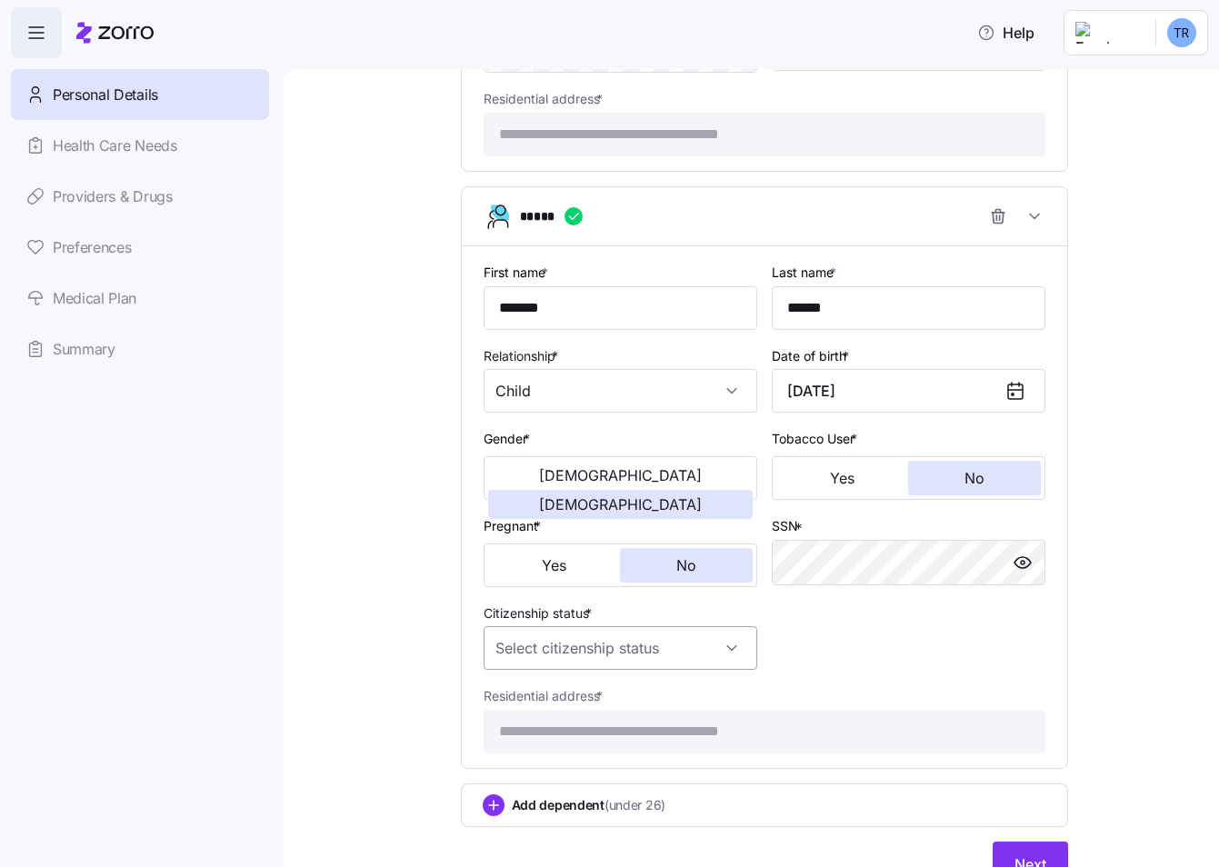
click at [674, 640] on input "Citizenship status *" at bounding box center [621, 648] width 274 height 44
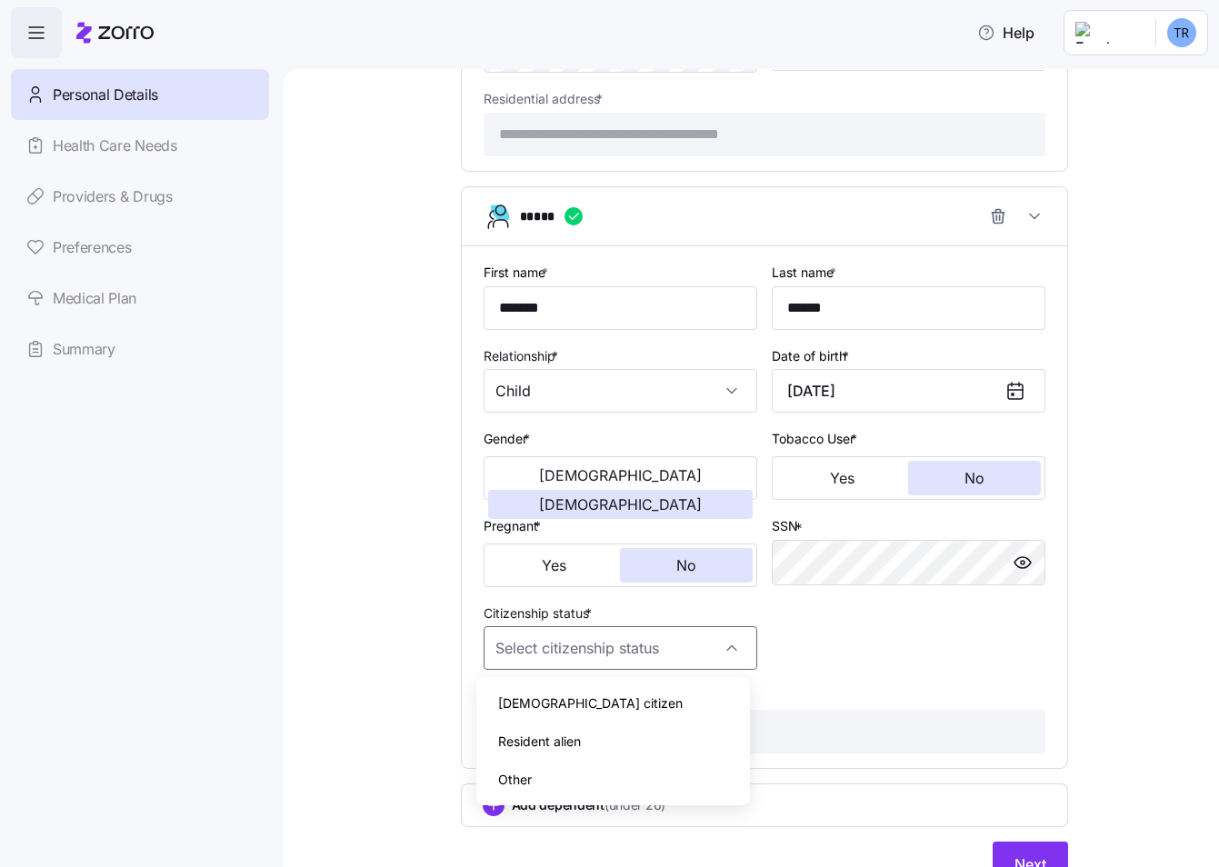
click at [567, 695] on div "[DEMOGRAPHIC_DATA] citizen" at bounding box center [613, 703] width 259 height 38
type input "[DEMOGRAPHIC_DATA] citizen"
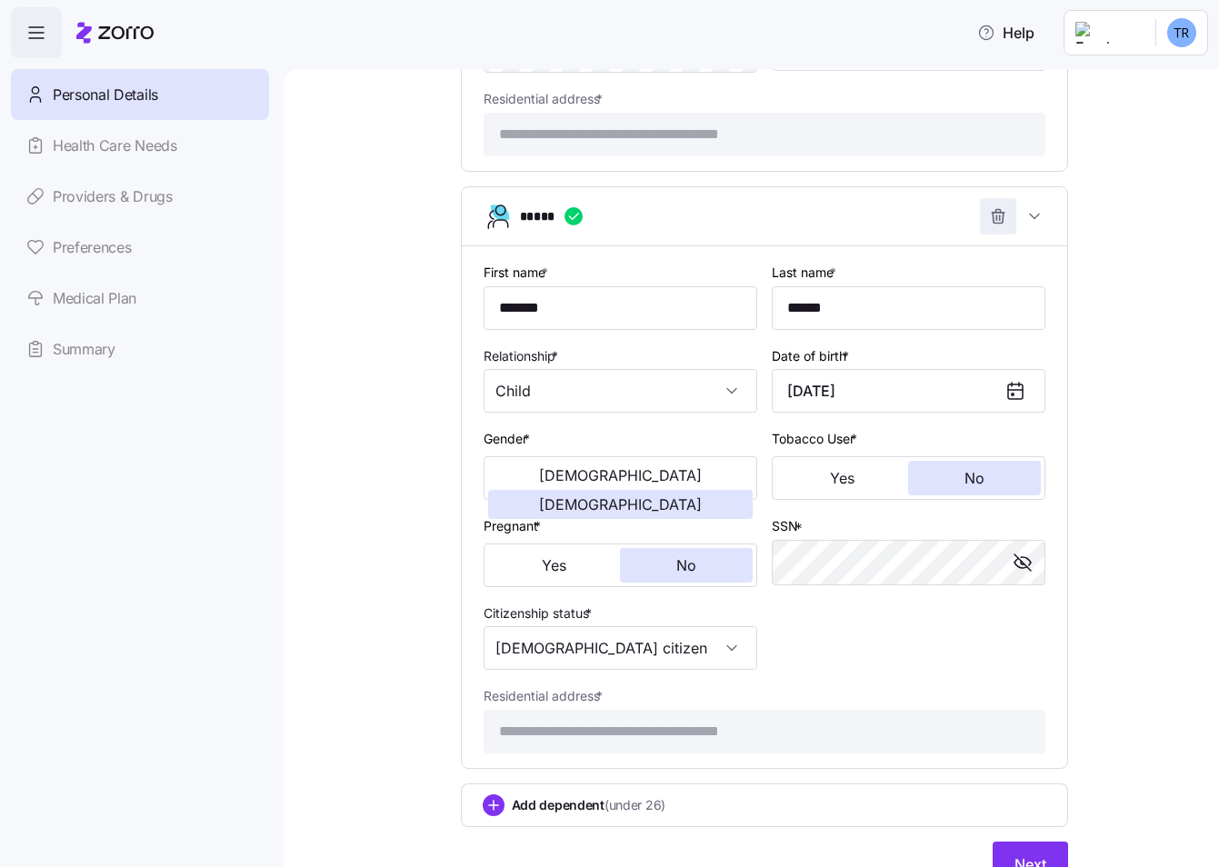
scroll to position [1395, 0]
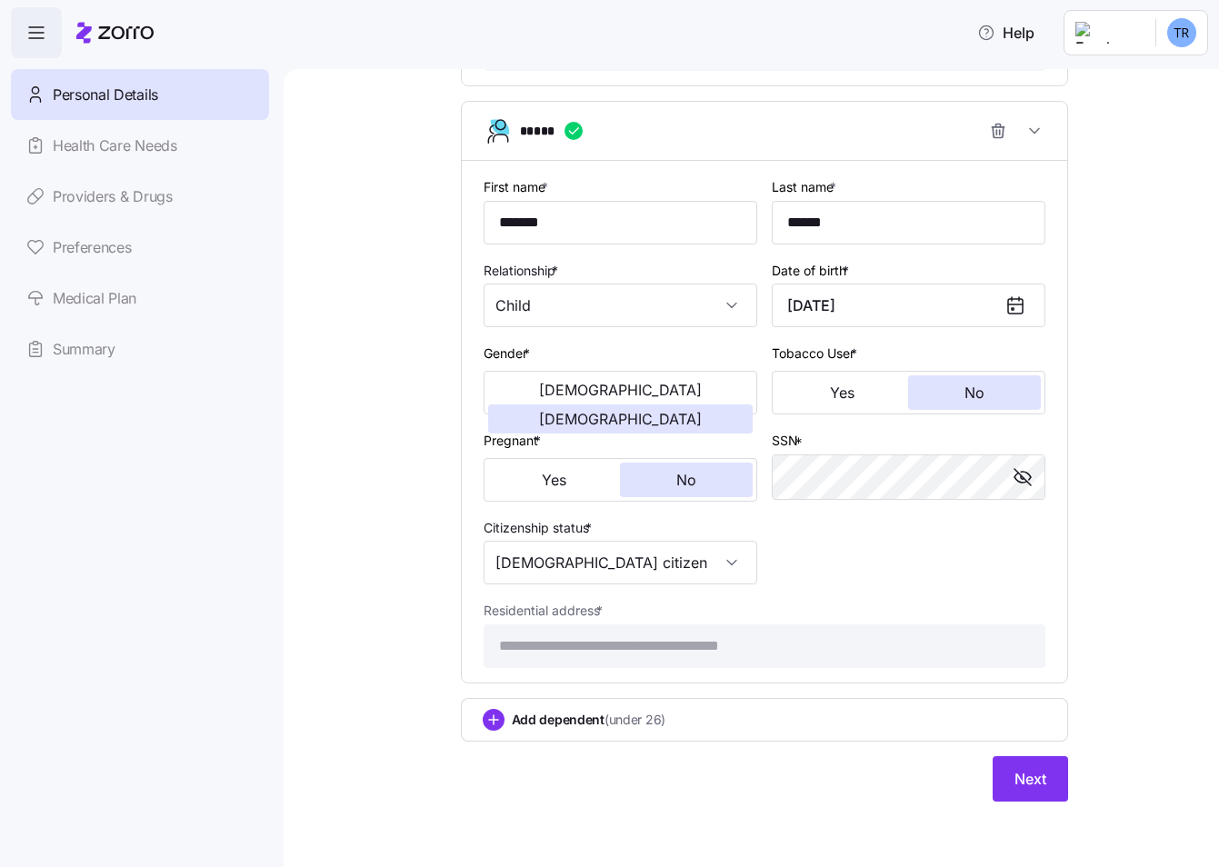
click at [542, 718] on span "Add dependent (under 26)" at bounding box center [589, 720] width 155 height 18
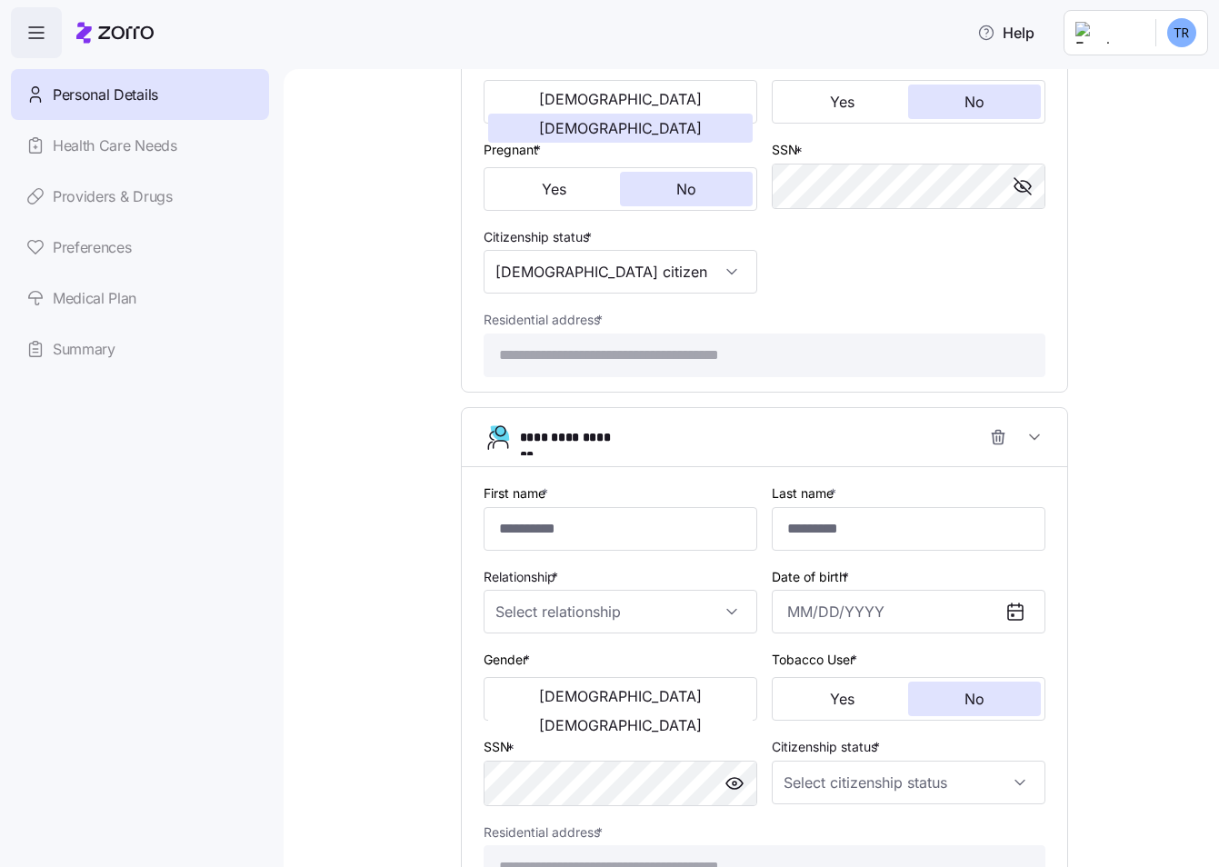
scroll to position [1783, 0]
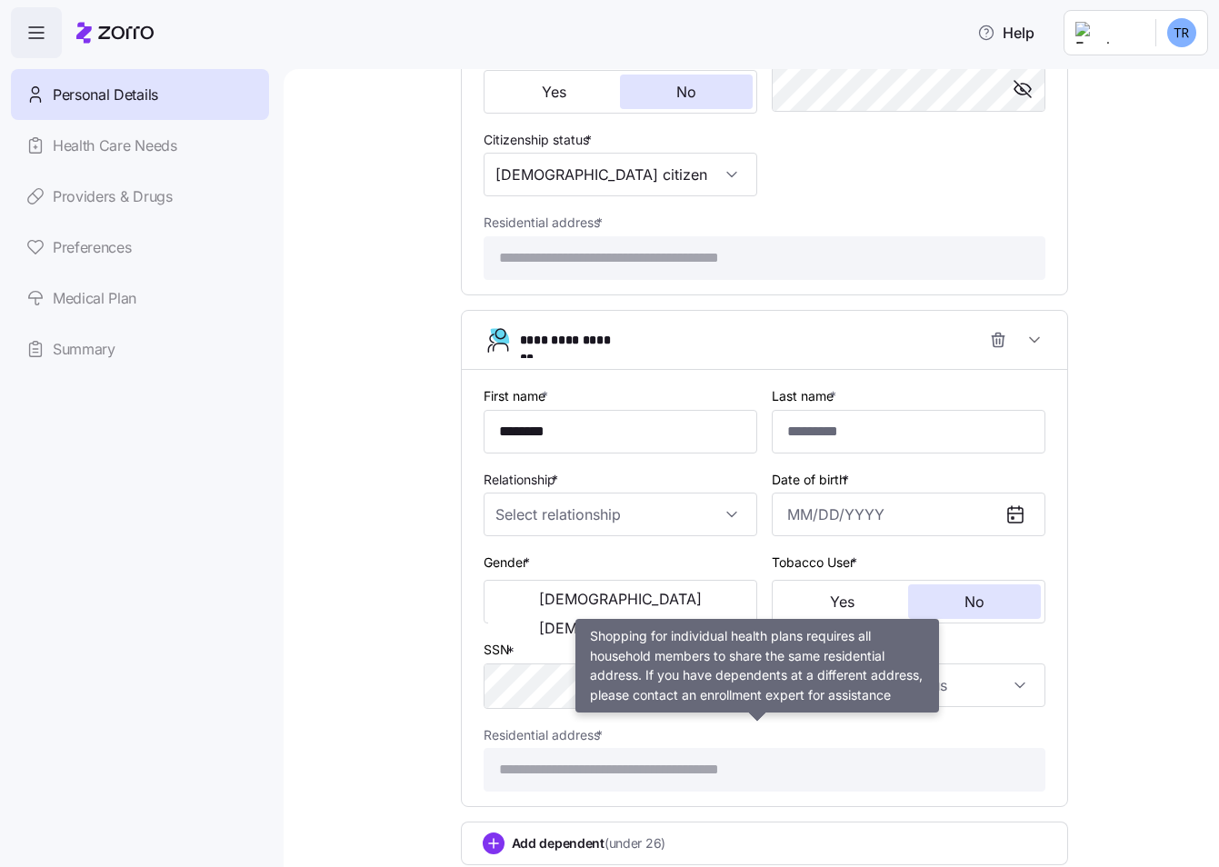
type input "********"
type input "******"
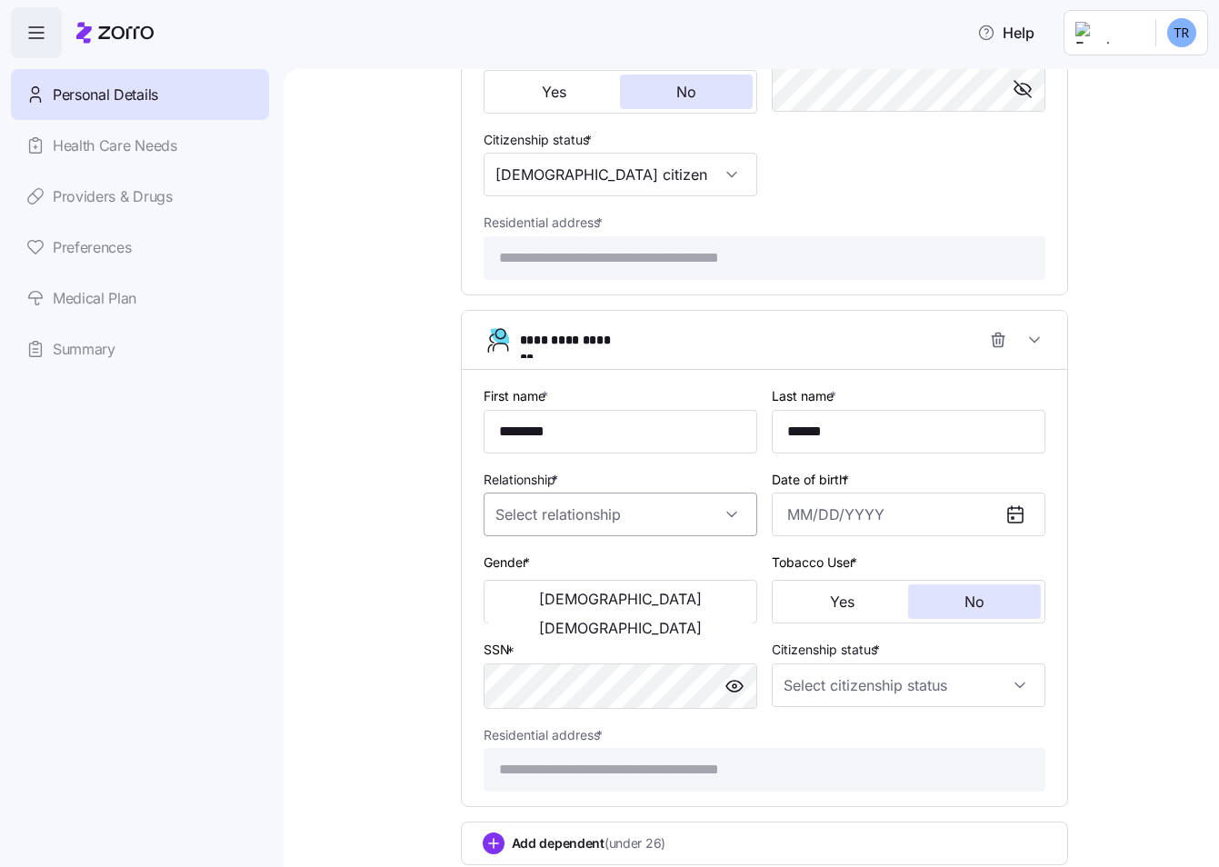
click at [634, 501] on input "Relationship *" at bounding box center [621, 515] width 274 height 44
click at [540, 567] on div "Child" at bounding box center [613, 570] width 259 height 38
type input "Child"
click at [814, 531] on input "Date of birth *" at bounding box center [909, 515] width 274 height 44
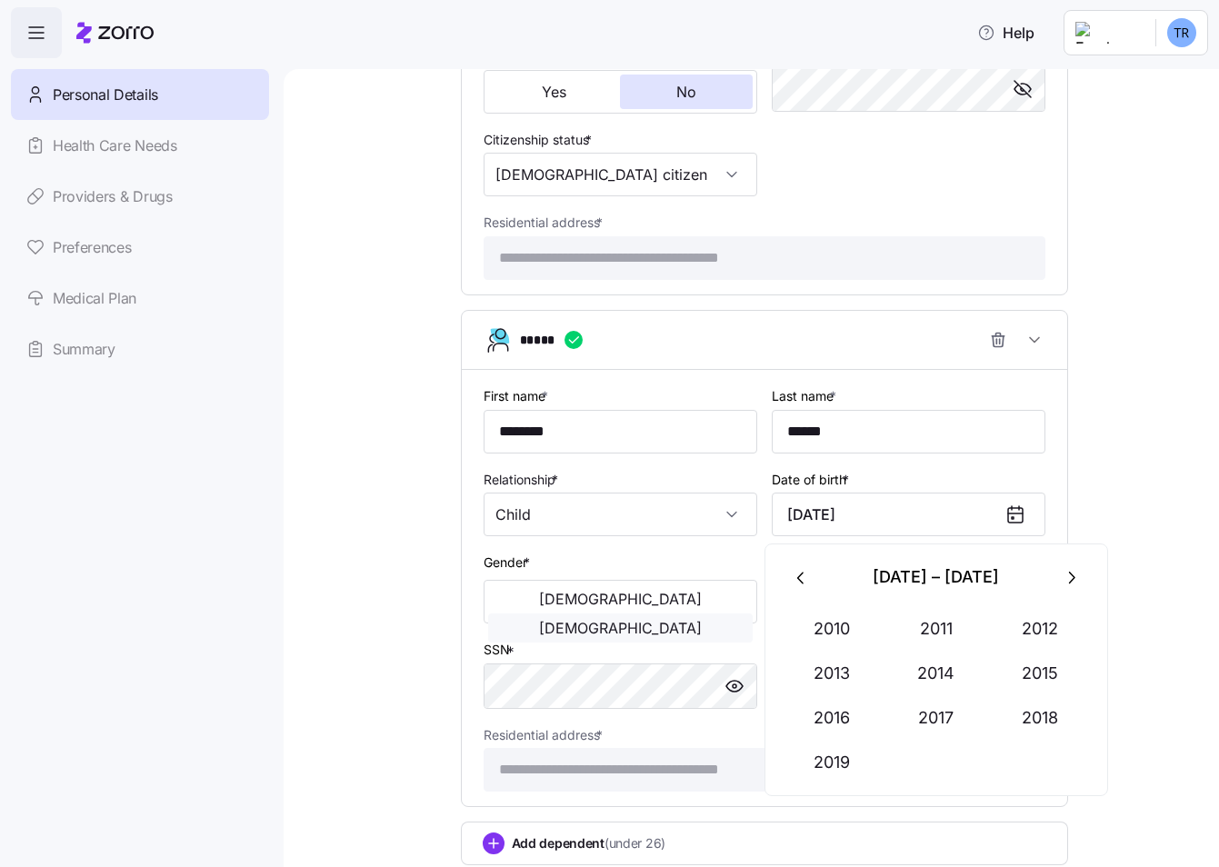
type input "[DATE]"
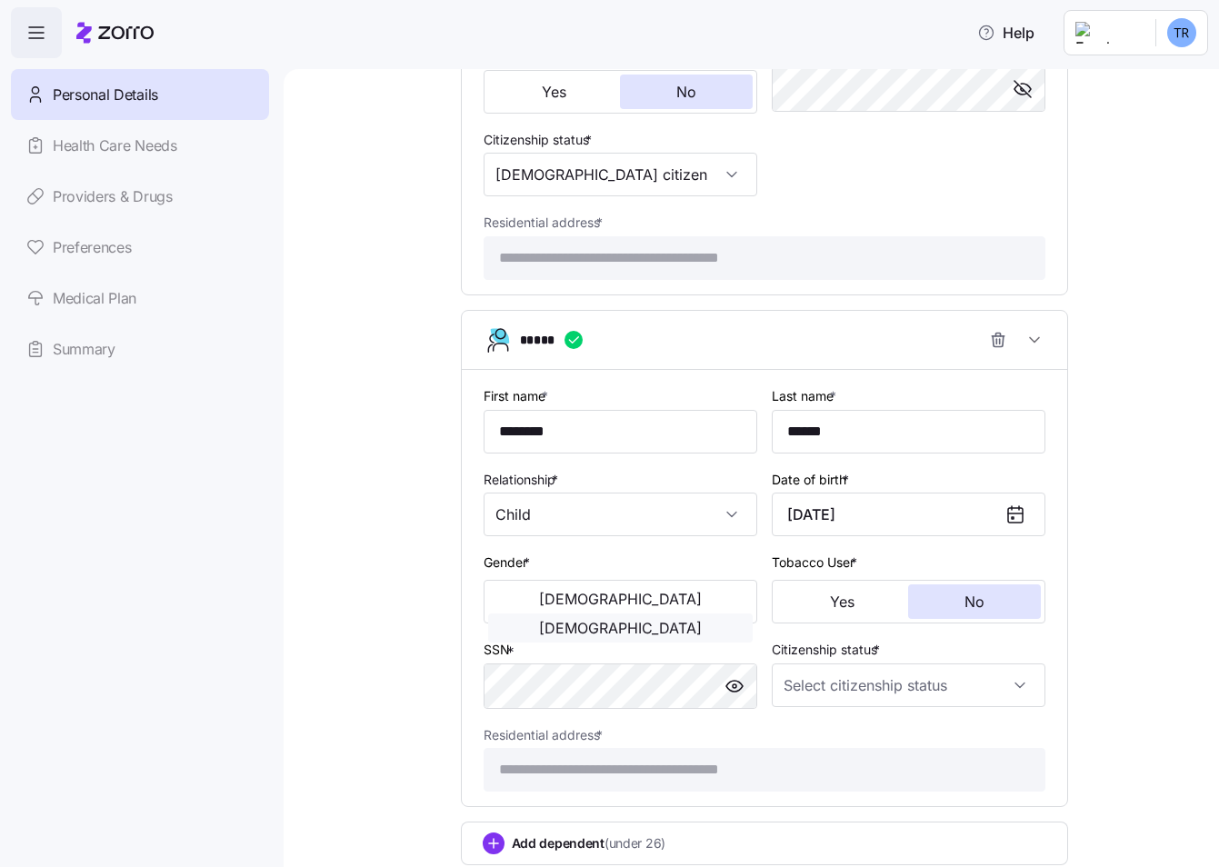
click at [644, 614] on button "[DEMOGRAPHIC_DATA]" at bounding box center [620, 628] width 265 height 29
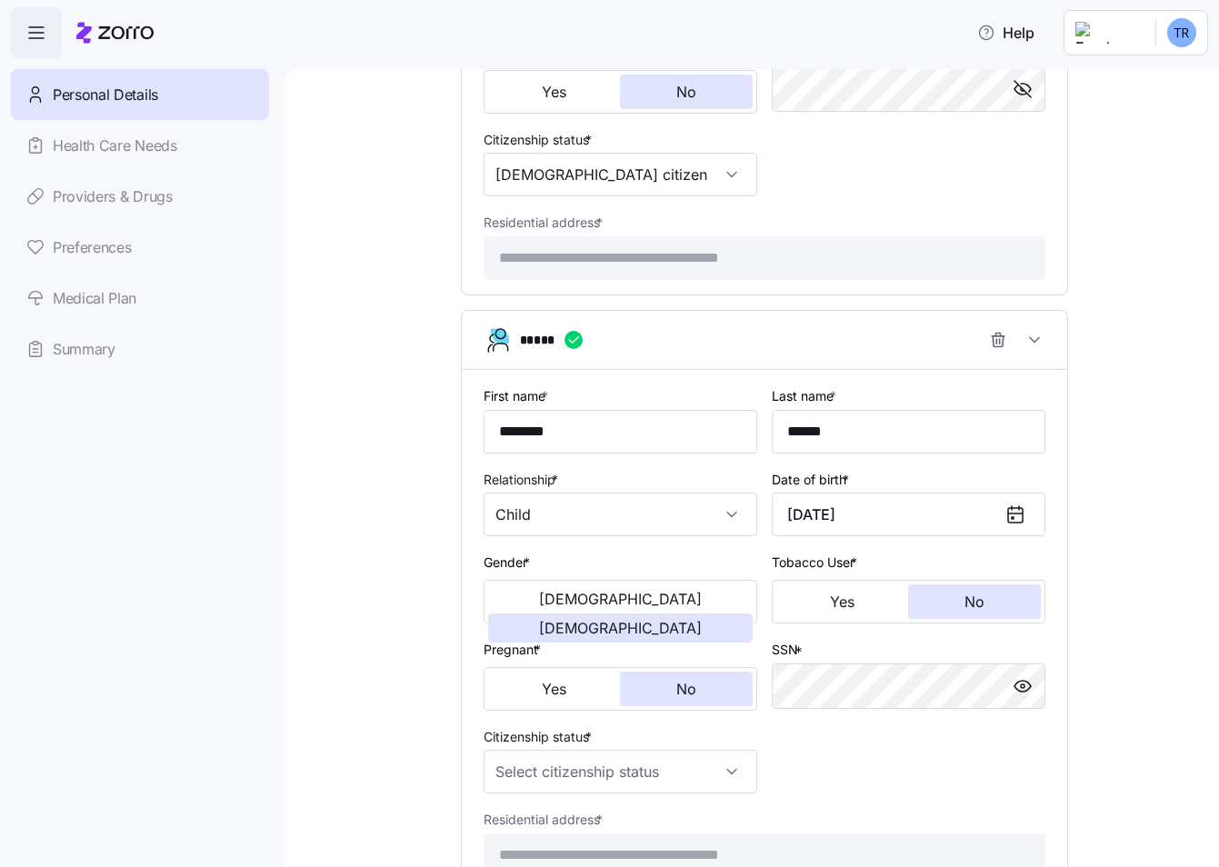
click at [990, 713] on div "SSN *" at bounding box center [908, 674] width 288 height 87
click at [689, 745] on div "Citizenship status *" at bounding box center [621, 759] width 274 height 69
click at [687, 761] on input "Citizenship status *" at bounding box center [621, 772] width 274 height 44
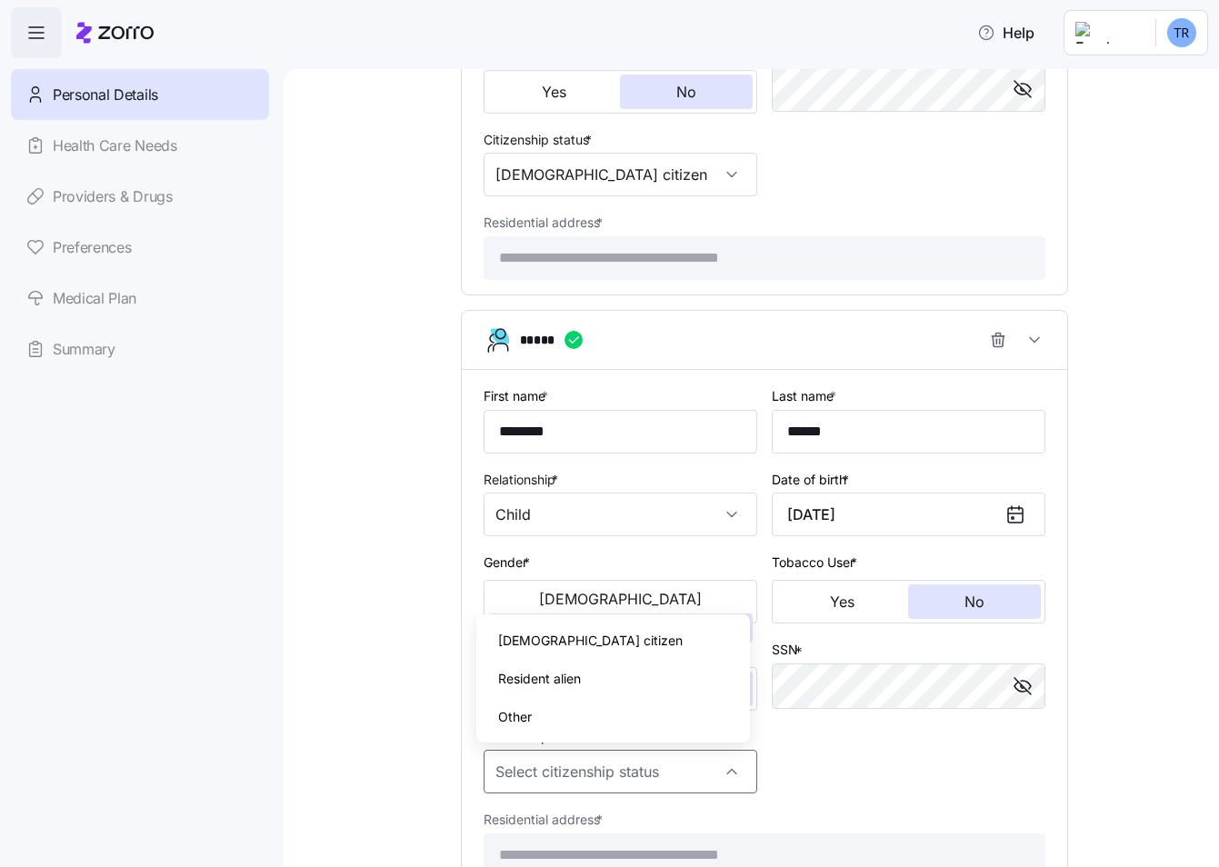
click at [579, 644] on div "[DEMOGRAPHIC_DATA] citizen" at bounding box center [613, 641] width 259 height 38
type input "[DEMOGRAPHIC_DATA] citizen"
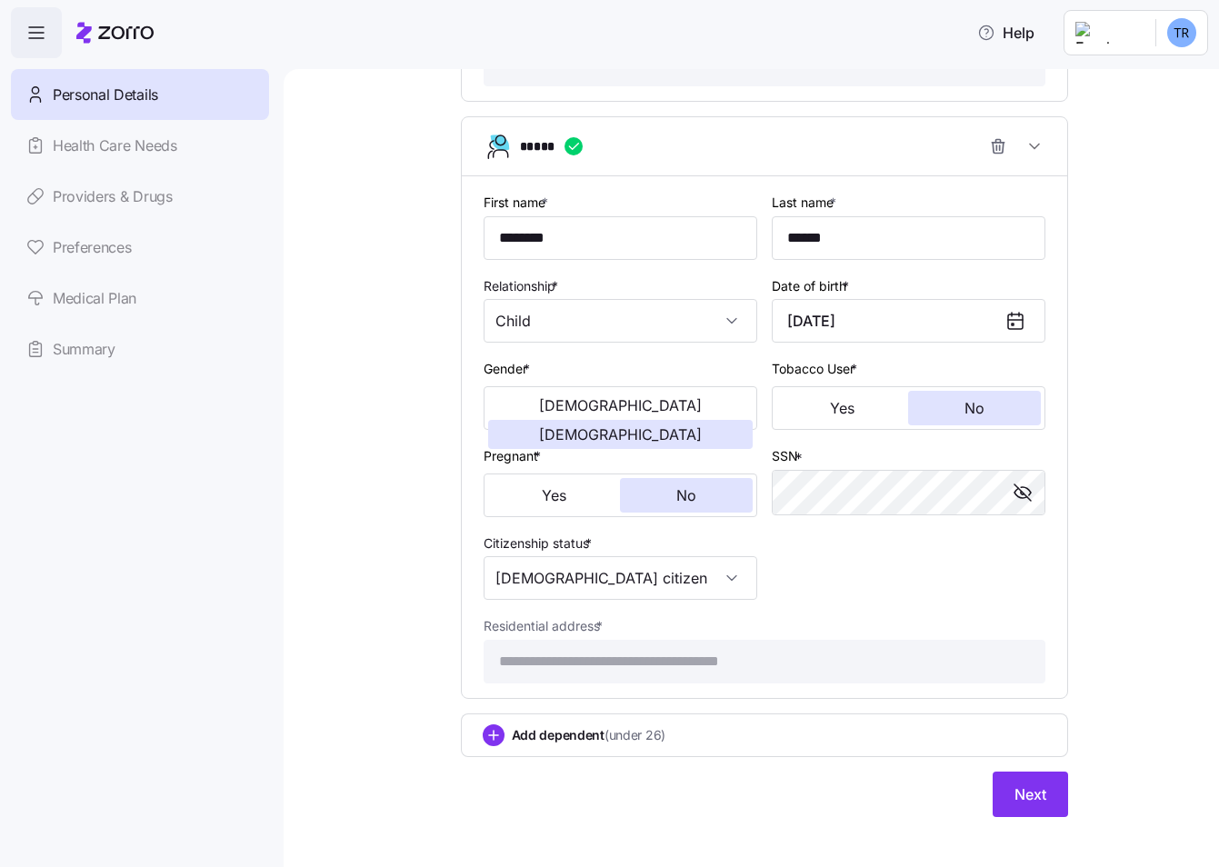
scroll to position [1992, 0]
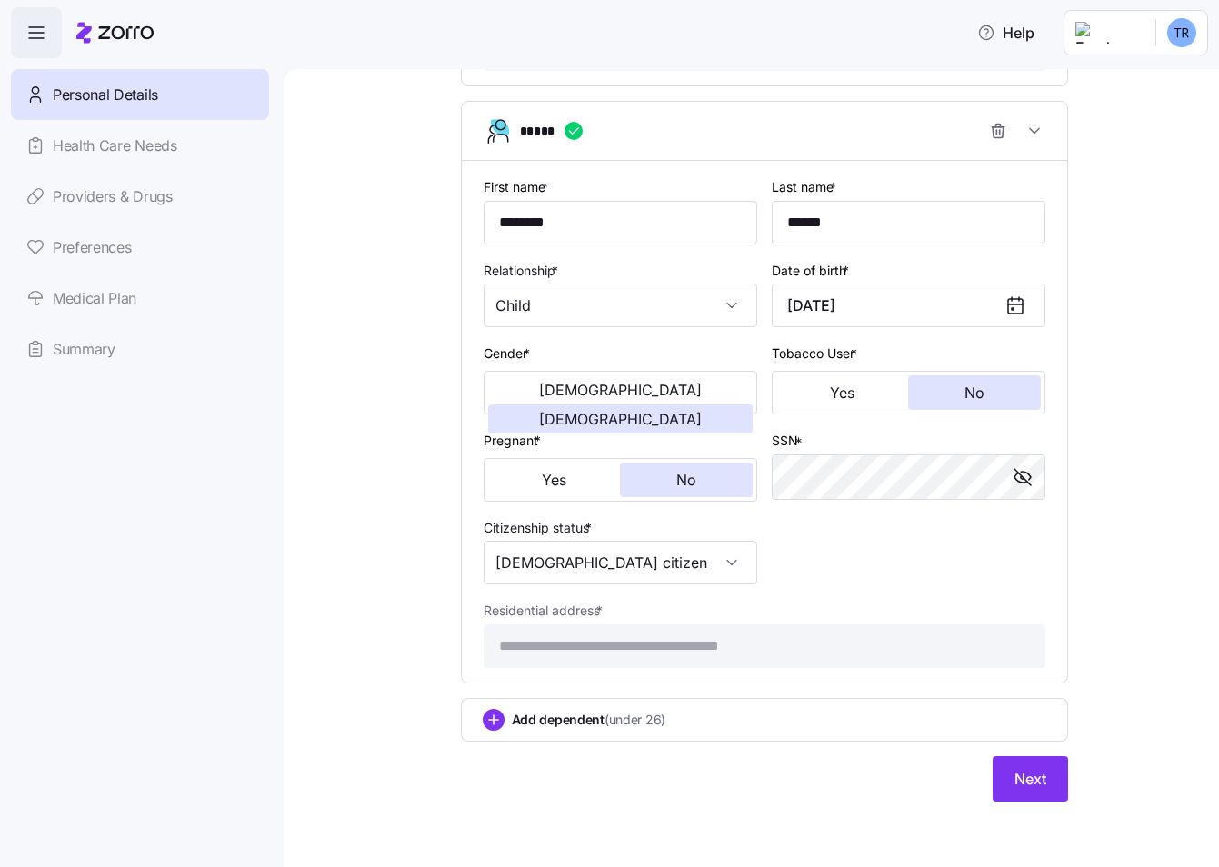
click at [552, 714] on span "Add dependent (under 26)" at bounding box center [589, 720] width 155 height 18
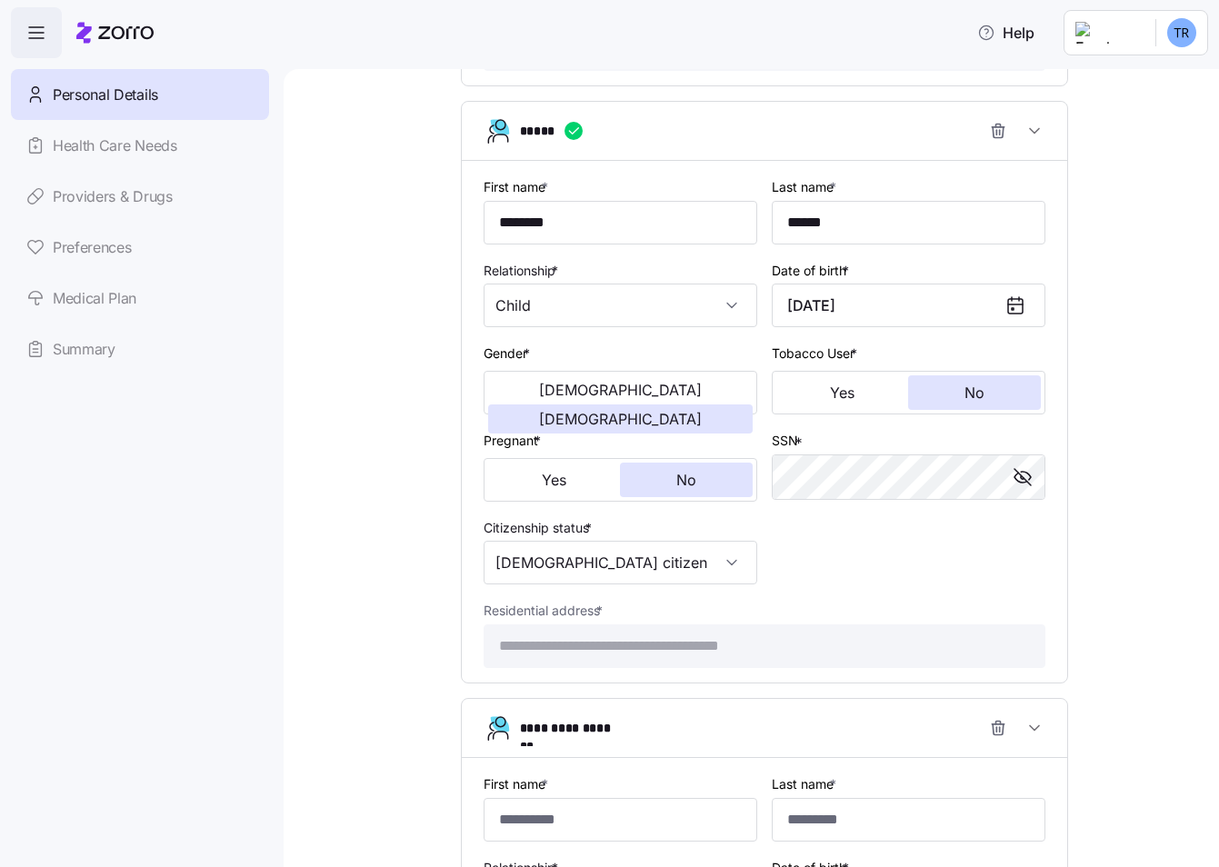
scroll to position [2283, 0]
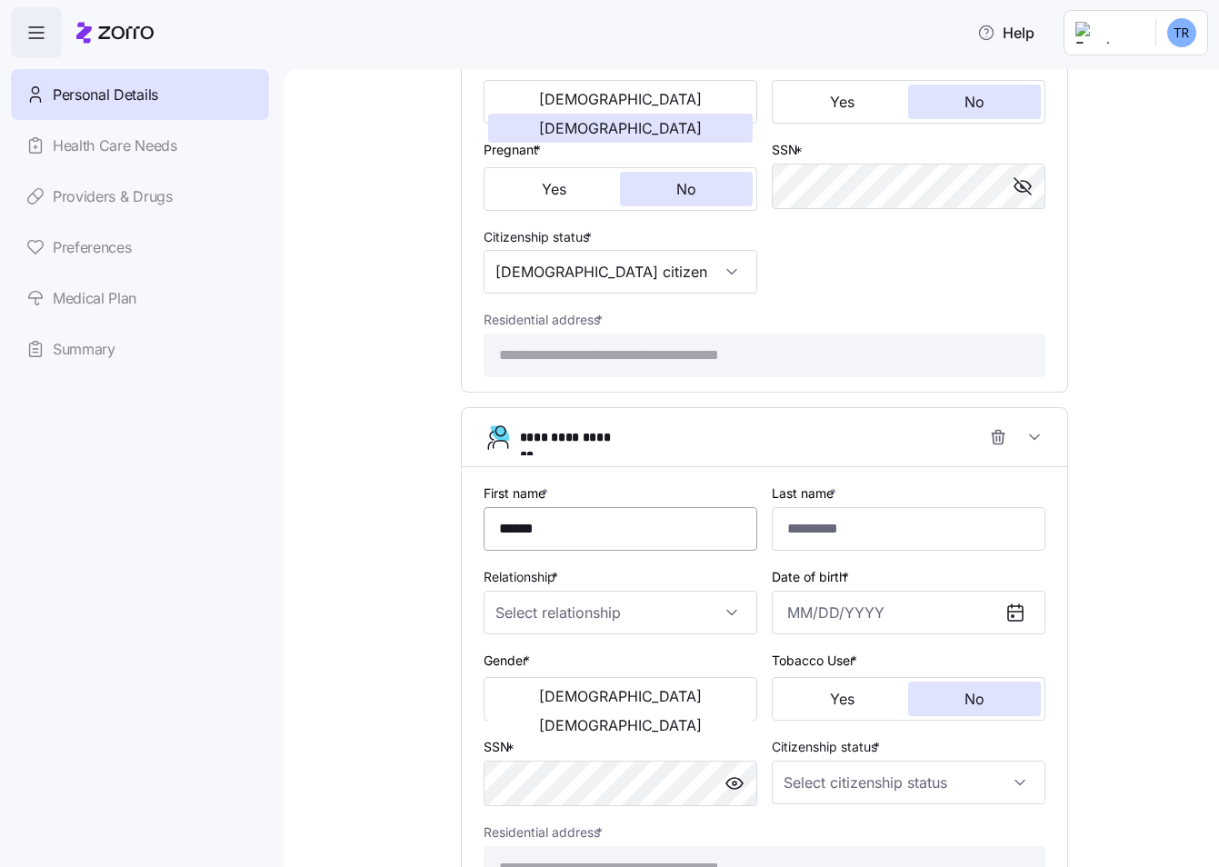
type input "******"
click at [714, 598] on input "Relationship *" at bounding box center [621, 613] width 274 height 44
click at [553, 669] on div "Child" at bounding box center [613, 668] width 259 height 38
type input "Child"
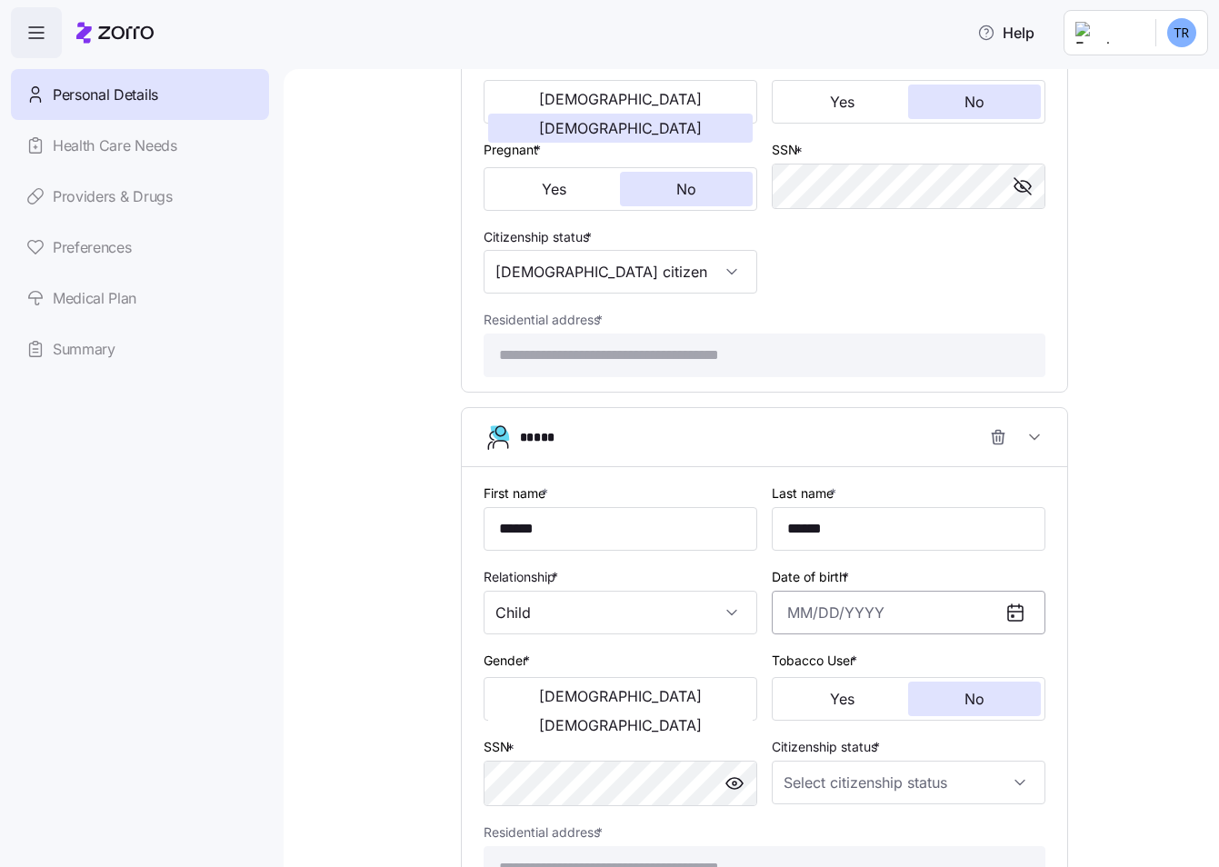
click at [883, 603] on input "Date of birth *" at bounding box center [909, 613] width 274 height 44
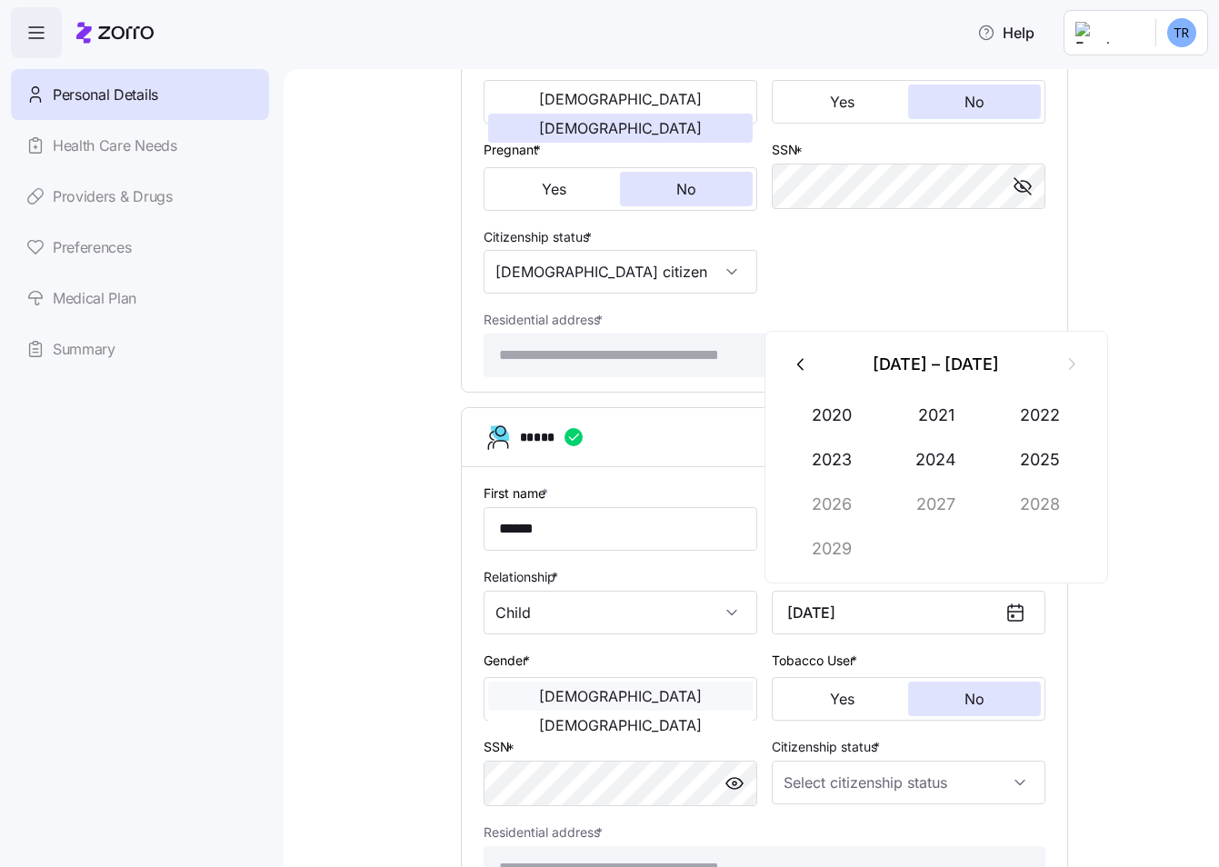
type input "[DATE]"
click at [491, 699] on button "[DEMOGRAPHIC_DATA]" at bounding box center [620, 696] width 265 height 29
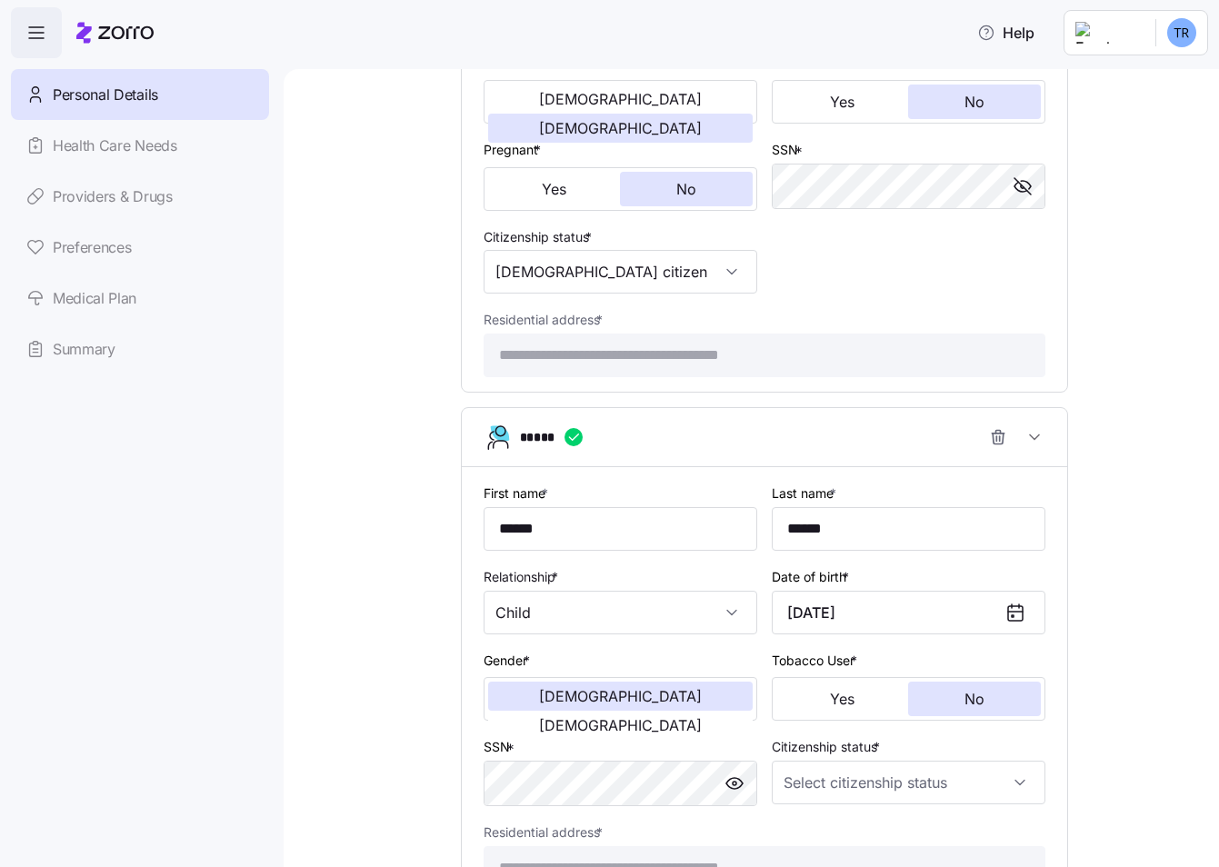
scroll to position [2505, 0]
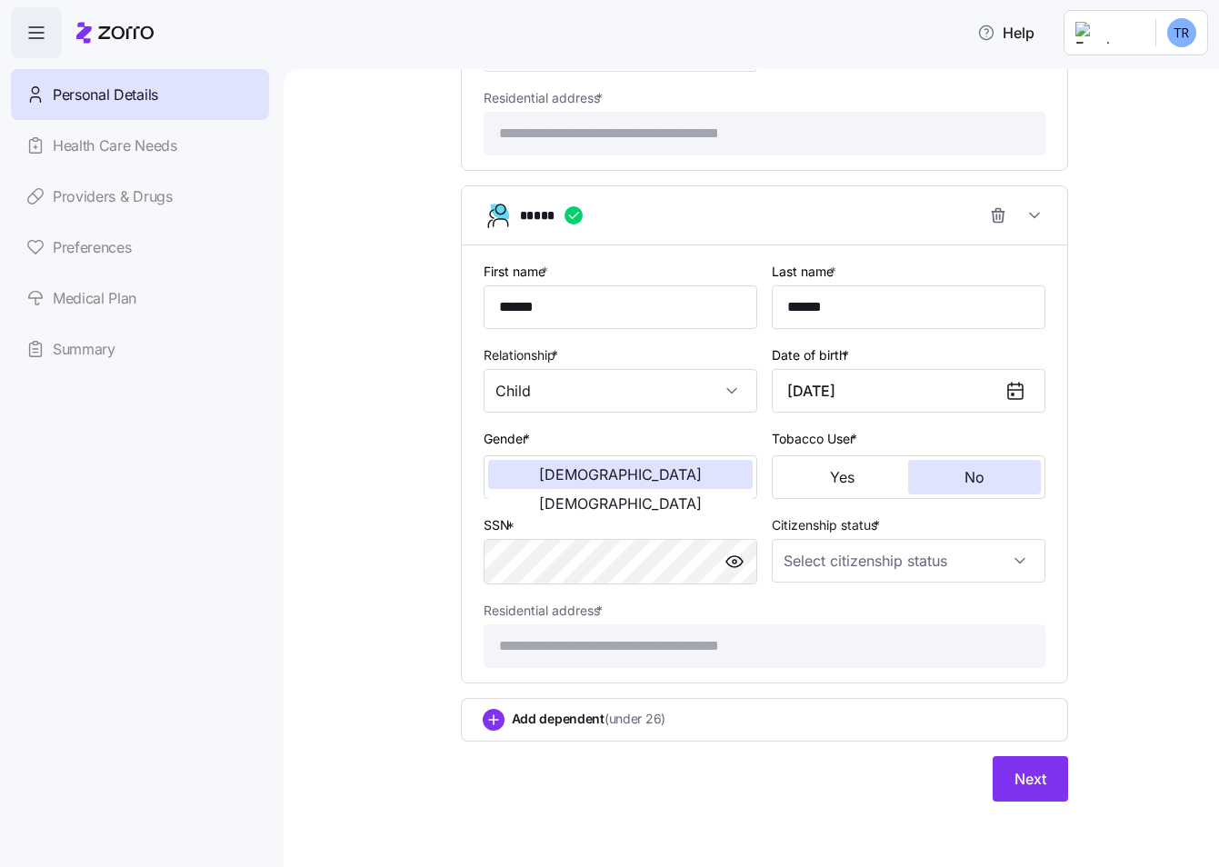
click at [743, 569] on div at bounding box center [735, 562] width 44 height 44
click at [853, 561] on input "Citizenship status *" at bounding box center [909, 561] width 274 height 44
click at [819, 616] on span "[DEMOGRAPHIC_DATA] citizen" at bounding box center [878, 616] width 185 height 20
type input "[DEMOGRAPHIC_DATA] citizen"
click at [1051, 774] on button "Next" at bounding box center [1030, 778] width 75 height 45
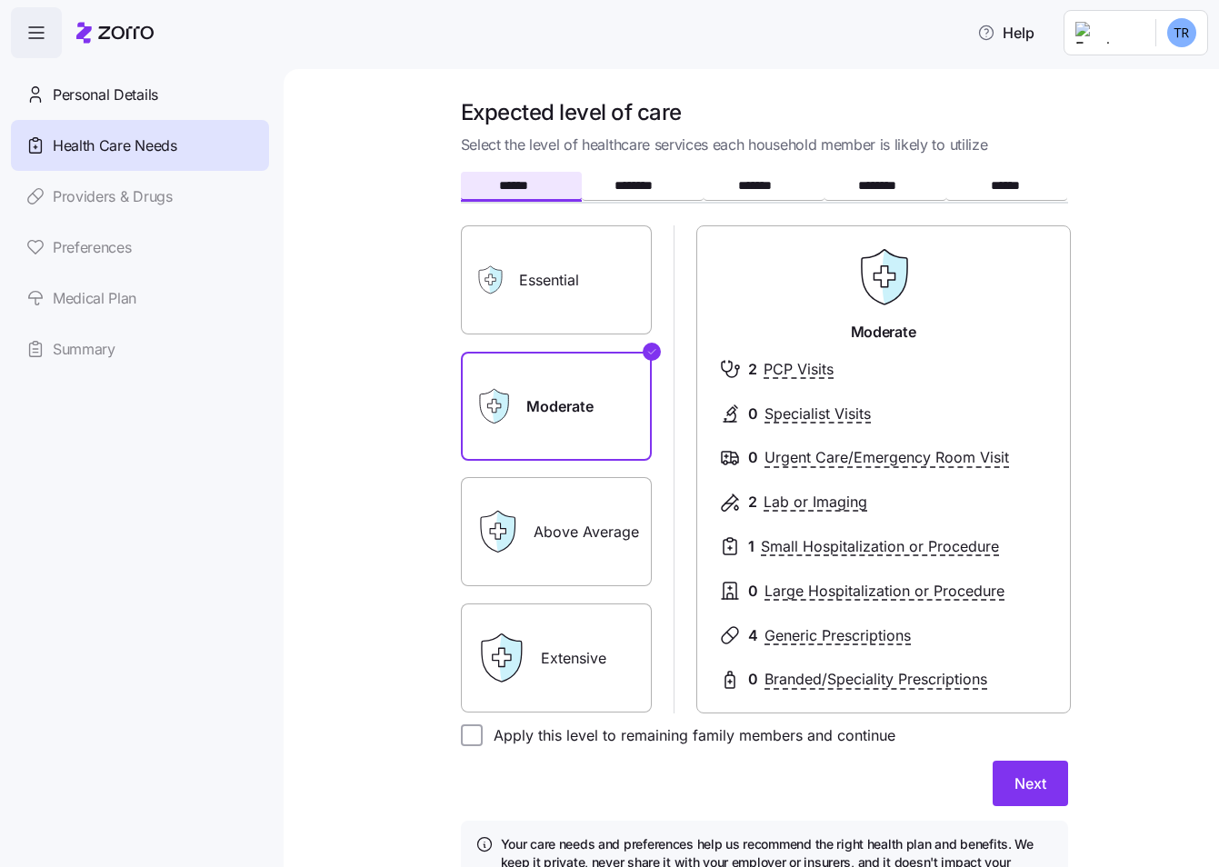
click at [611, 297] on label "Essential" at bounding box center [556, 279] width 191 height 109
click at [0, 0] on input "Essential" at bounding box center [0, 0] width 0 height 0
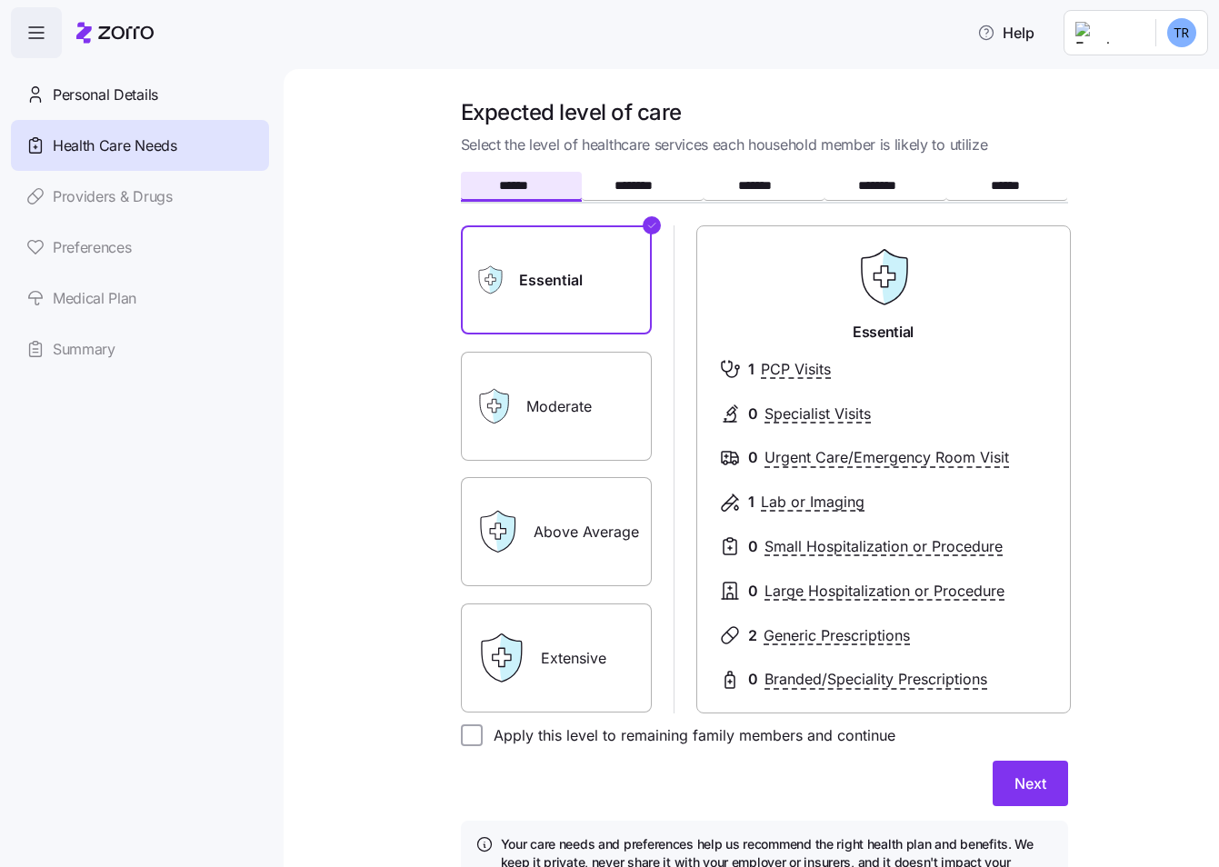
click at [494, 743] on label "Apply this level to remaining family members and continue" at bounding box center [689, 735] width 413 height 22
click at [483, 743] on input "Apply this level to remaining family members and continue" at bounding box center [472, 735] width 22 height 22
checkbox input "true"
click at [1034, 786] on span "Next" at bounding box center [1030, 784] width 32 height 22
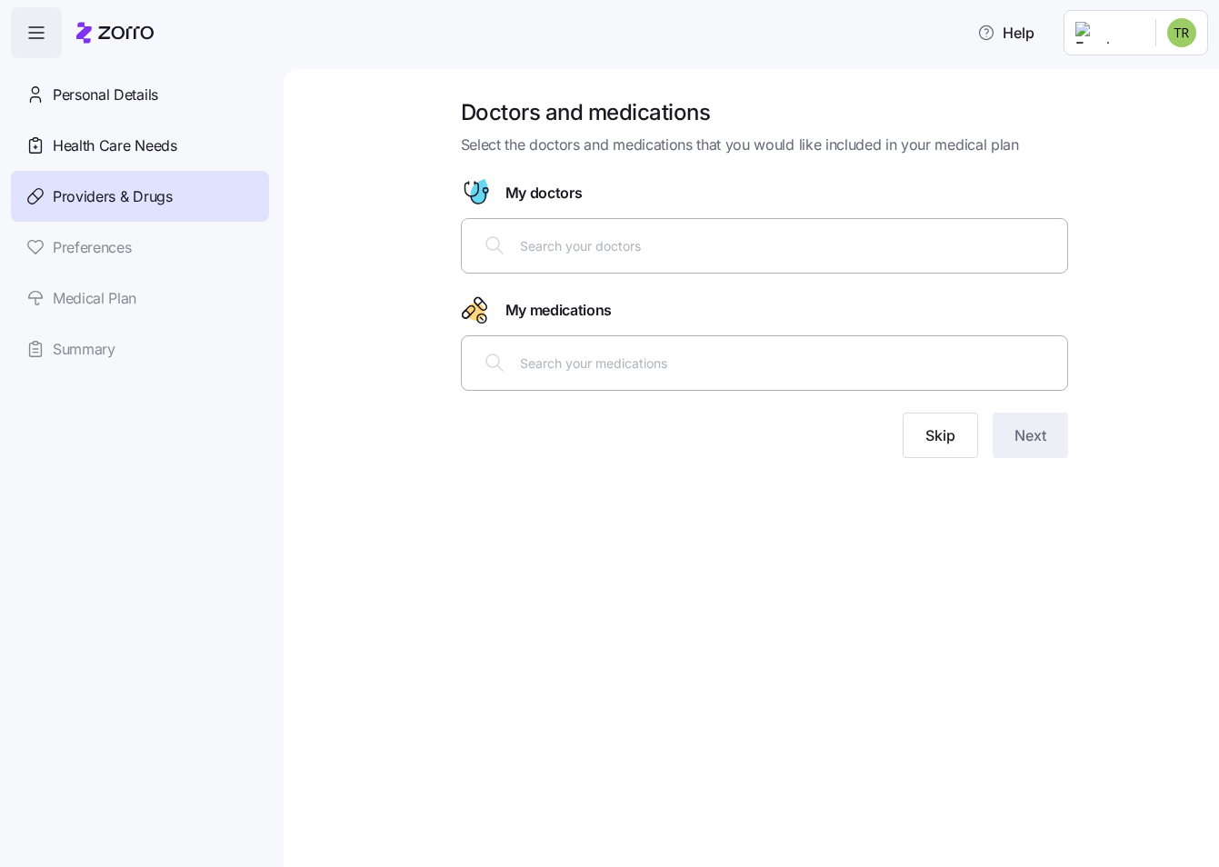
click at [541, 239] on input "text" at bounding box center [788, 245] width 536 height 20
click at [925, 434] on span "Skip" at bounding box center [940, 435] width 30 height 22
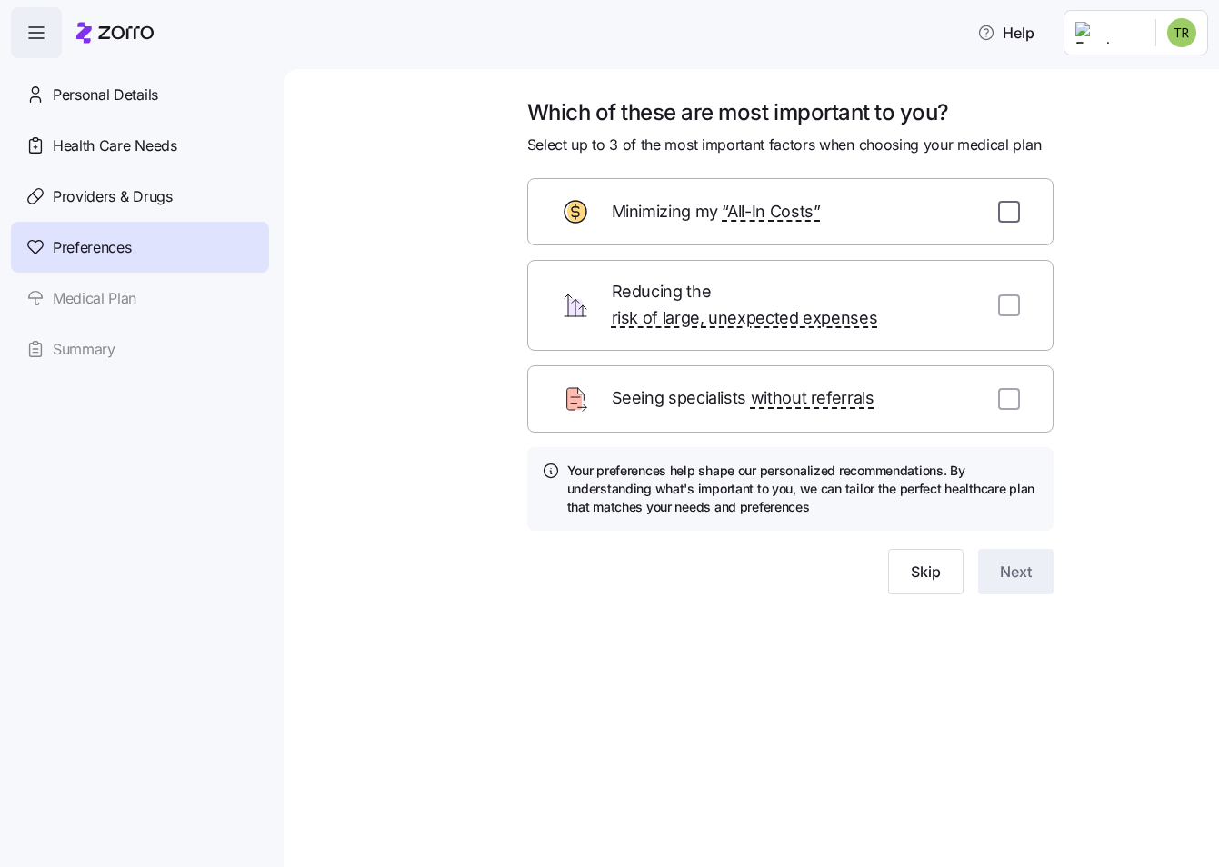
click at [1006, 204] on input "checkbox" at bounding box center [1009, 212] width 22 height 22
checkbox input "true"
click at [1019, 561] on span "Next" at bounding box center [1016, 572] width 32 height 22
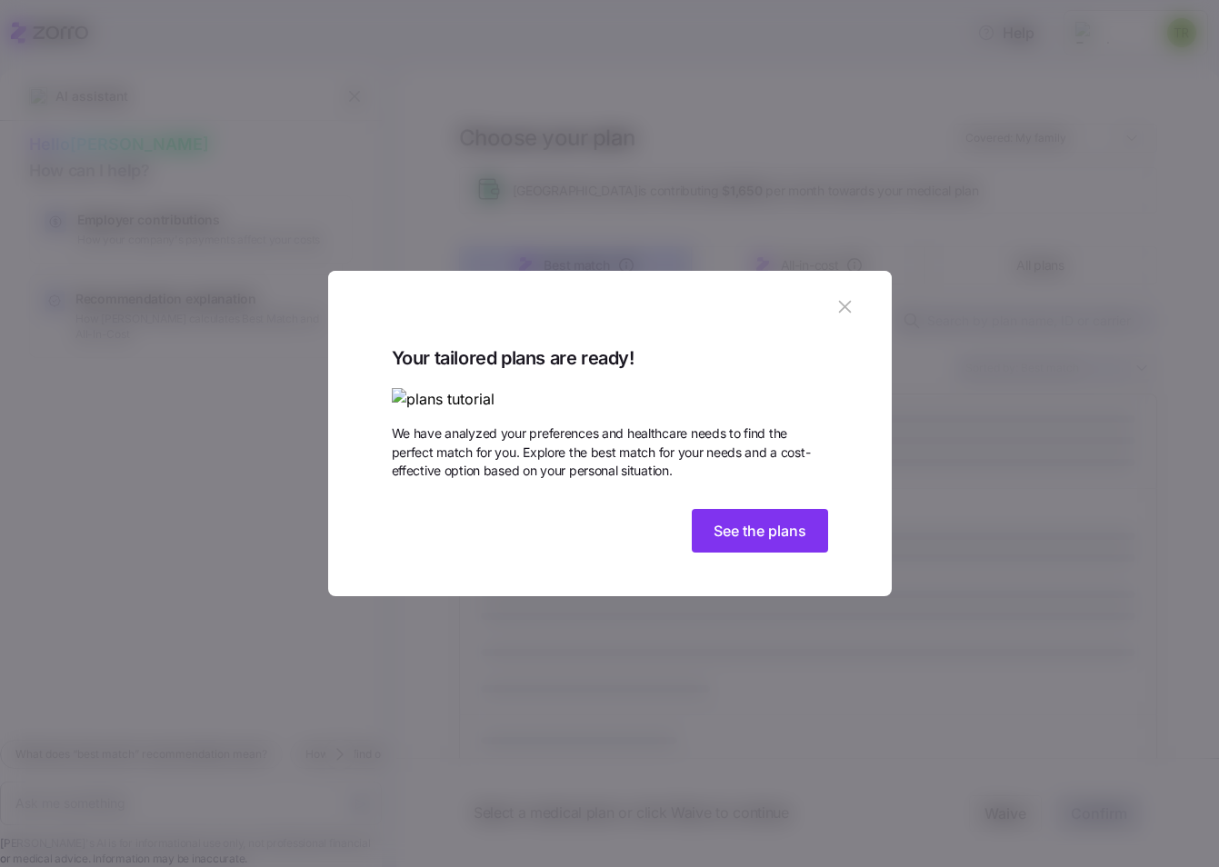
click at [853, 296] on icon "button" at bounding box center [844, 306] width 20 height 20
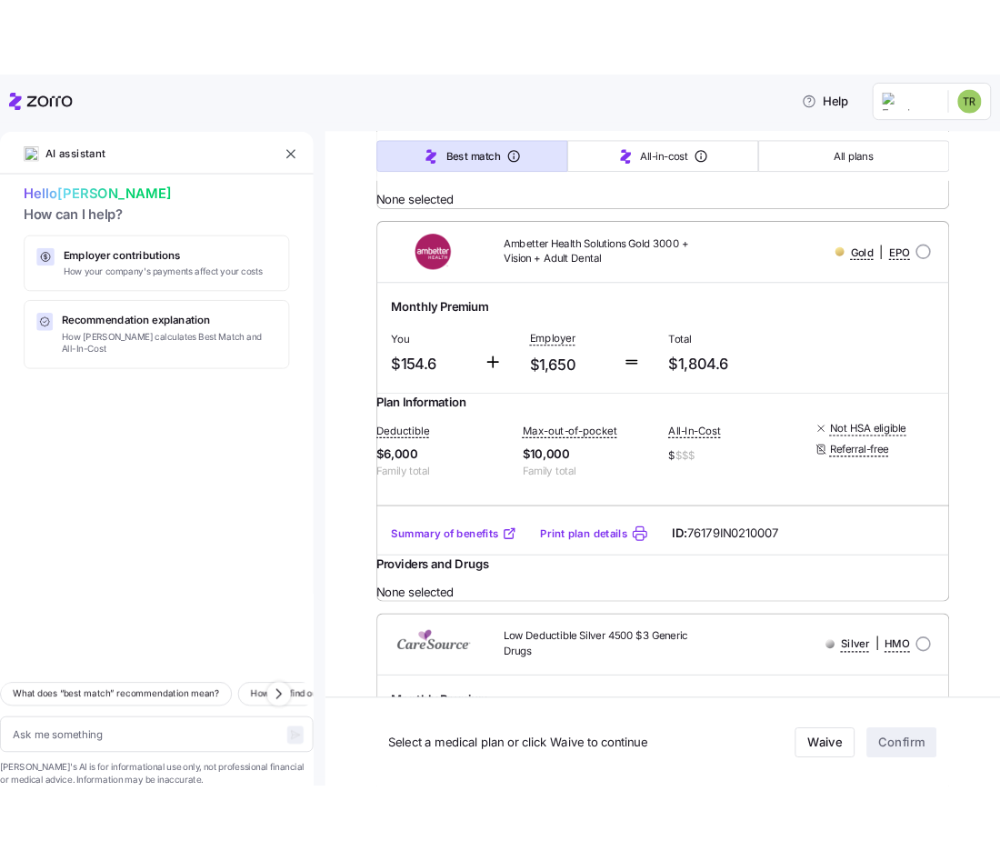
scroll to position [13380, 0]
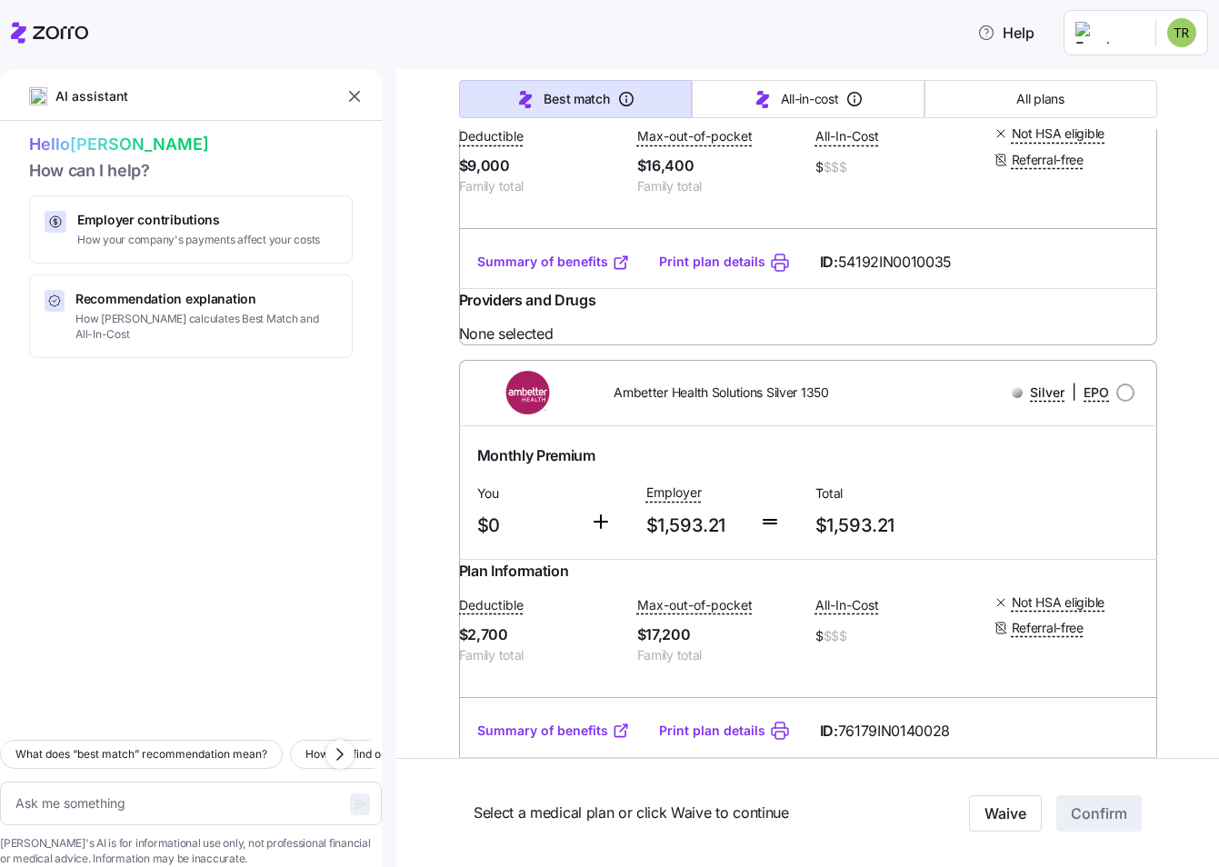
click at [969, 817] on button "Waive" at bounding box center [1005, 813] width 73 height 36
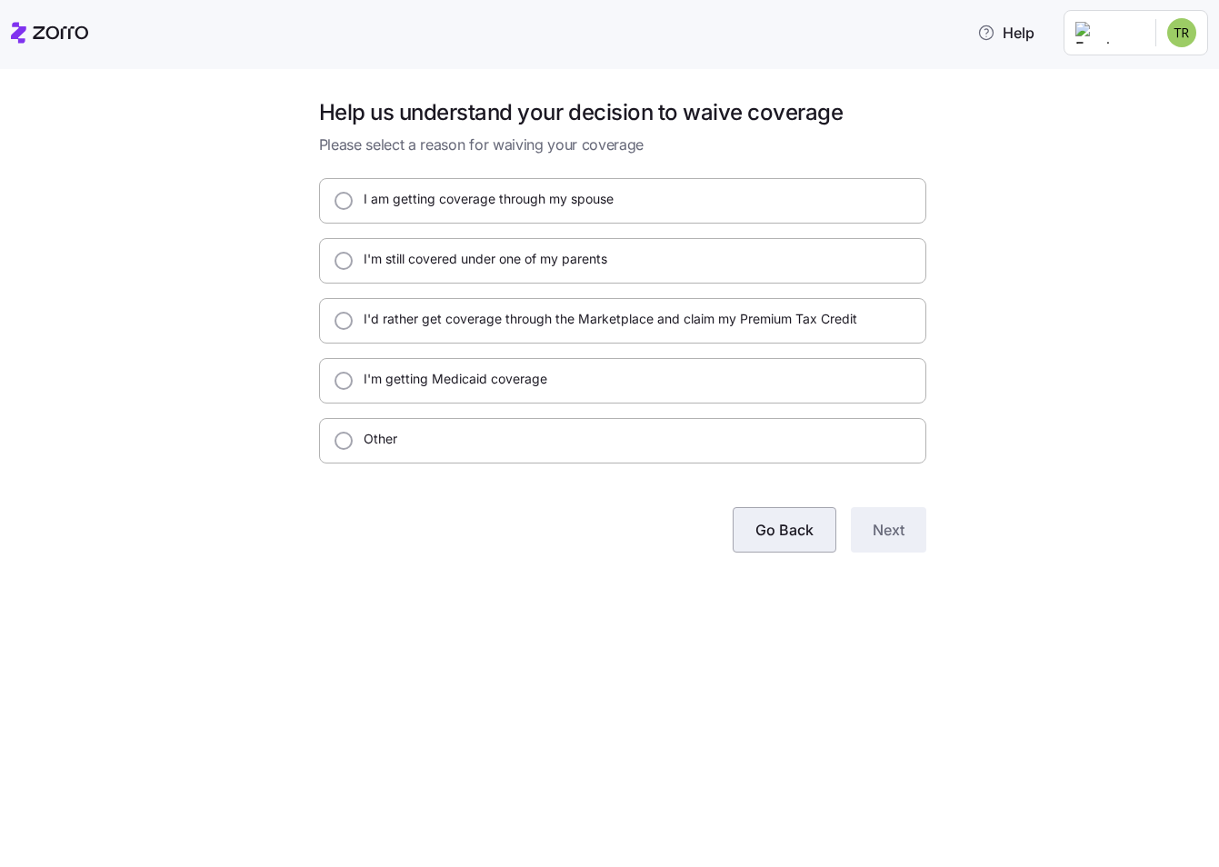
click at [782, 537] on span "Go Back" at bounding box center [784, 530] width 58 height 22
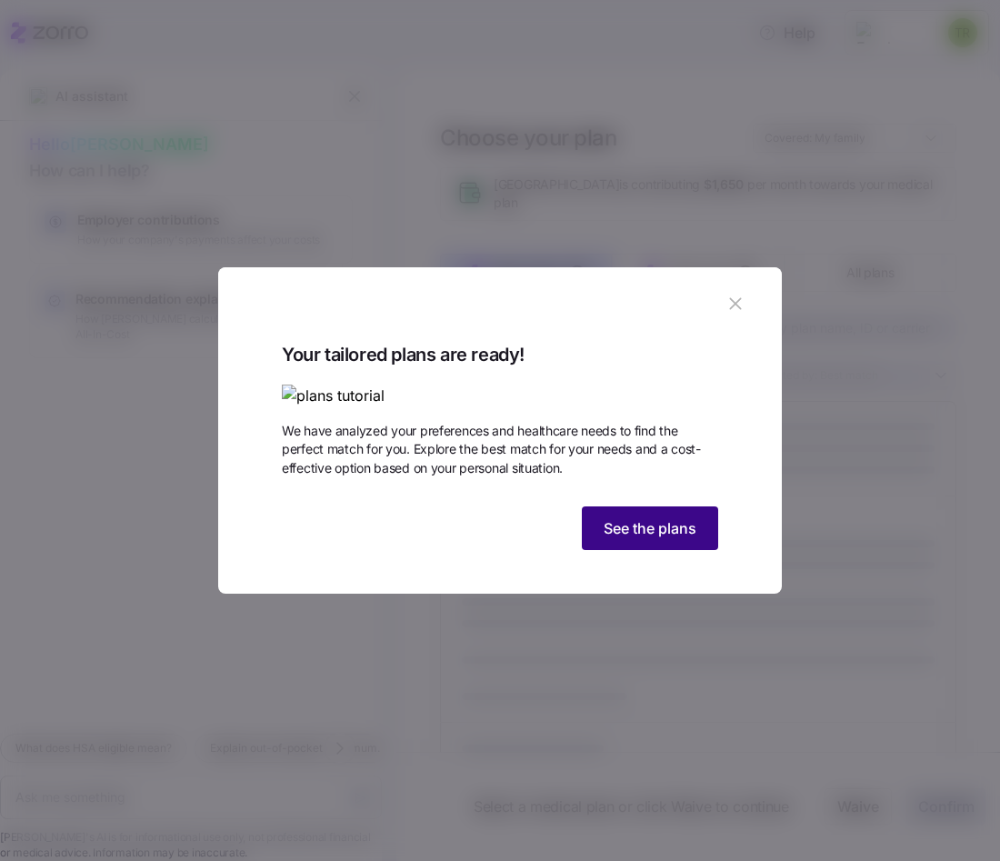
click at [644, 539] on span "See the plans" at bounding box center [650, 528] width 93 height 22
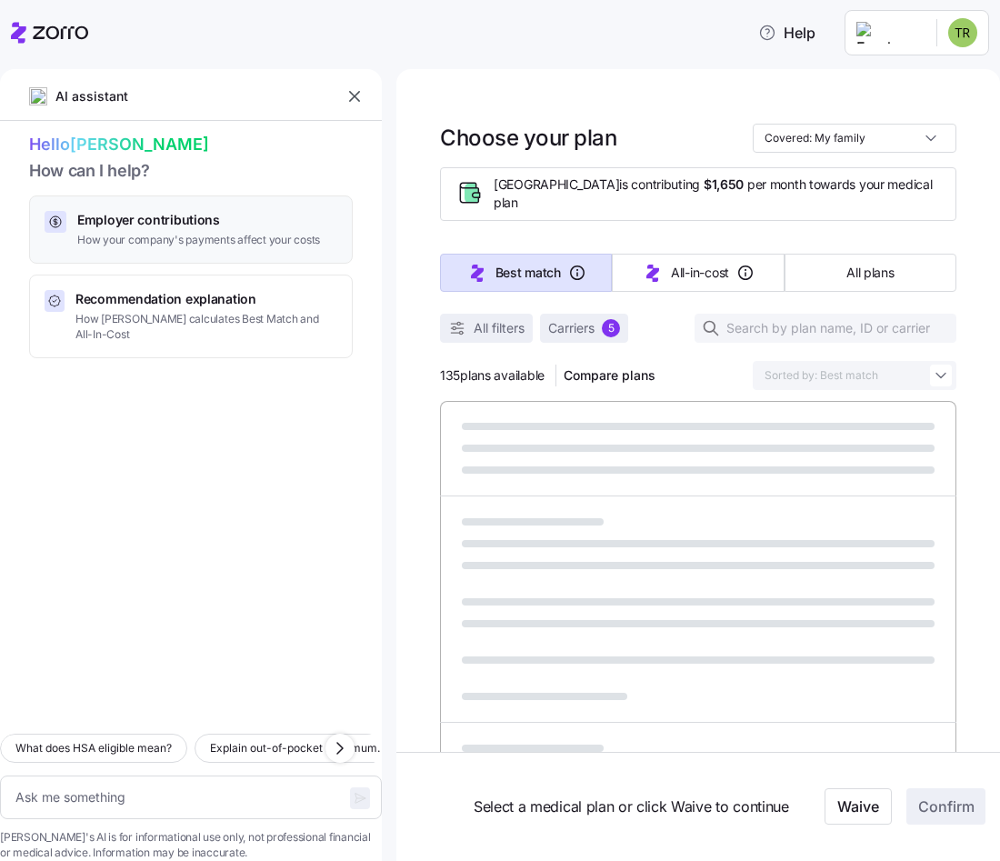
type textarea "x"
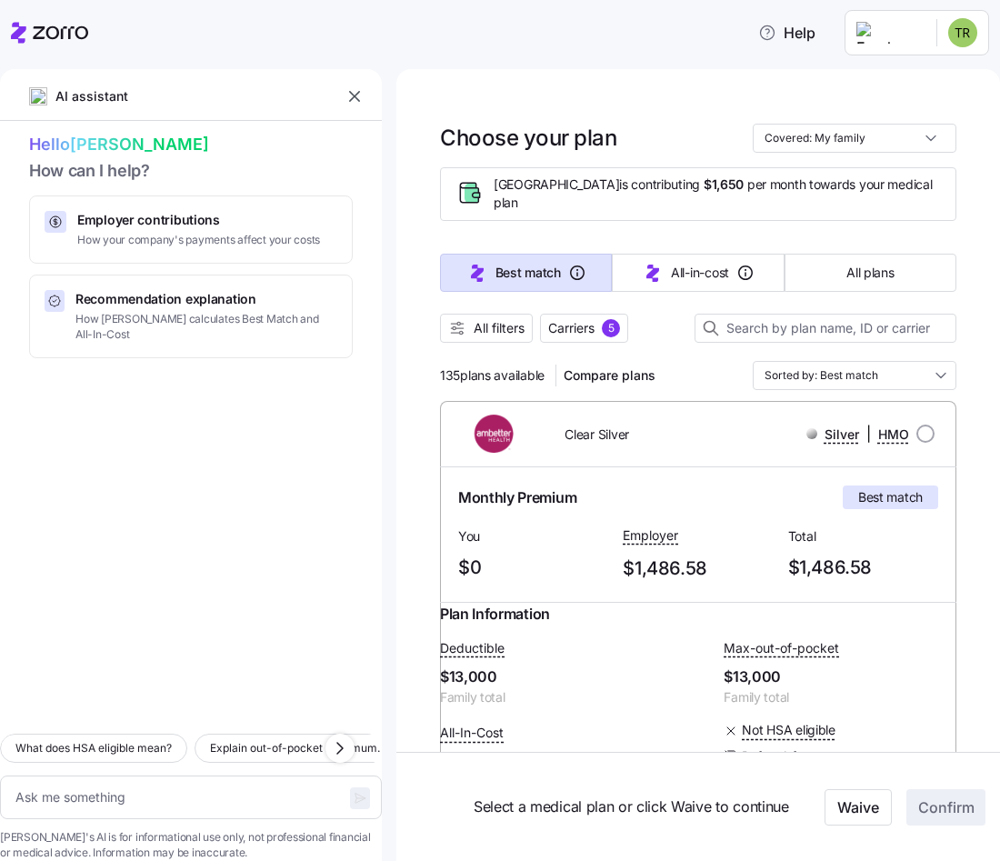
click at [350, 99] on icon "button" at bounding box center [354, 96] width 18 height 18
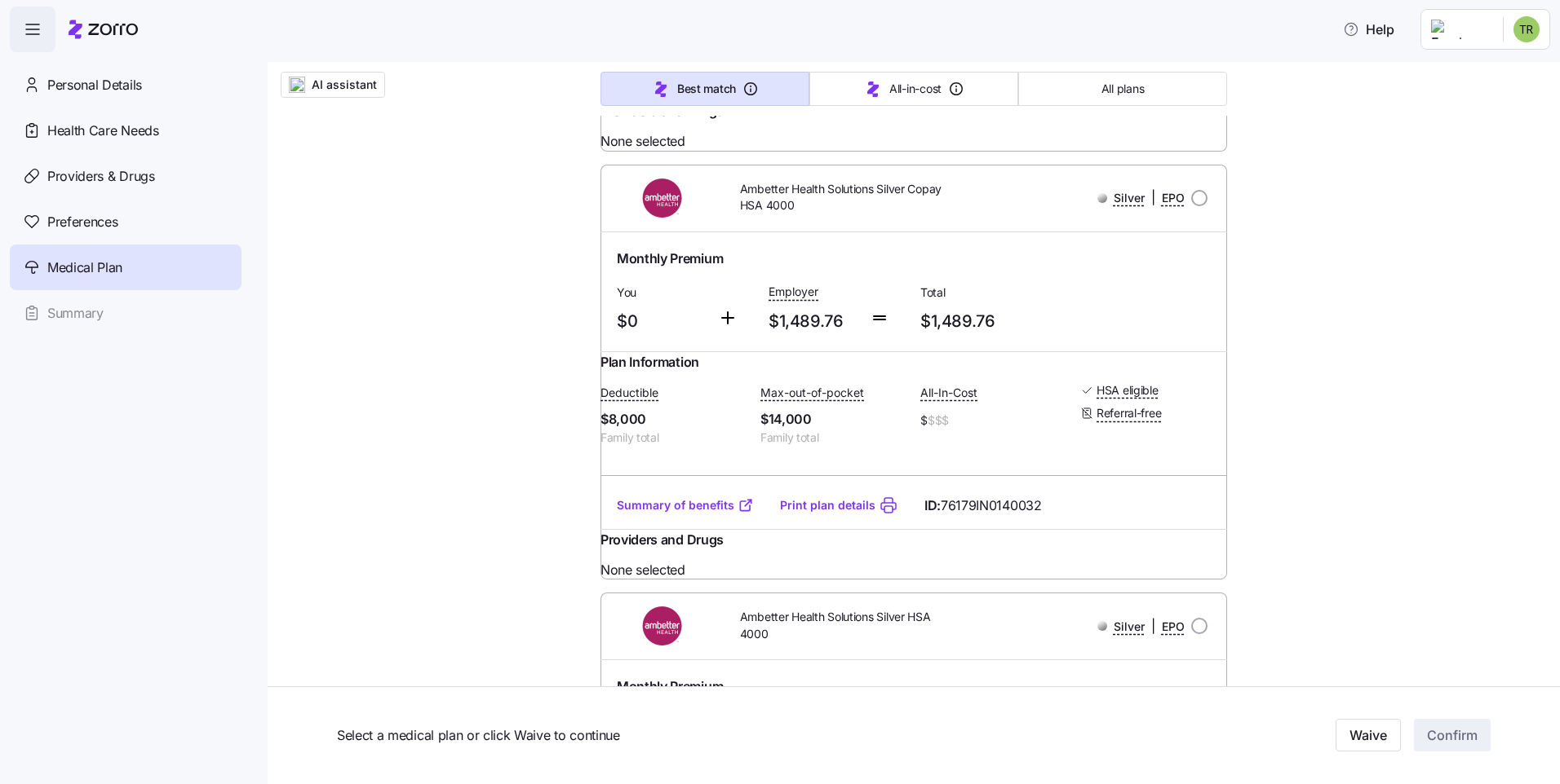
scroll to position [1304, 0]
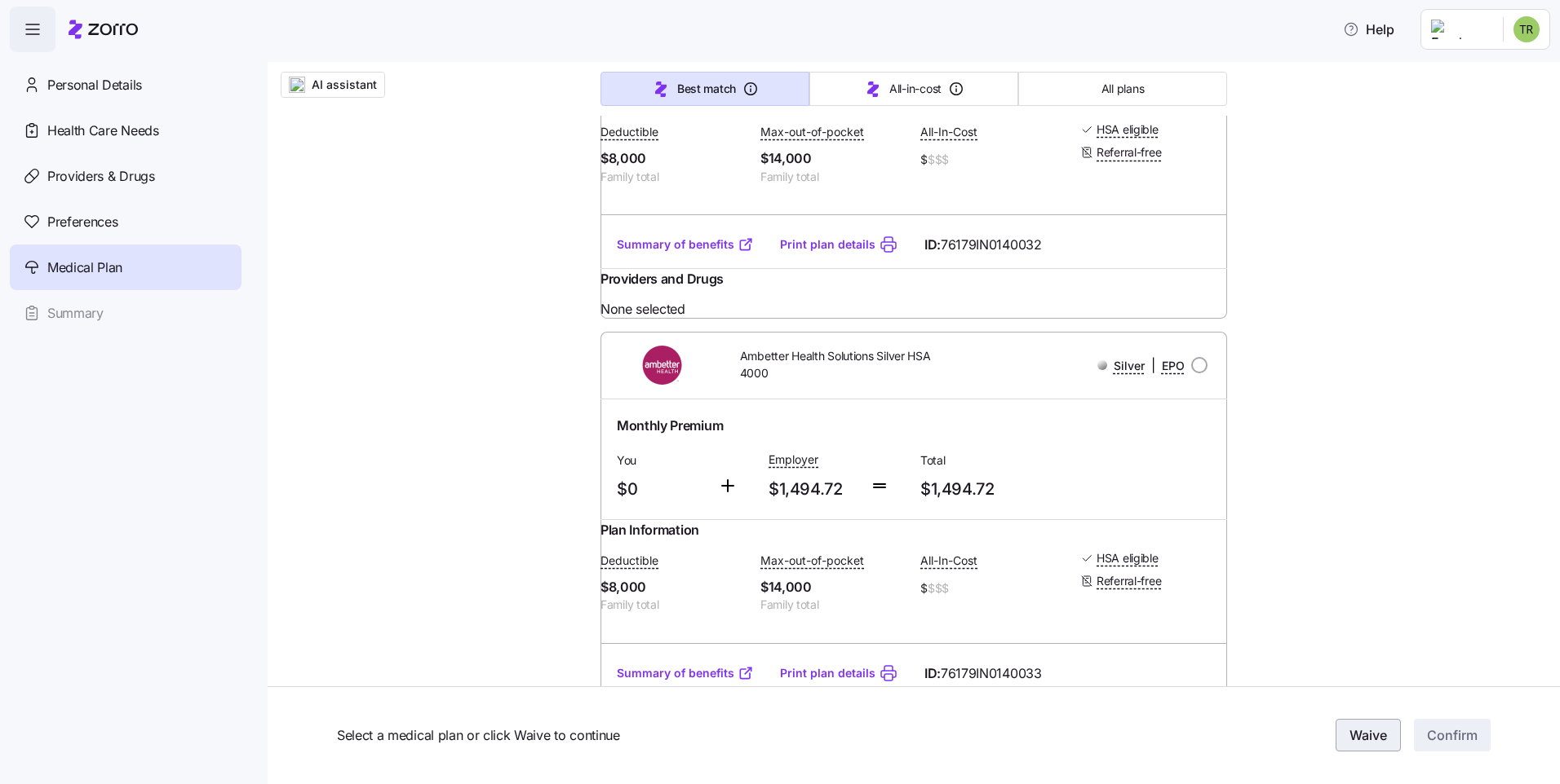
click at [1093, 737] on span "Waive" at bounding box center [1368, 736] width 38 height 20
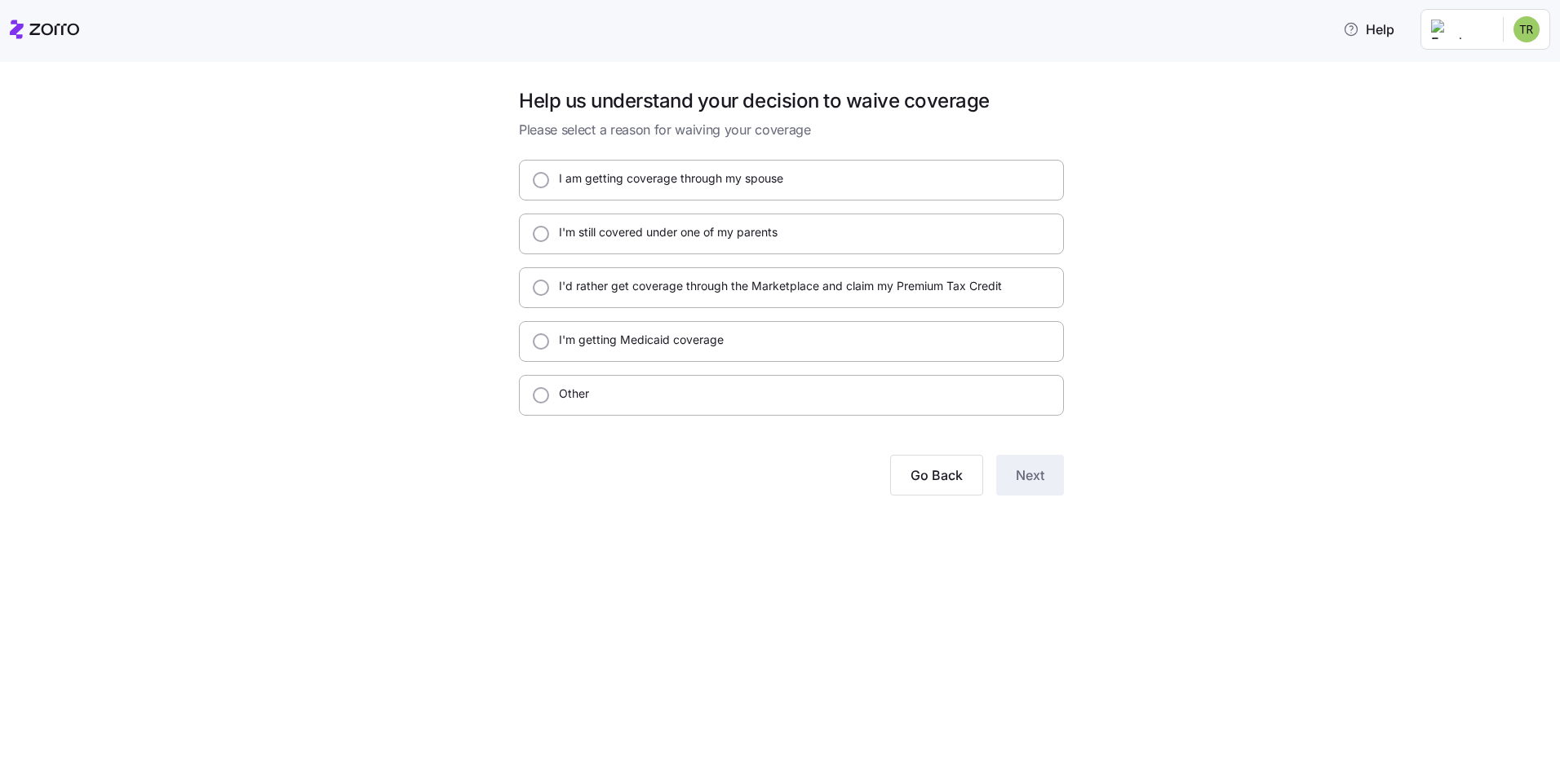
click at [555, 299] on div "I'd rather get coverage through the Marketplace and claim my Premium Tax Credit" at bounding box center [791, 287] width 545 height 40
radio input "true"
click at [1039, 485] on button "Next" at bounding box center [1030, 475] width 67 height 40
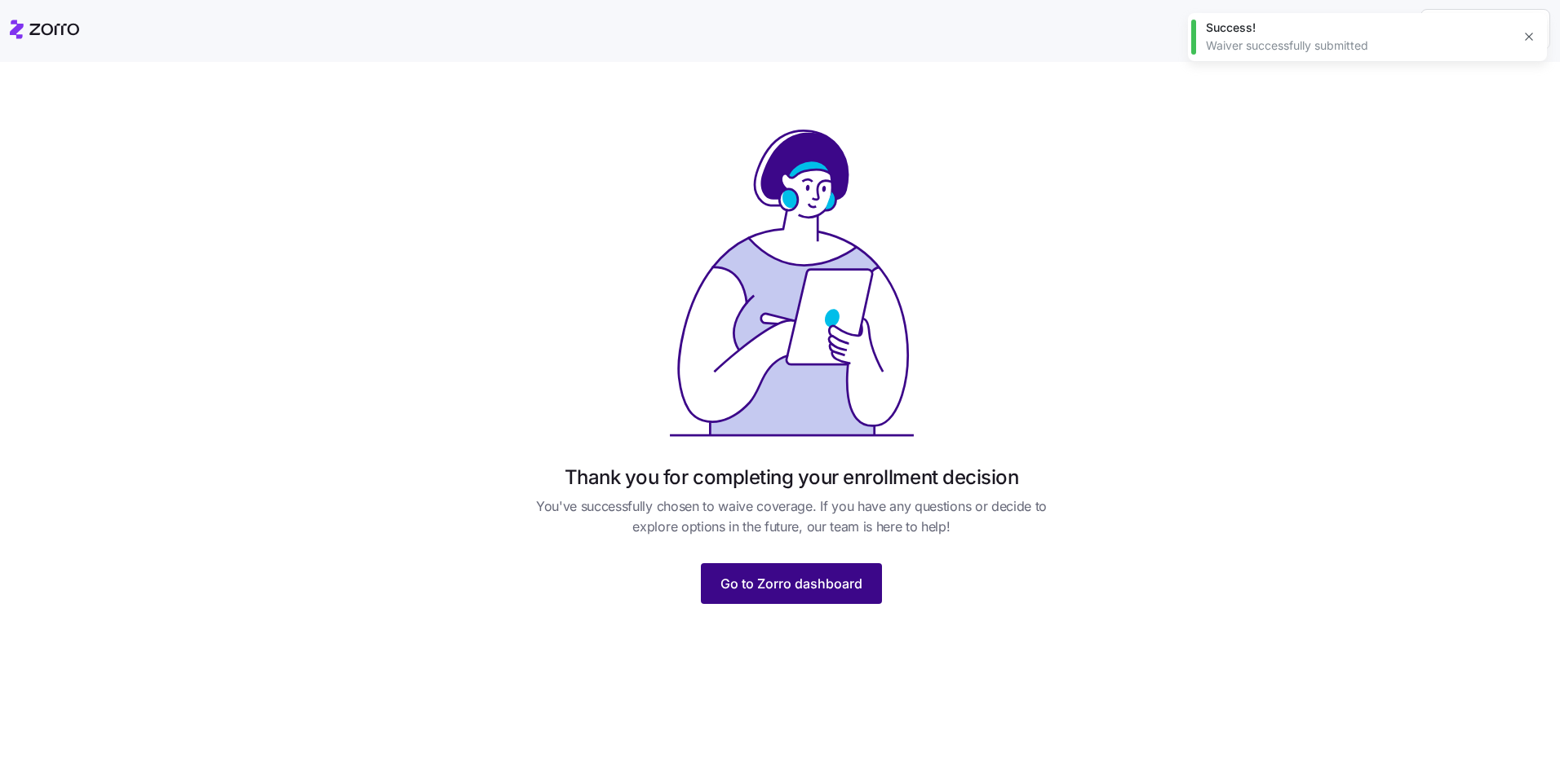
click at [767, 582] on span "Go to Zorro dashboard" at bounding box center [792, 584] width 142 height 20
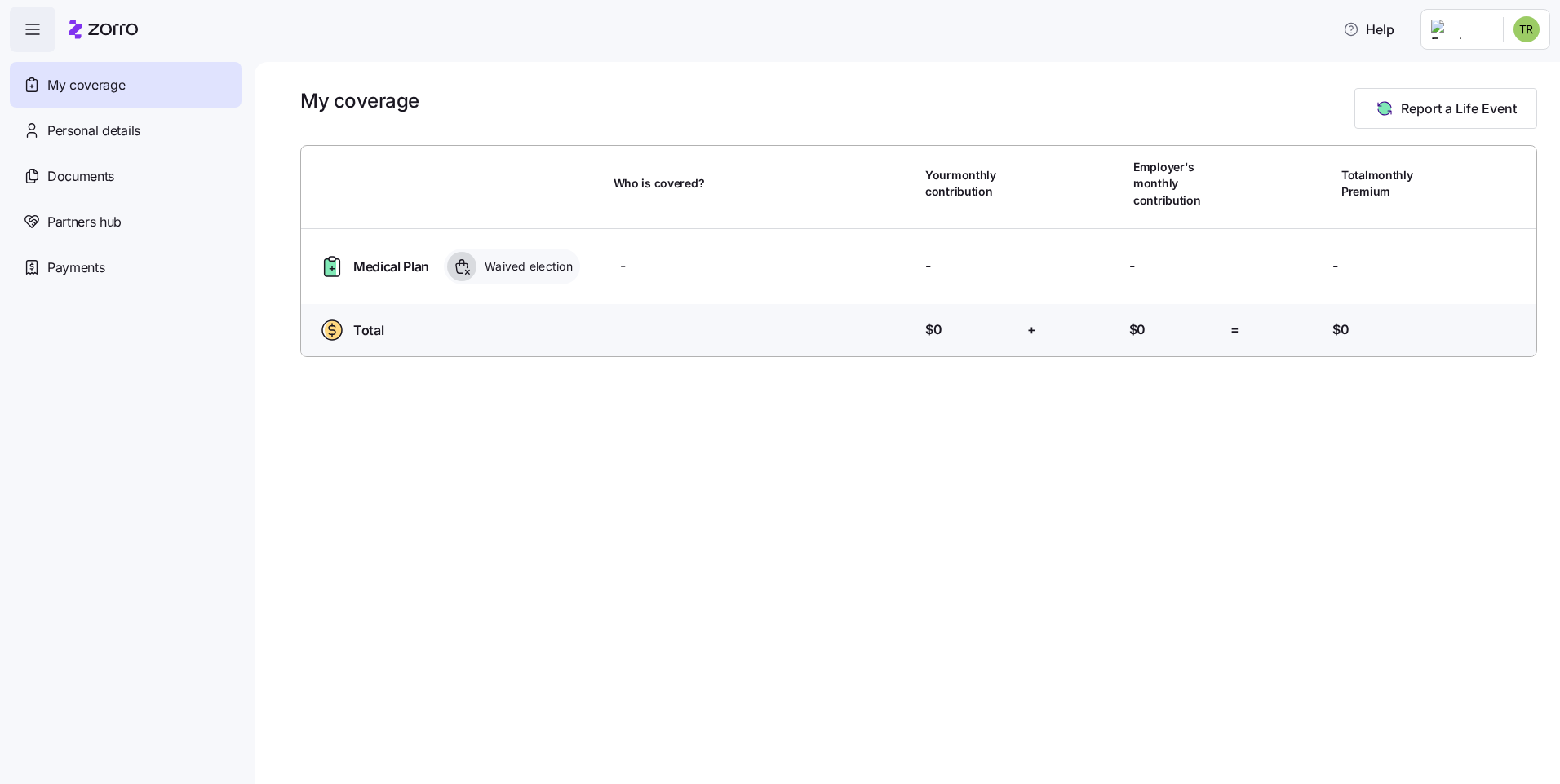
click at [546, 276] on div "Waived election" at bounding box center [512, 266] width 136 height 36
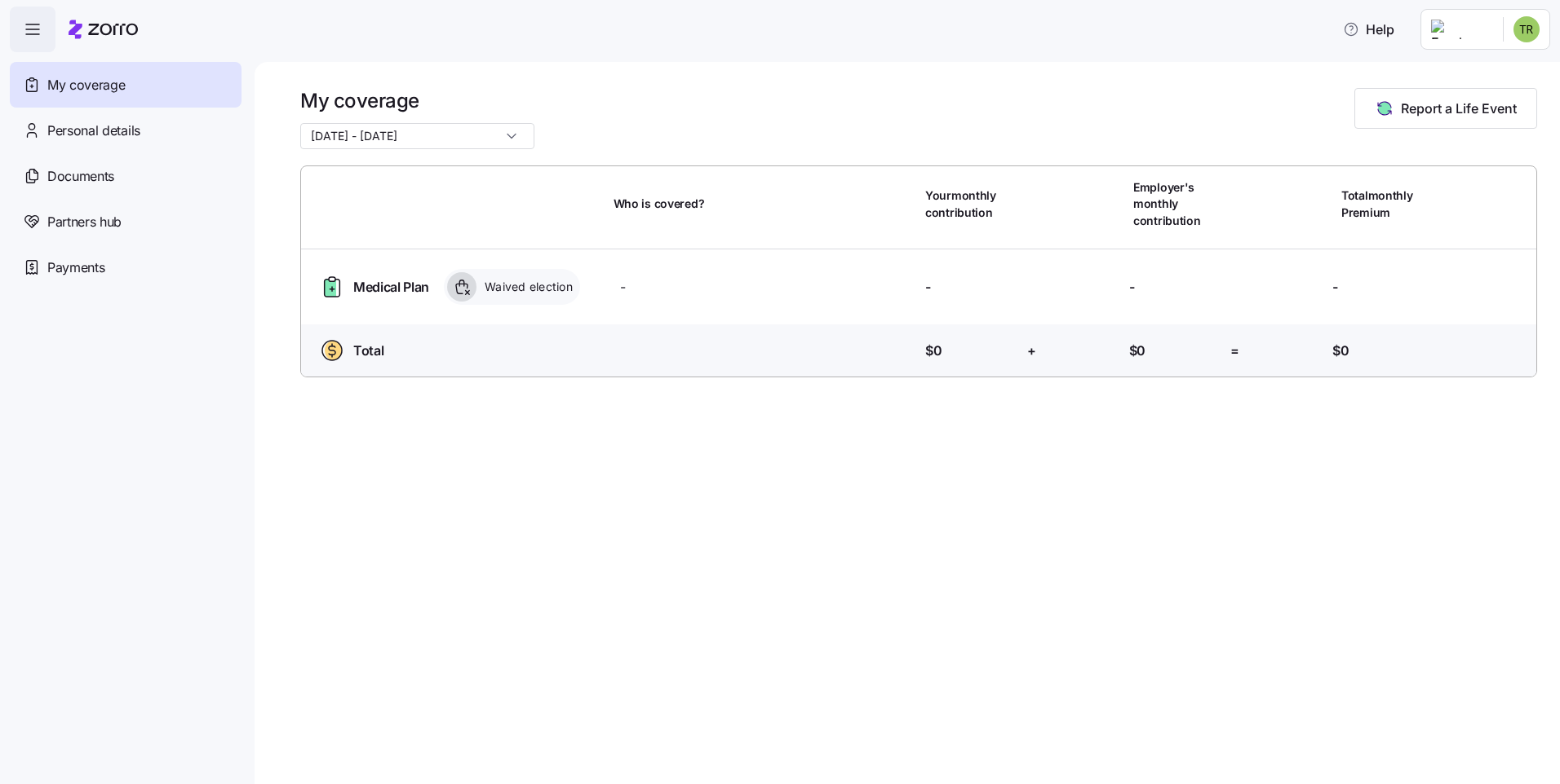
click at [540, 269] on div "Waived election" at bounding box center [512, 287] width 136 height 36
drag, startPoint x: 540, startPoint y: 269, endPoint x: 544, endPoint y: 293, distance: 24.3
click at [544, 293] on span "Waived election" at bounding box center [526, 287] width 93 height 16
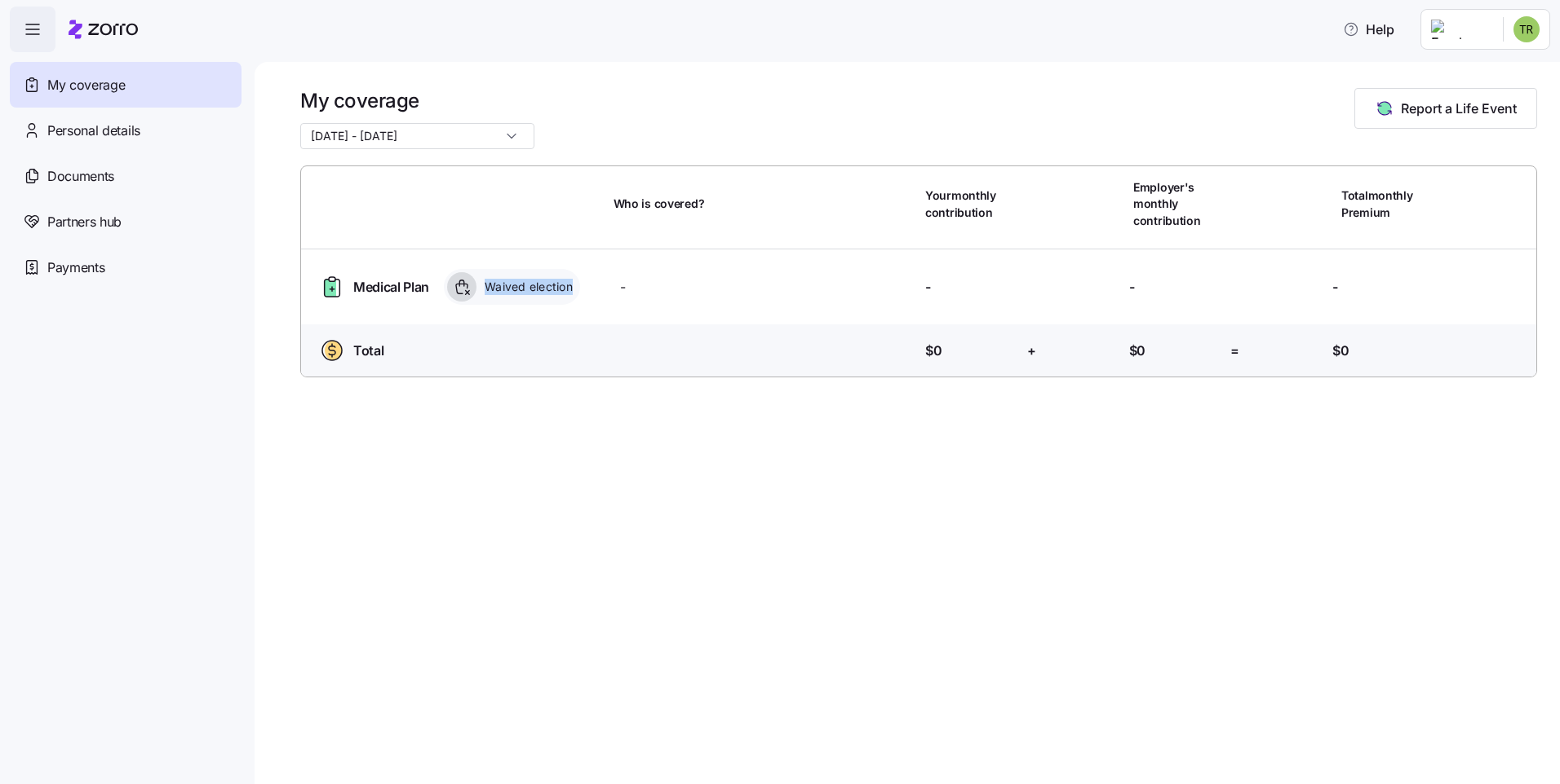
click at [495, 292] on span "Waived election" at bounding box center [526, 287] width 93 height 16
click at [92, 179] on span "Documents" at bounding box center [81, 176] width 67 height 21
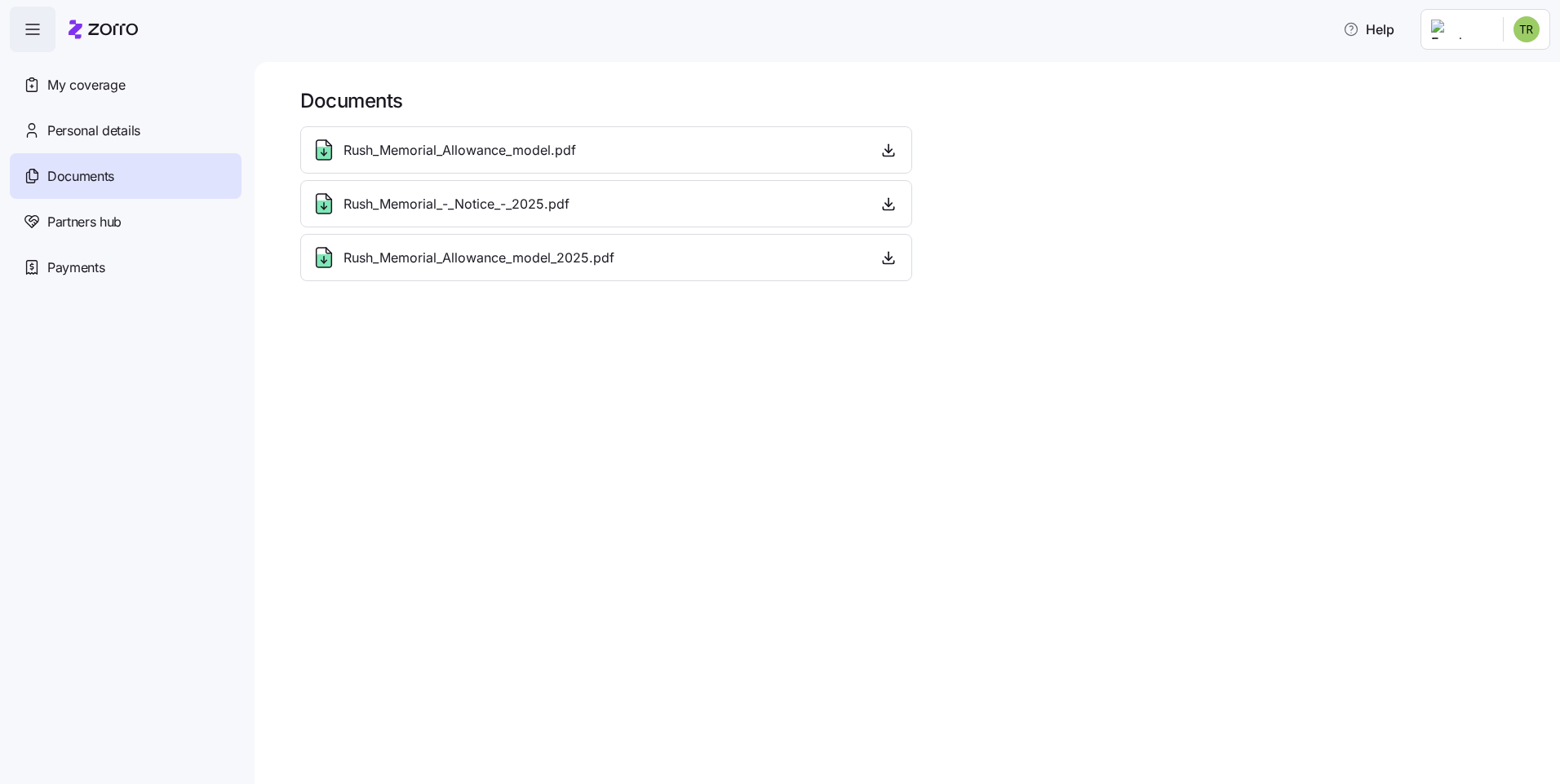
click at [41, 14] on span "button" at bounding box center [32, 29] width 44 height 44
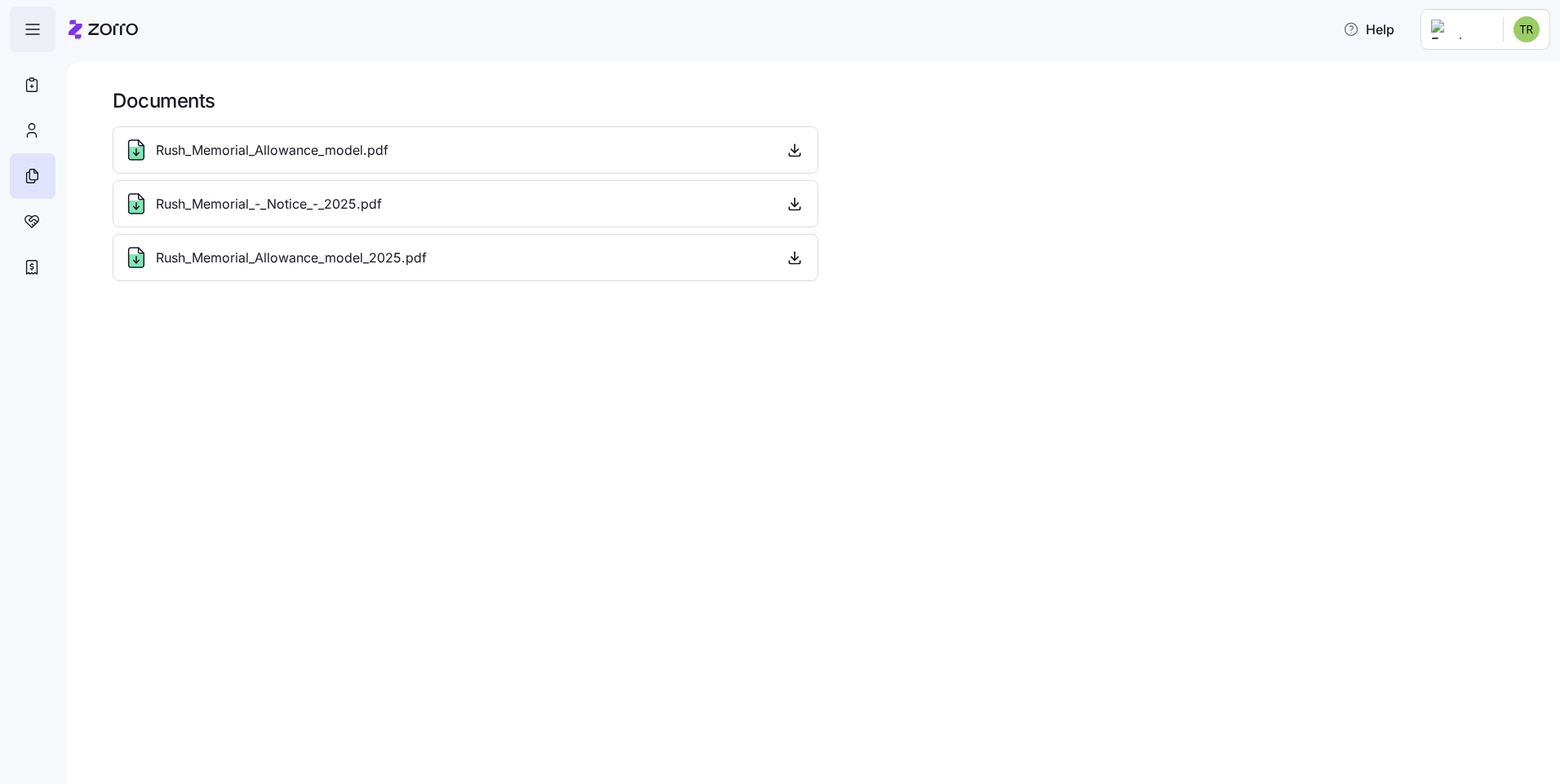
click at [38, 31] on icon "button" at bounding box center [32, 30] width 20 height 20
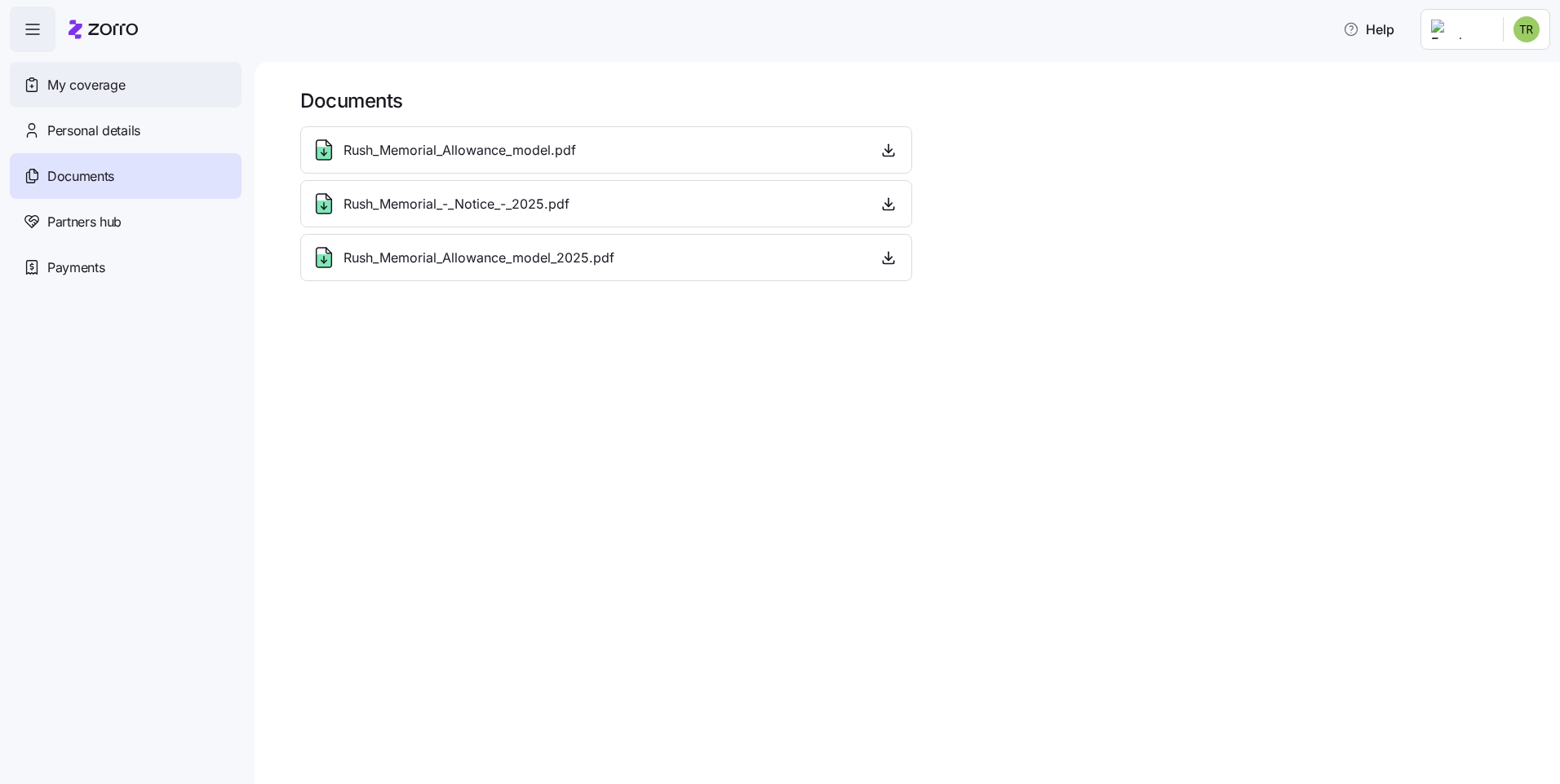
click at [95, 87] on span "My coverage" at bounding box center [86, 85] width 77 height 21
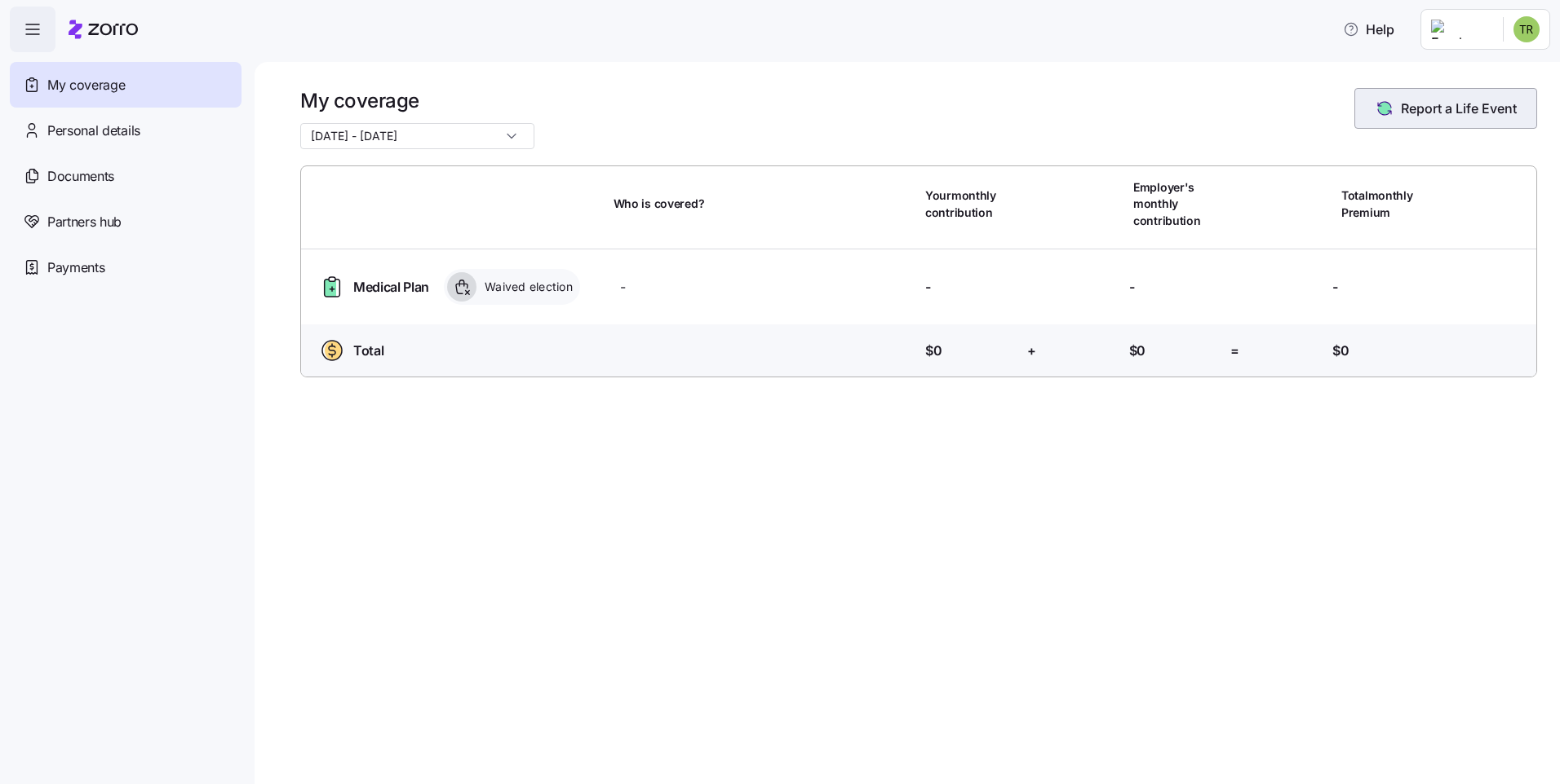
click at [1093, 108] on span "Report a Life Event" at bounding box center [1459, 109] width 116 height 20
click at [1093, 149] on div at bounding box center [918, 157] width 1237 height 16
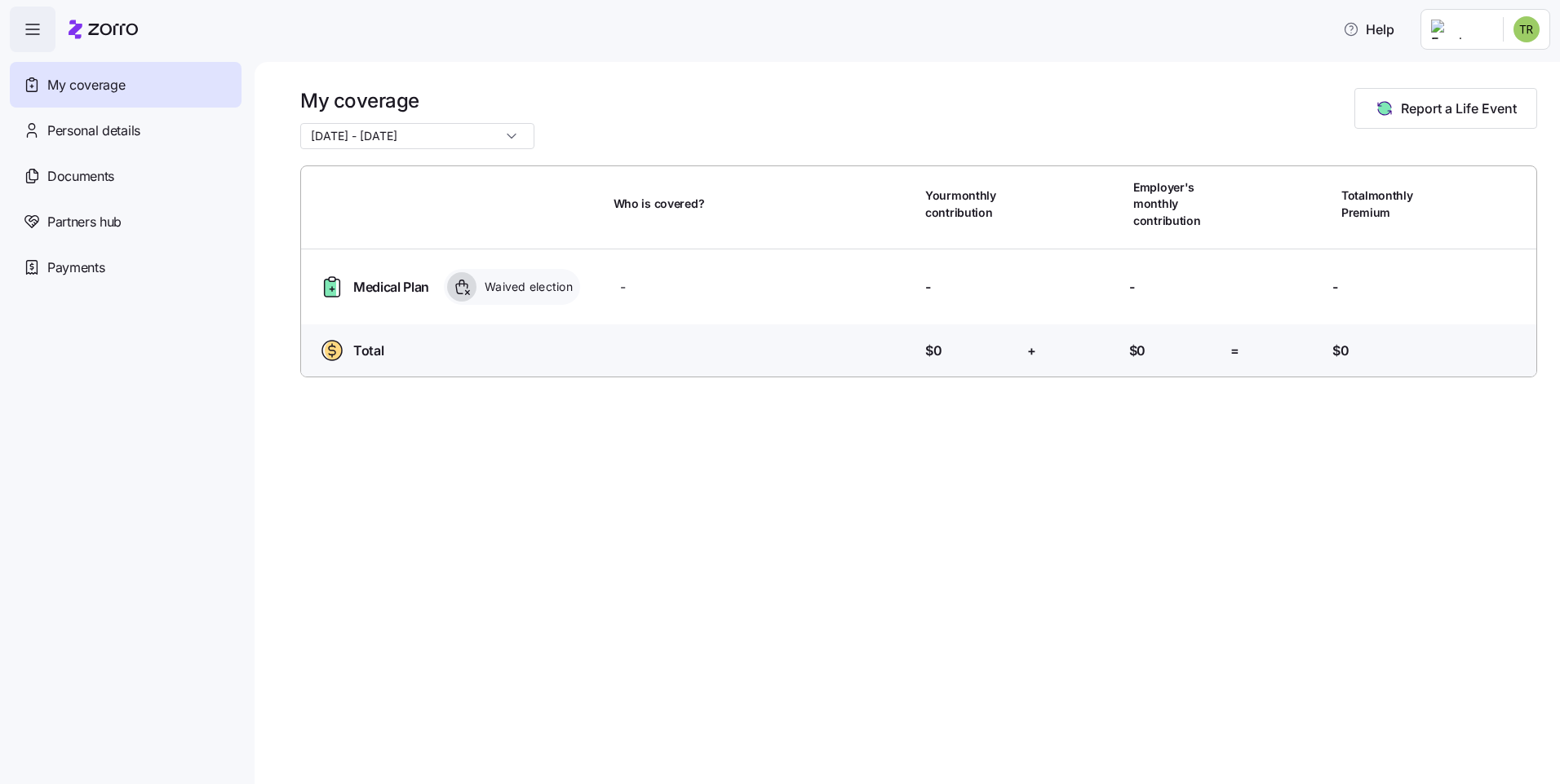
click at [1093, 149] on div at bounding box center [918, 157] width 1237 height 16
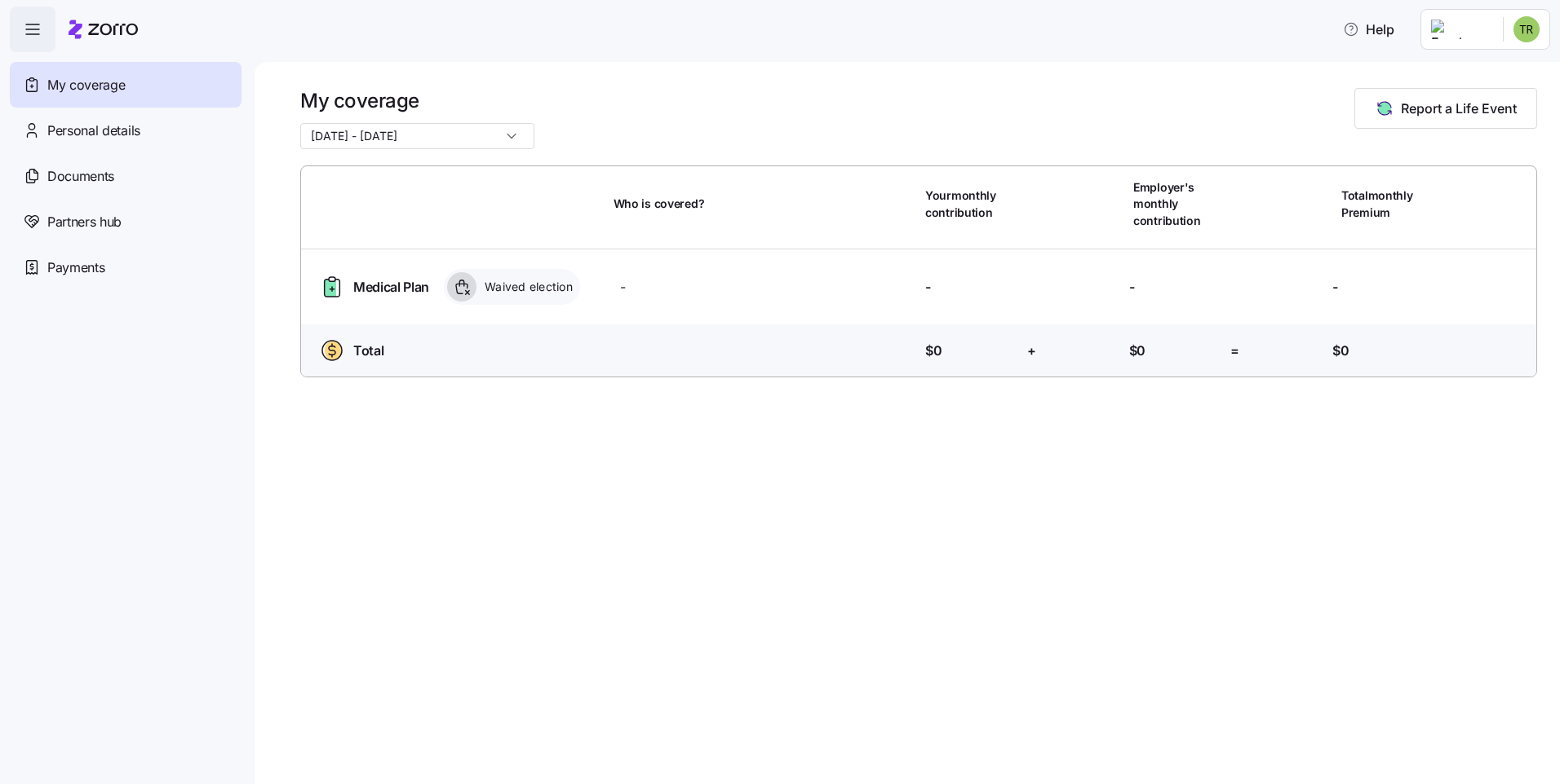
click at [500, 291] on span "Waived election" at bounding box center [526, 287] width 93 height 16
click at [445, 294] on div "Waived election" at bounding box center [512, 287] width 136 height 36
click at [470, 279] on icon at bounding box center [461, 287] width 18 height 18
click at [557, 279] on span "Waived election" at bounding box center [526, 287] width 93 height 16
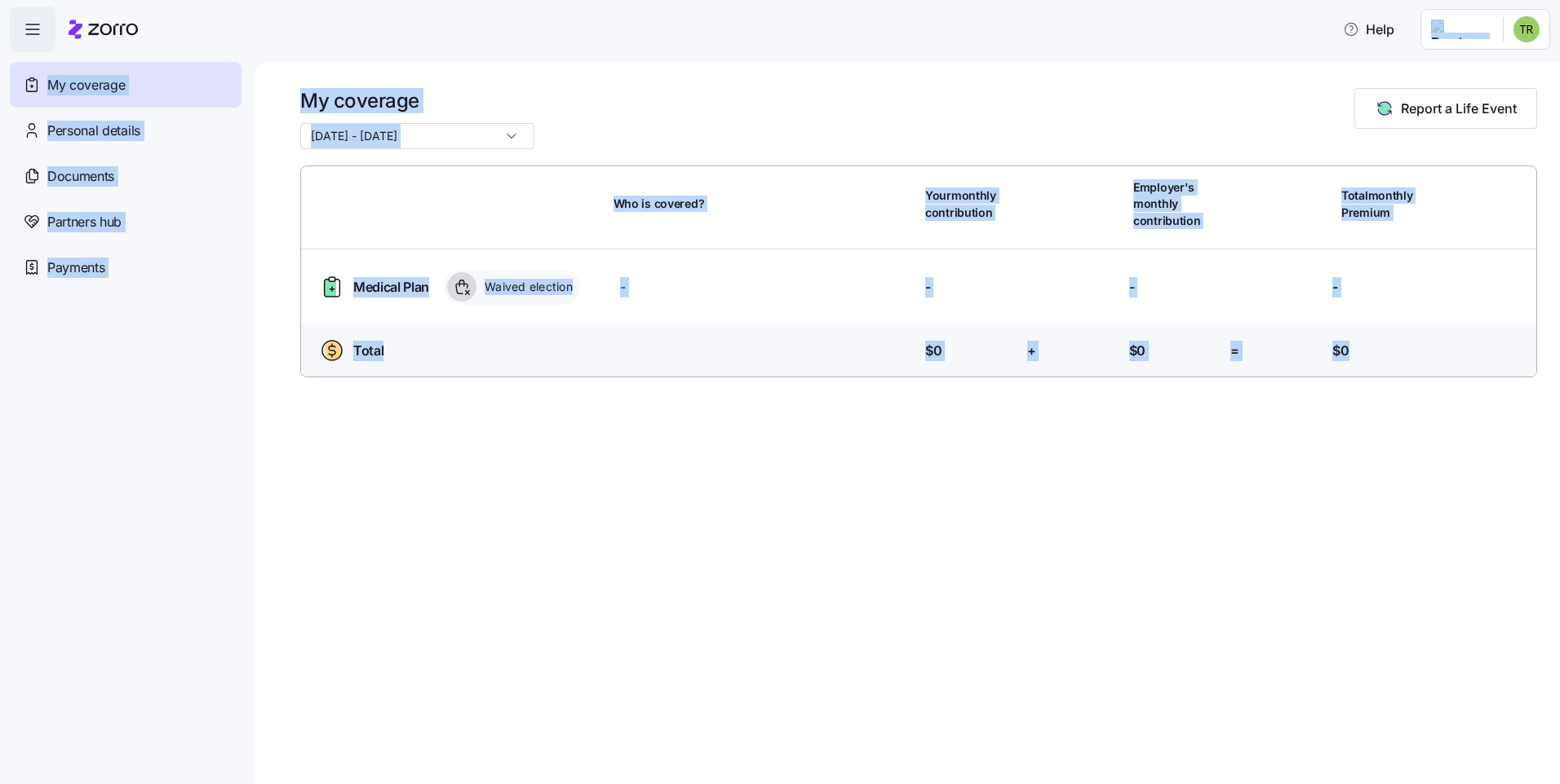
drag, startPoint x: 2, startPoint y: 4, endPoint x: 1521, endPoint y: 577, distance: 1623.5
click at [1093, 577] on div "Help My coverage Personal details Documents Partners hub Payments My coverage […" at bounding box center [780, 387] width 1560 height 774
drag, startPoint x: 1521, startPoint y: 577, endPoint x: 1394, endPoint y: 720, distance: 191.3
click at [1093, 720] on div "My coverage [DATE] - [DATE] Report a Life Event Who is covered? Your monthly co…" at bounding box center [907, 422] width 1305 height 722
click at [1093, 515] on div "My coverage [DATE] - [DATE] Report a Life Event Who is covered? Your monthly co…" at bounding box center [907, 422] width 1305 height 722
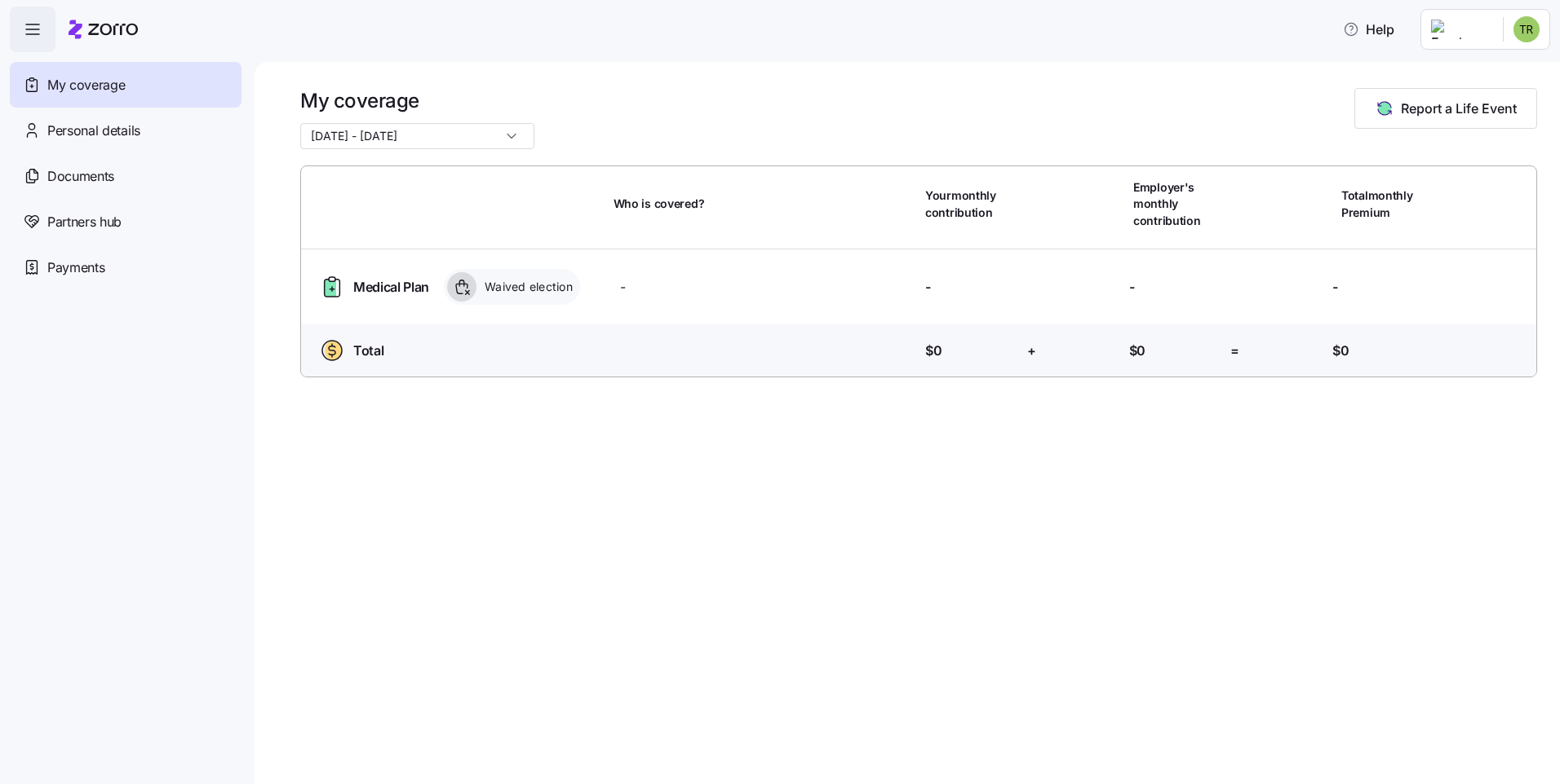
click at [474, 134] on input "[DATE] - [DATE]" at bounding box center [416, 135] width 234 height 26
click at [401, 206] on span "[DATE] - [DATE]" at bounding box center [358, 204] width 86 height 18
click at [492, 126] on input "[DATE] - [DATE]" at bounding box center [416, 135] width 234 height 26
click at [401, 170] on span "[DATE] - [DATE]" at bounding box center [358, 176] width 86 height 18
type input "[DATE] - [DATE]"
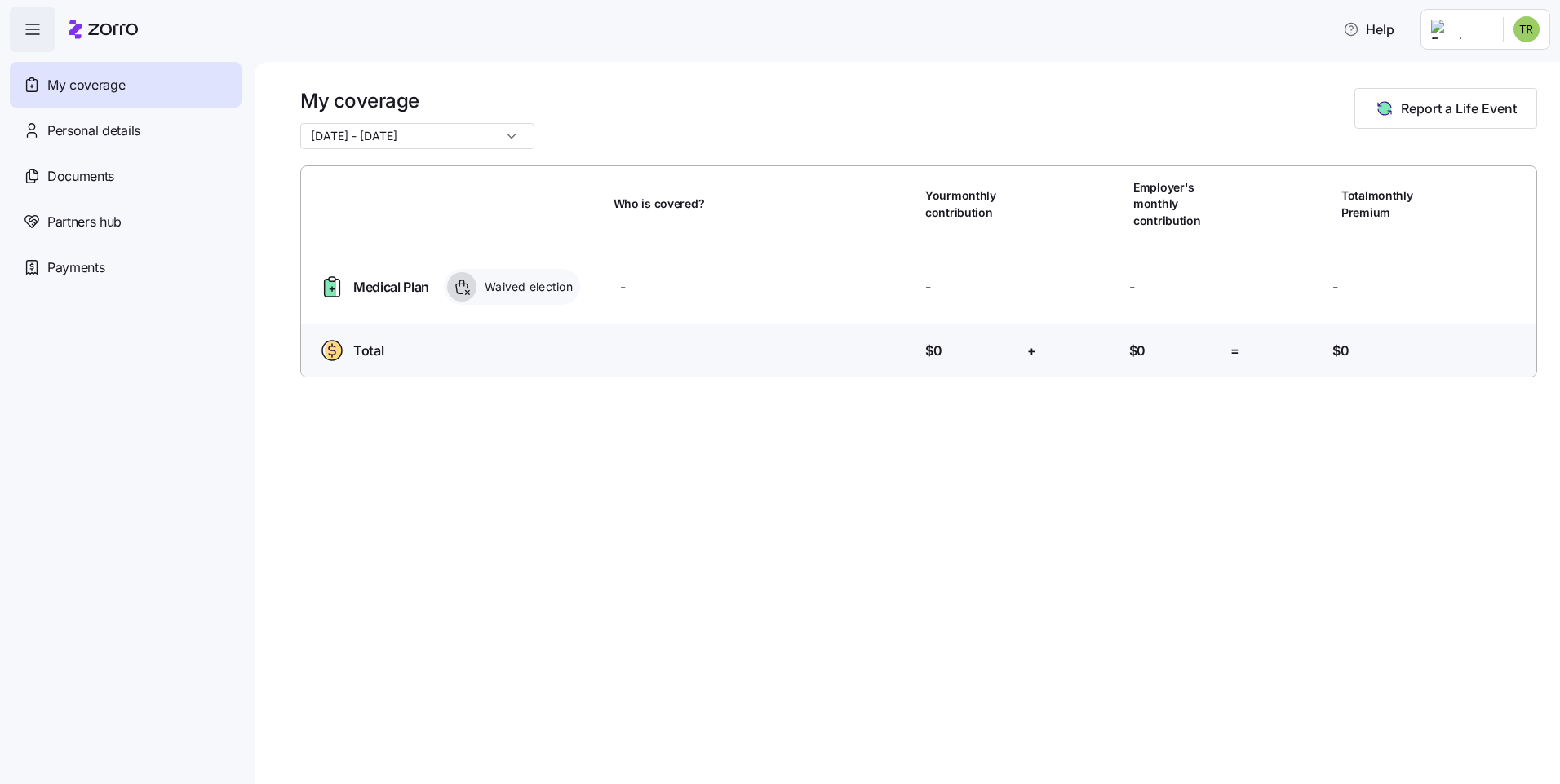
click at [489, 292] on span "Waived election" at bounding box center [526, 287] width 93 height 16
click at [500, 291] on span "Waived election" at bounding box center [526, 287] width 93 height 16
click at [513, 291] on span "Waived election" at bounding box center [526, 287] width 93 height 16
drag, startPoint x: 513, startPoint y: 291, endPoint x: 529, endPoint y: 291, distance: 16.0
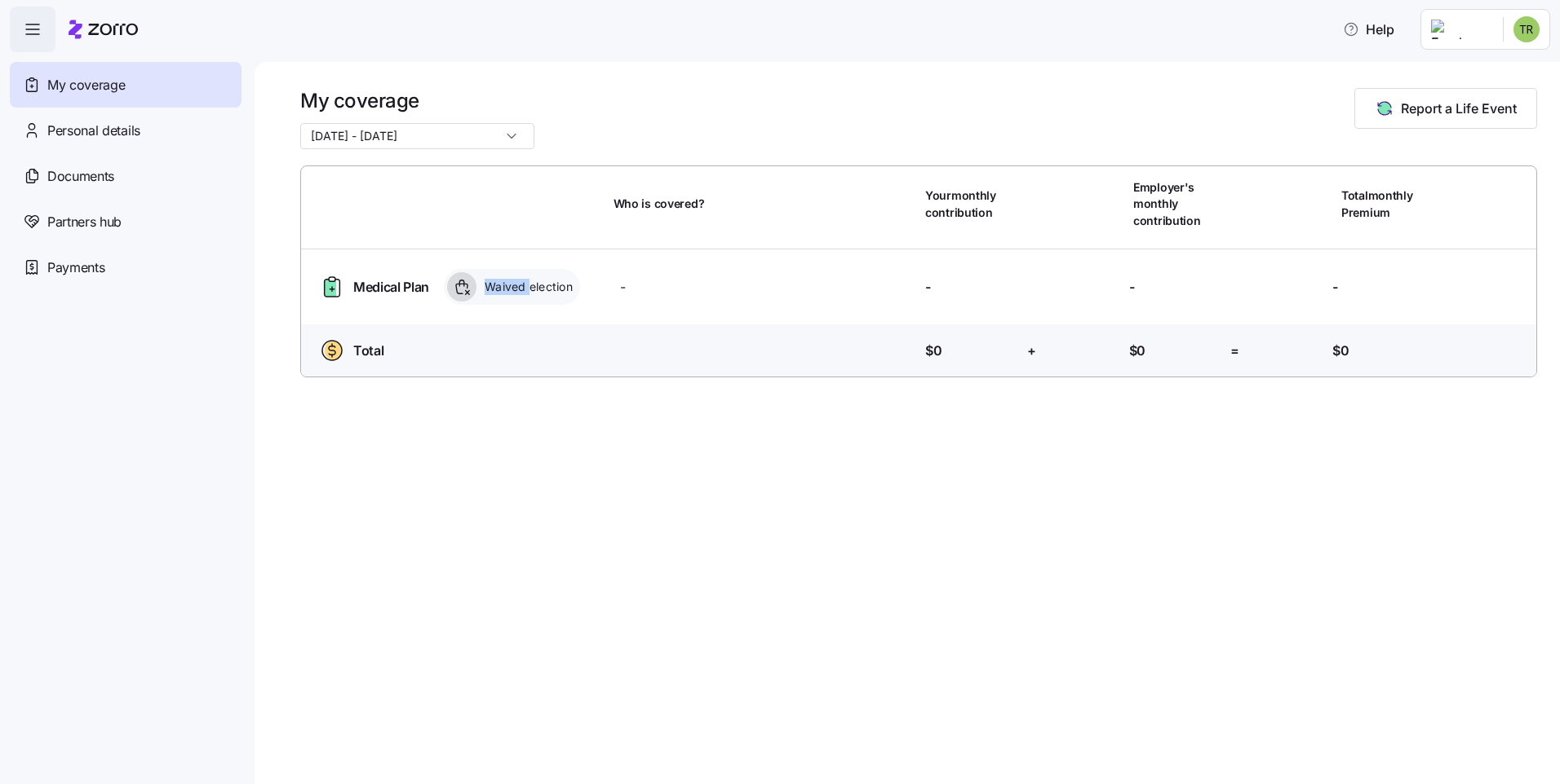
click at [528, 291] on span "Waived election" at bounding box center [526, 287] width 93 height 16
click at [548, 289] on span "Waived election" at bounding box center [526, 287] width 93 height 16
